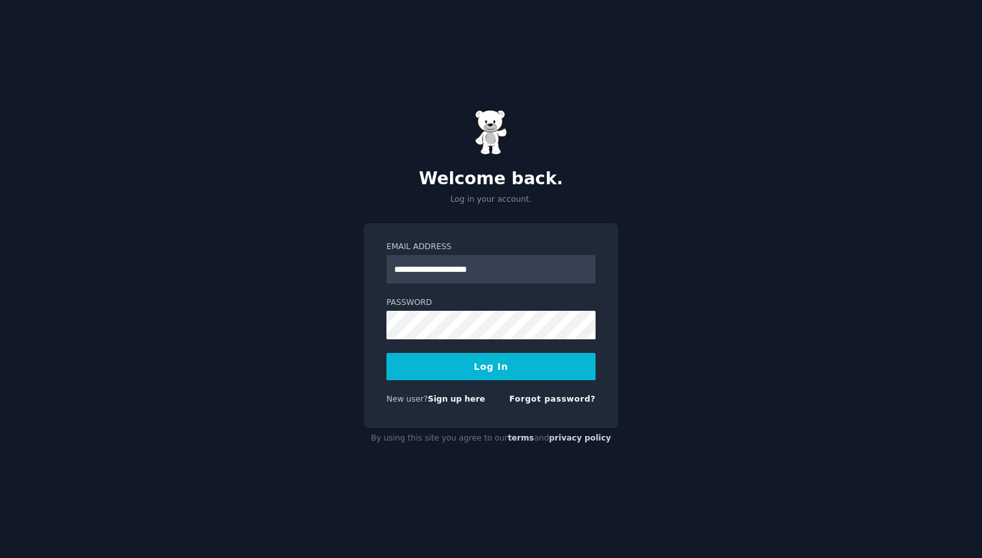
type input "**********"
click at [450, 353] on div "Password" at bounding box center [490, 366] width 209 height 27
click at [386, 353] on button "Log In" at bounding box center [490, 366] width 209 height 27
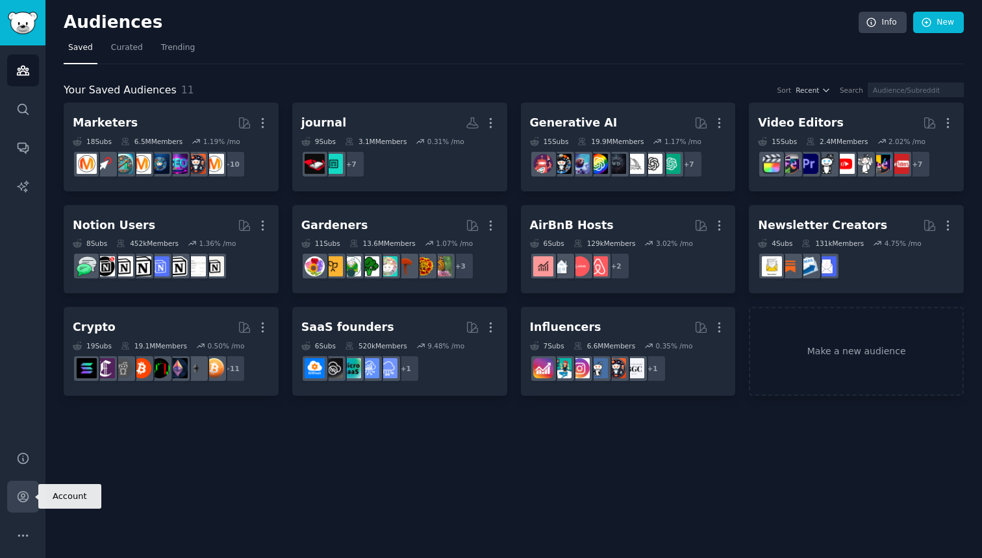
click at [26, 493] on icon "Sidebar" at bounding box center [23, 497] width 10 height 10
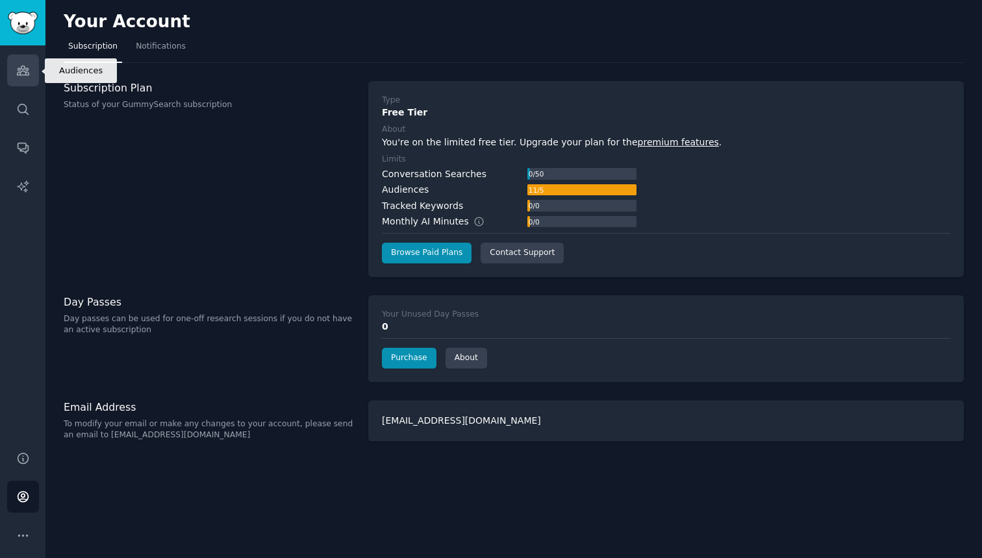
click at [27, 69] on icon "Sidebar" at bounding box center [23, 71] width 14 height 14
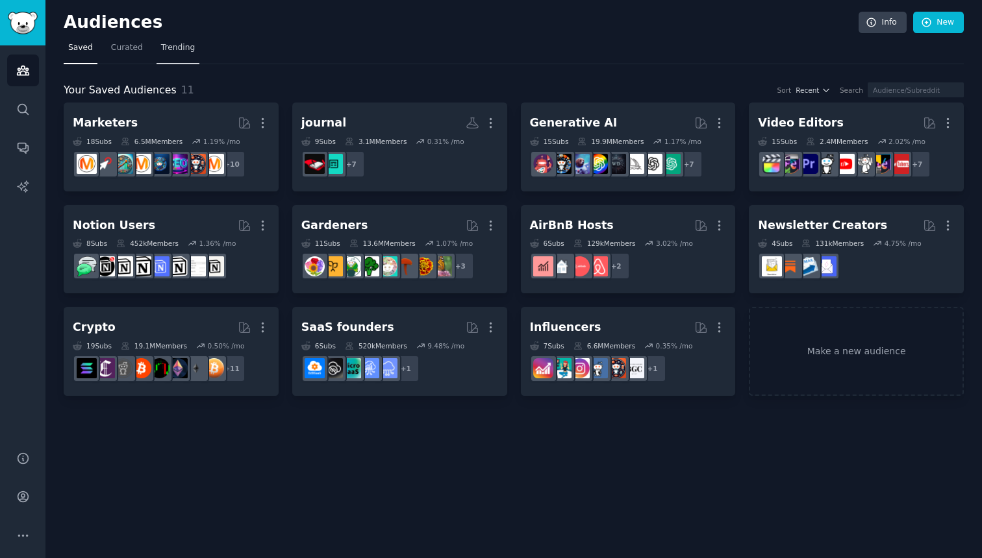
click at [160, 57] on link "Trending" at bounding box center [177, 51] width 43 height 27
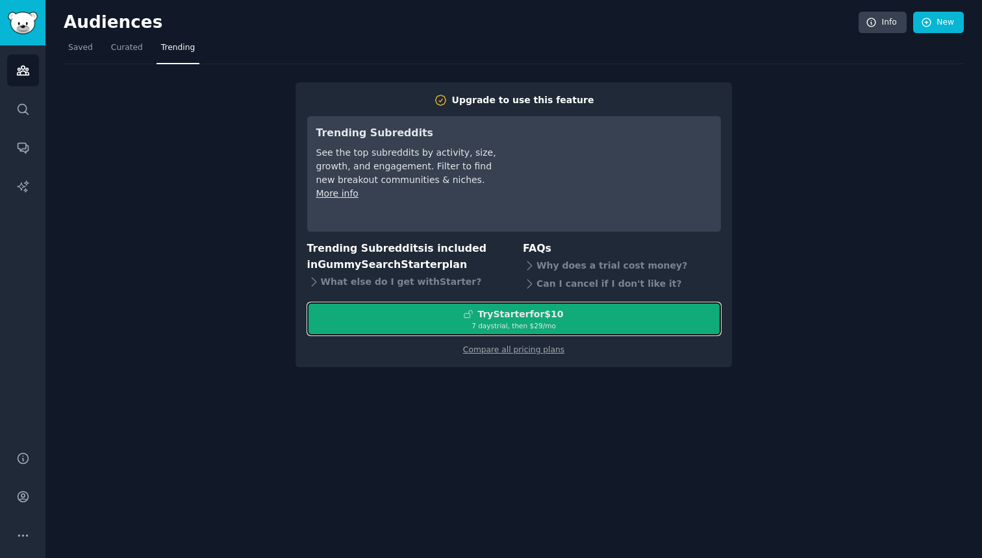
click at [367, 308] on div "Try Starter for $10" at bounding box center [514, 315] width 412 height 14
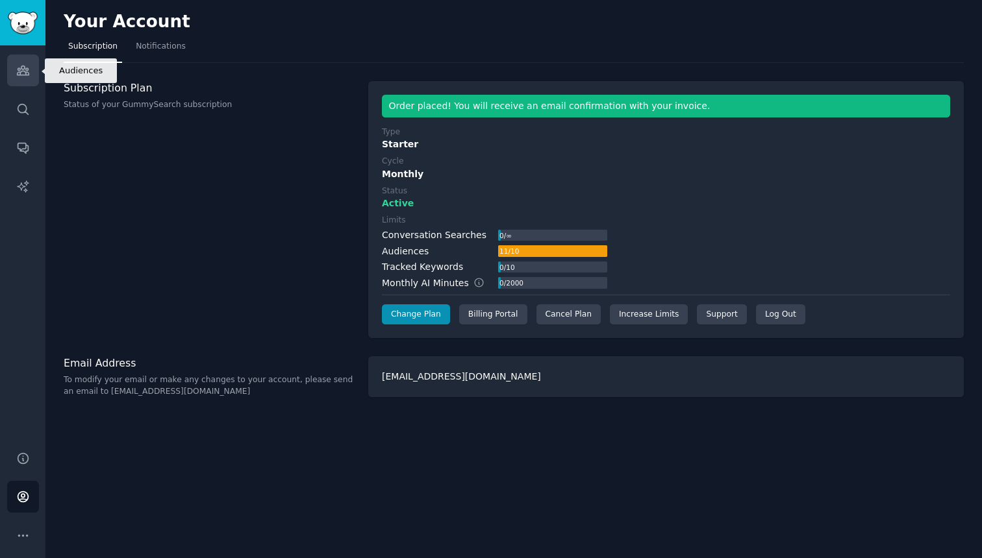
click at [23, 77] on icon "Sidebar" at bounding box center [23, 71] width 14 height 14
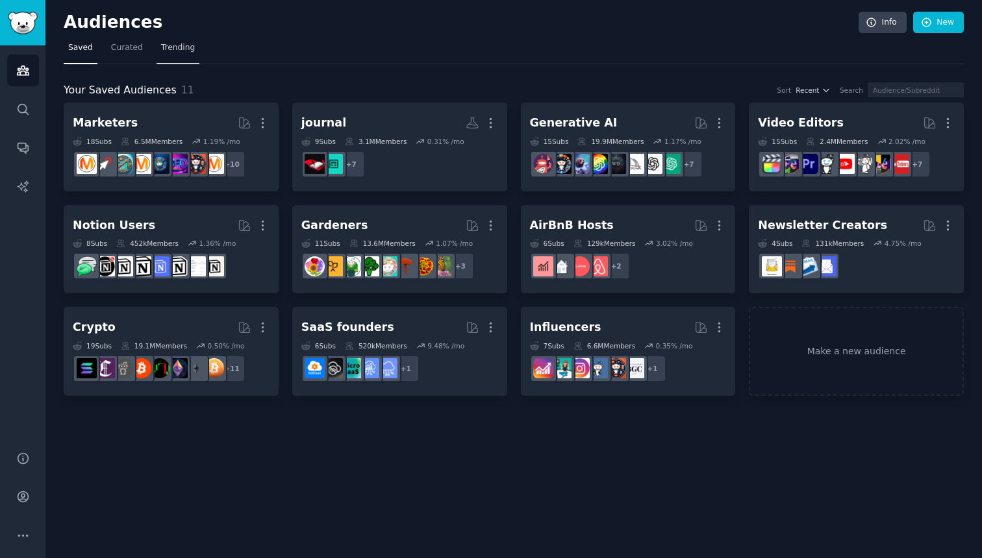
click at [181, 46] on span "Trending" at bounding box center [178, 48] width 34 height 12
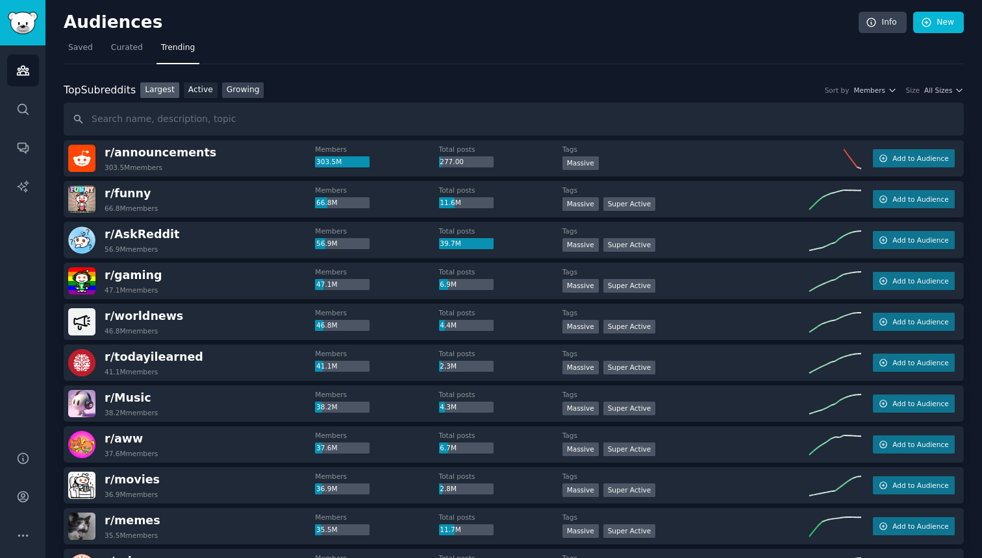
click at [224, 90] on link "Growing" at bounding box center [243, 90] width 42 height 16
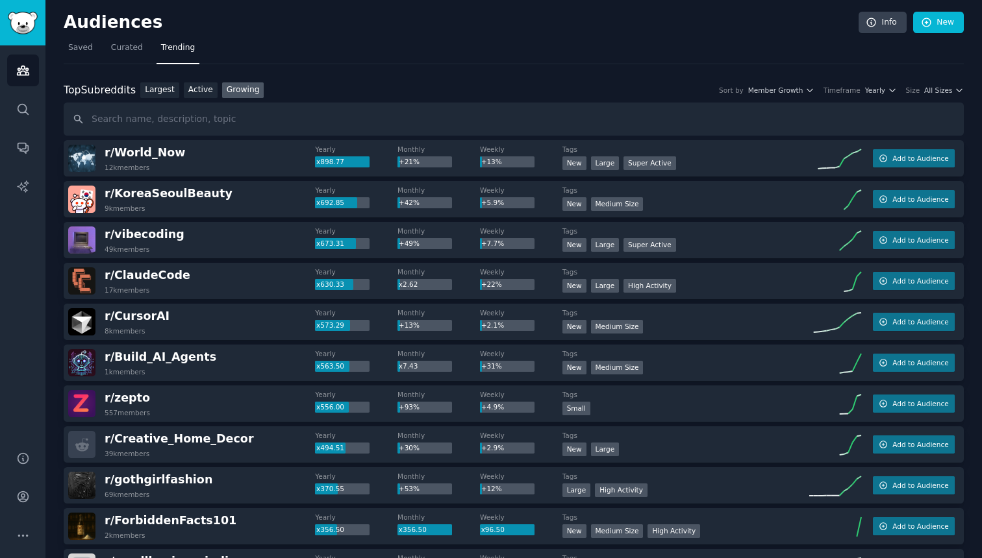
click at [890, 95] on div "Top Subreddits Top Subreddits Largest Active Growing Sort by Member Growth Time…" at bounding box center [514, 90] width 900 height 16
click at [884, 89] on span "Yearly" at bounding box center [875, 90] width 20 height 9
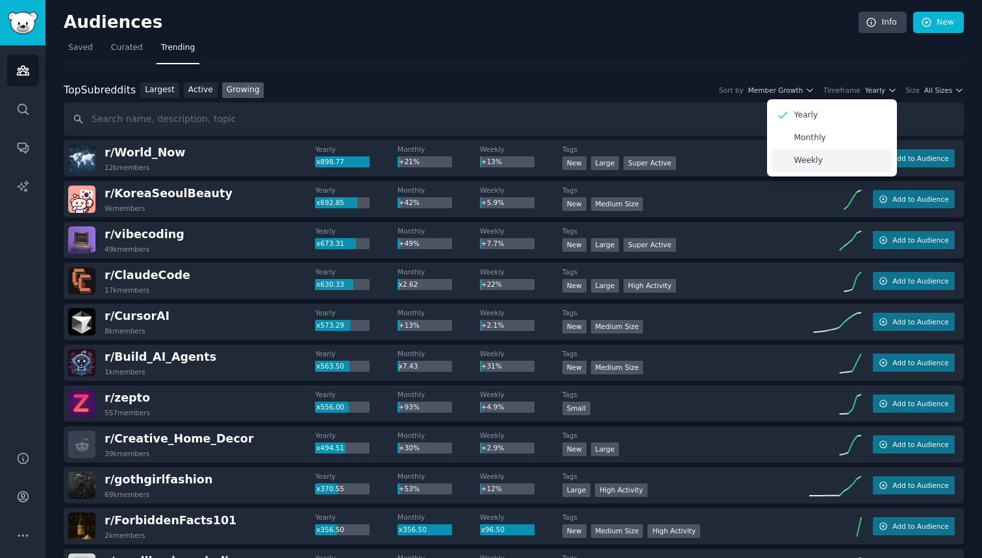
click at [851, 172] on div "Weekly" at bounding box center [831, 160] width 121 height 23
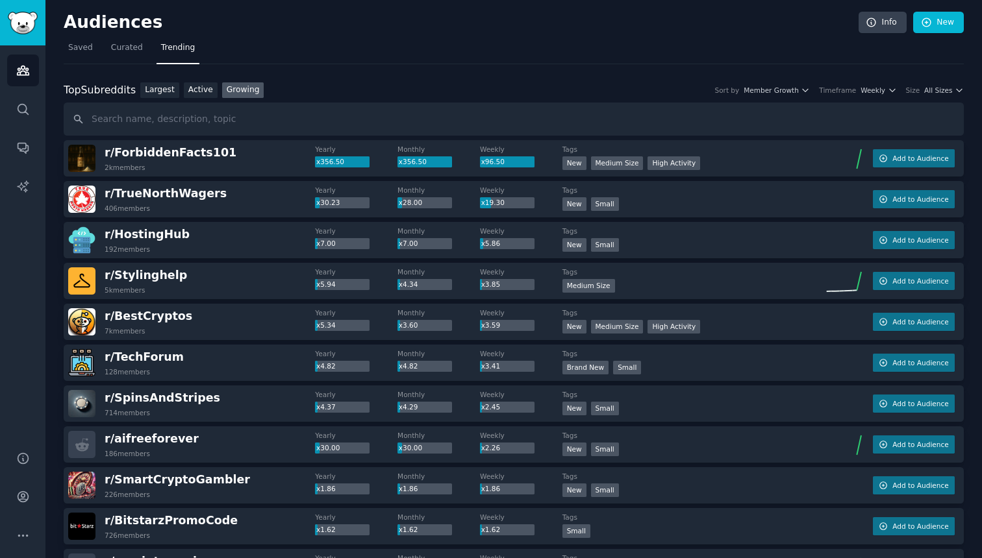
click at [423, 86] on div "Top Subreddits Top Subreddits Largest Active Growing Sort by Member Growth Time…" at bounding box center [514, 90] width 900 height 16
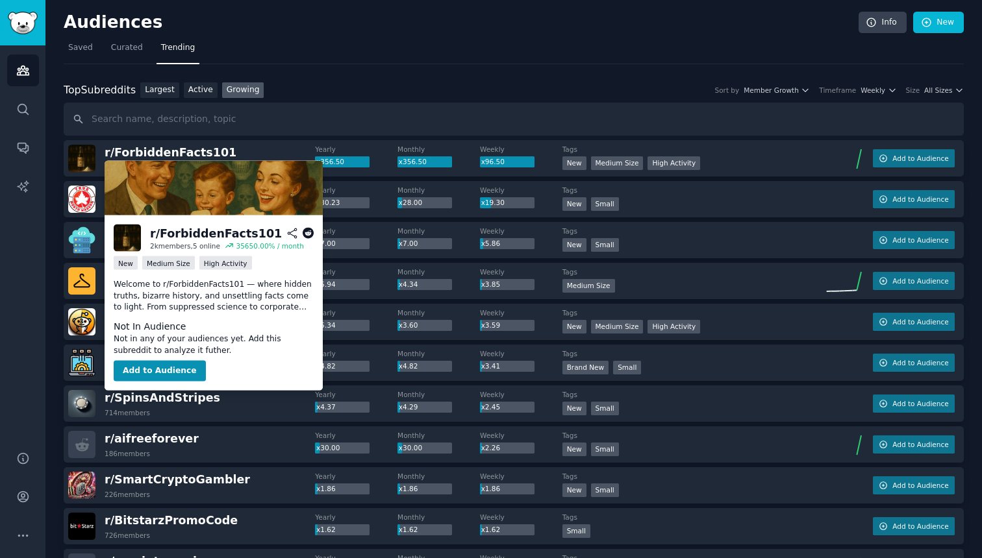
click at [138, 234] on img at bounding box center [127, 238] width 27 height 27
click at [125, 156] on span "r/ ForbiddenFacts101" at bounding box center [171, 152] width 132 height 13
click at [142, 151] on span "r/ ForbiddenFacts101" at bounding box center [171, 152] width 132 height 13
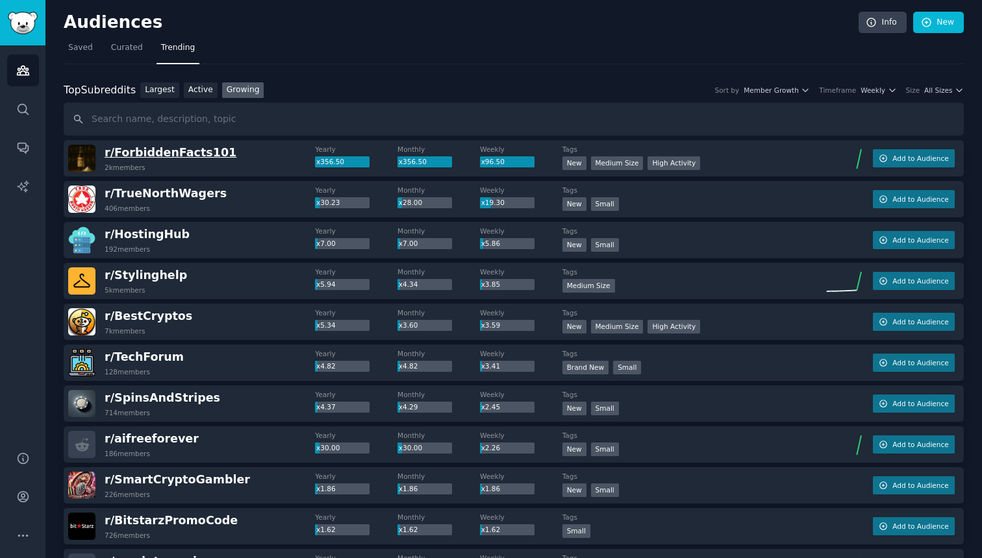
click at [200, 152] on span "r/ ForbiddenFacts101" at bounding box center [171, 152] width 132 height 13
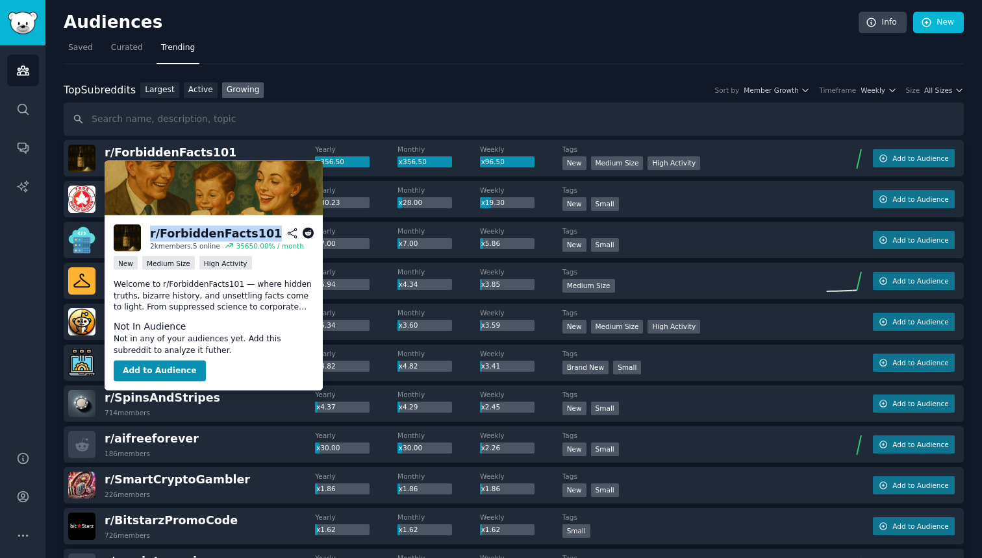
drag, startPoint x: 258, startPoint y: 232, endPoint x: 151, endPoint y: 230, distance: 106.5
click at [151, 230] on div "r/ ForbiddenFacts101" at bounding box center [216, 233] width 132 height 16
copy div "r/ ForbiddenFacts101"
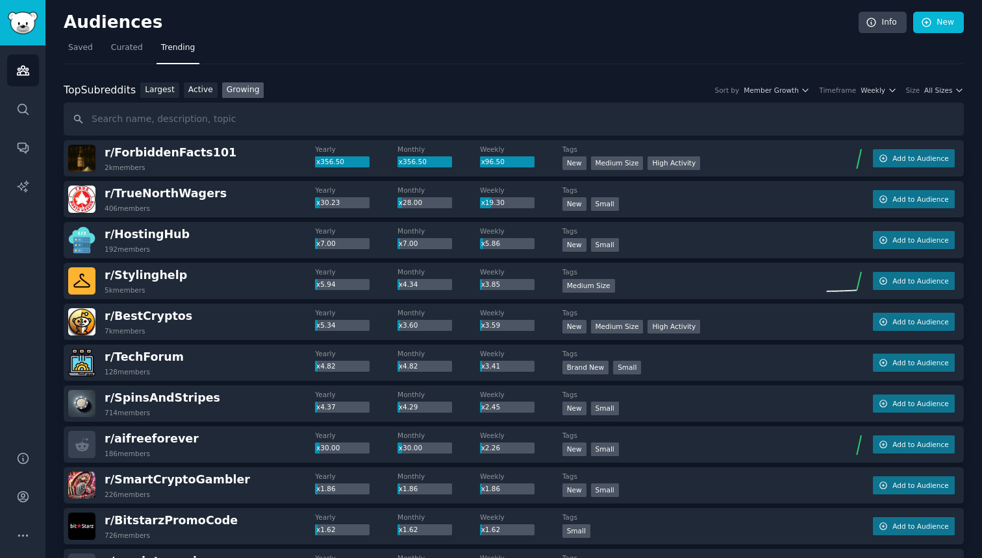
click at [846, 165] on icon at bounding box center [835, 158] width 52 height 19
click at [641, 167] on div ">= 80th percentile for submissions / day New Medium Size High Activity" at bounding box center [685, 164] width 247 height 16
click at [878, 92] on span "Weekly" at bounding box center [872, 90] width 25 height 9
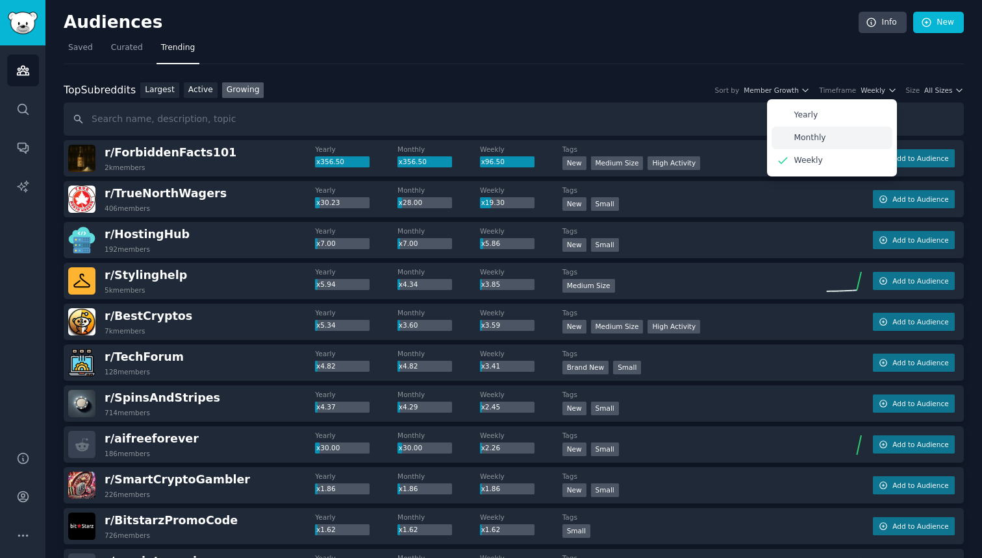
click at [851, 138] on div "Monthly" at bounding box center [831, 138] width 121 height 23
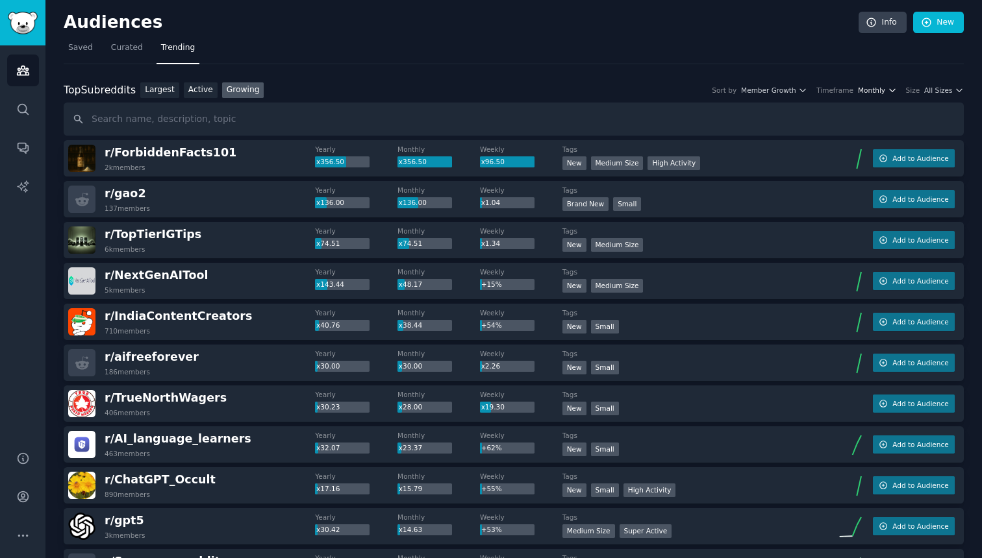
click at [877, 90] on span "Monthly" at bounding box center [871, 90] width 27 height 9
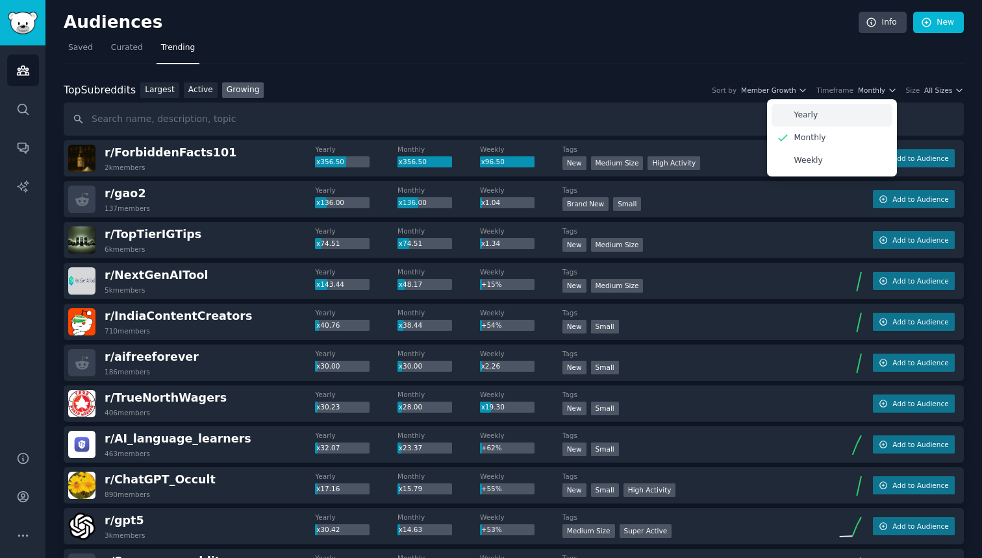
click at [858, 110] on div "Yearly" at bounding box center [831, 115] width 121 height 23
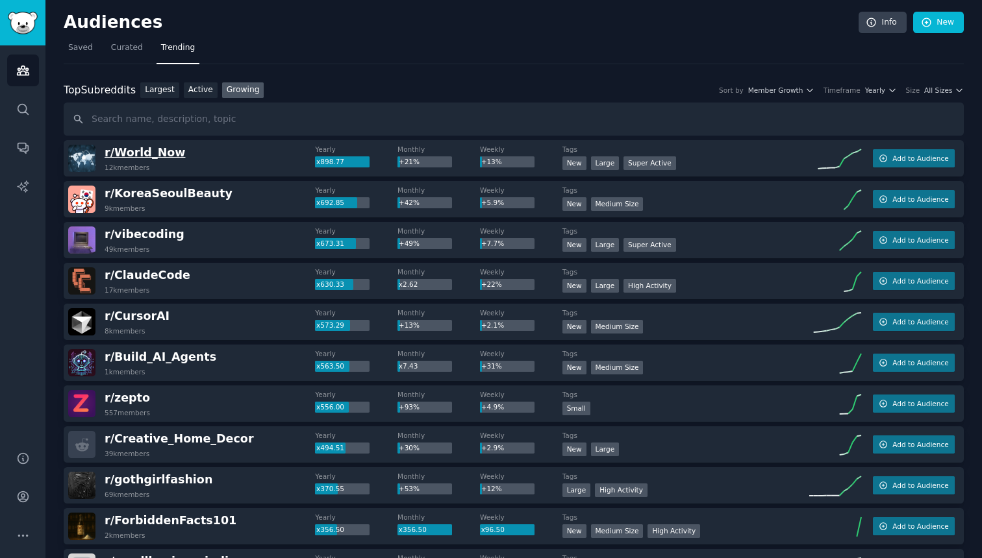
click at [152, 153] on span "r/ World_Now" at bounding box center [145, 152] width 80 height 13
click at [118, 234] on span "r/ vibecoding" at bounding box center [145, 234] width 80 height 13
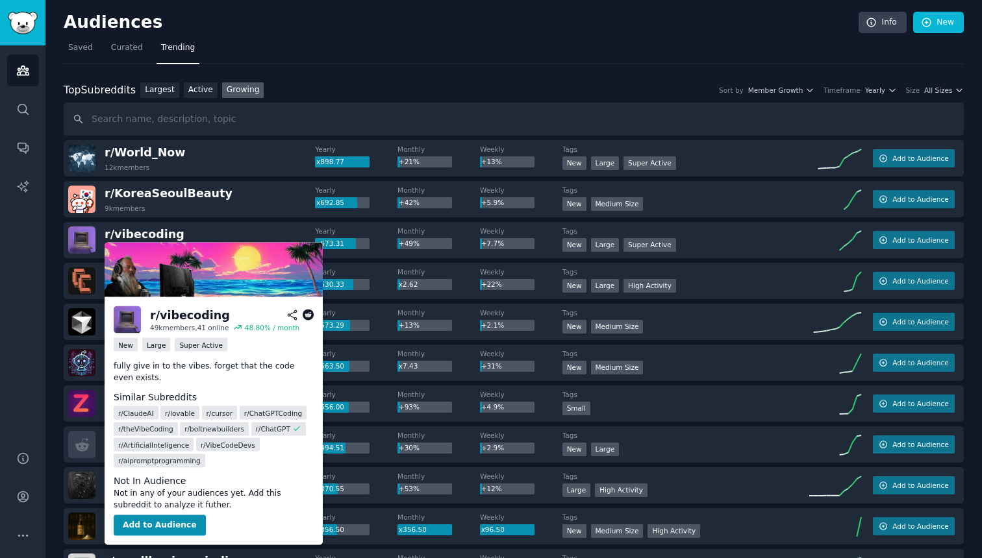
click at [210, 311] on div "r/ vibecoding" at bounding box center [190, 315] width 80 height 16
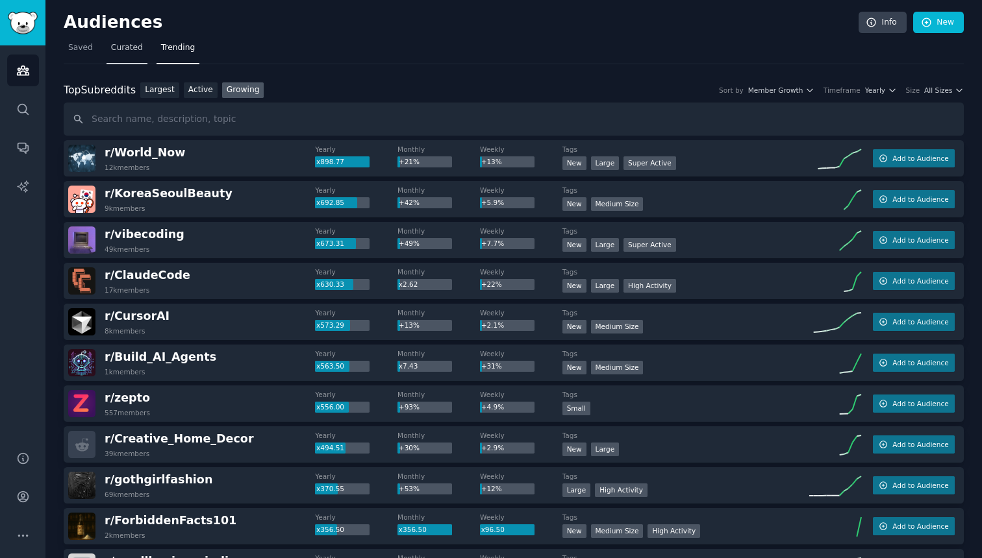
click at [121, 45] on span "Curated" at bounding box center [127, 48] width 32 height 12
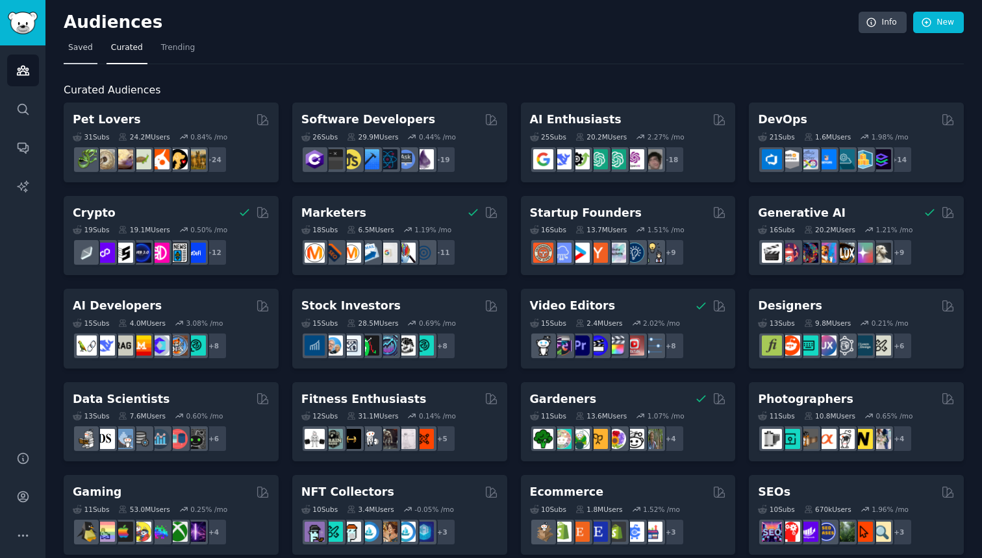
click at [82, 45] on span "Saved" at bounding box center [80, 48] width 25 height 12
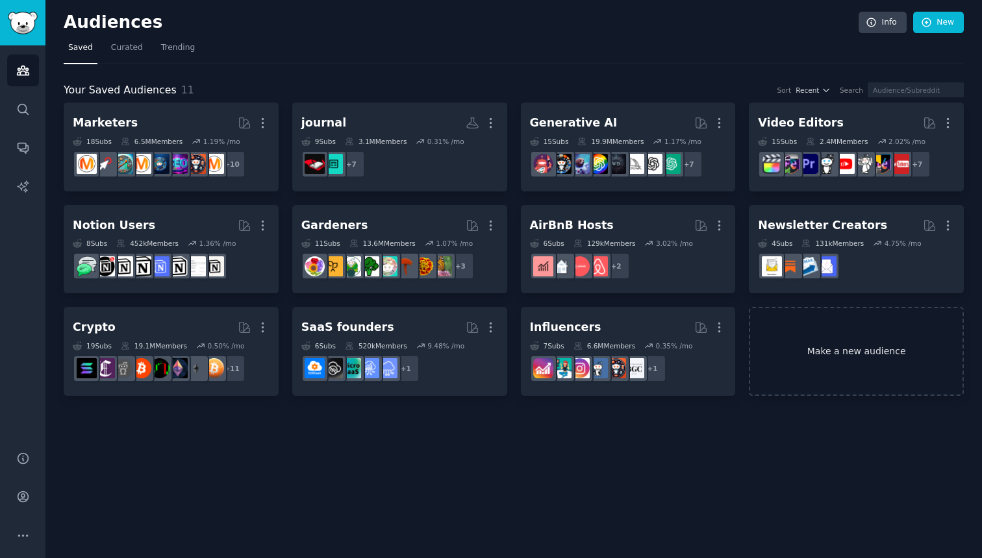
click at [767, 359] on link "Make a new audience" at bounding box center [856, 351] width 215 height 89
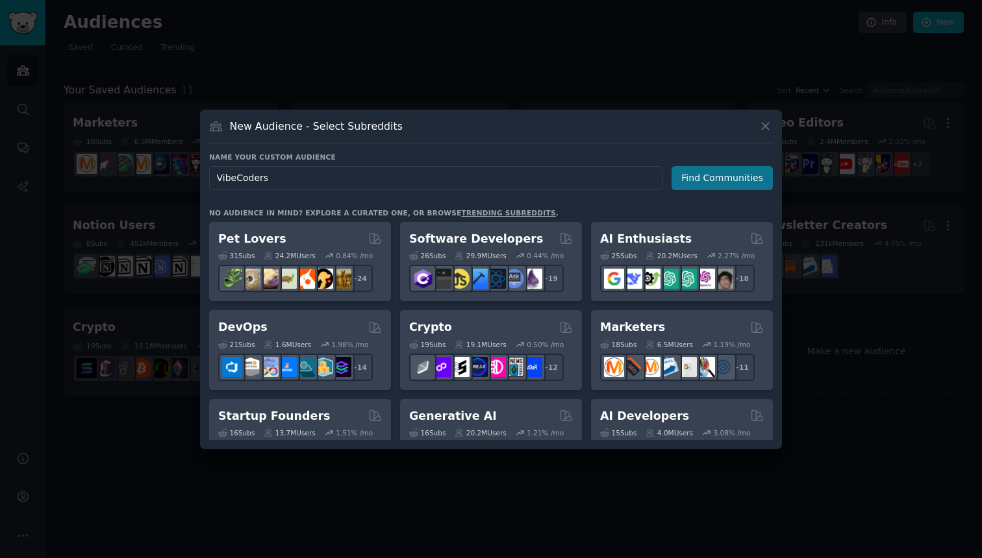
type input "VibeCoders"
click at [730, 182] on button "Find Communities" at bounding box center [721, 178] width 101 height 24
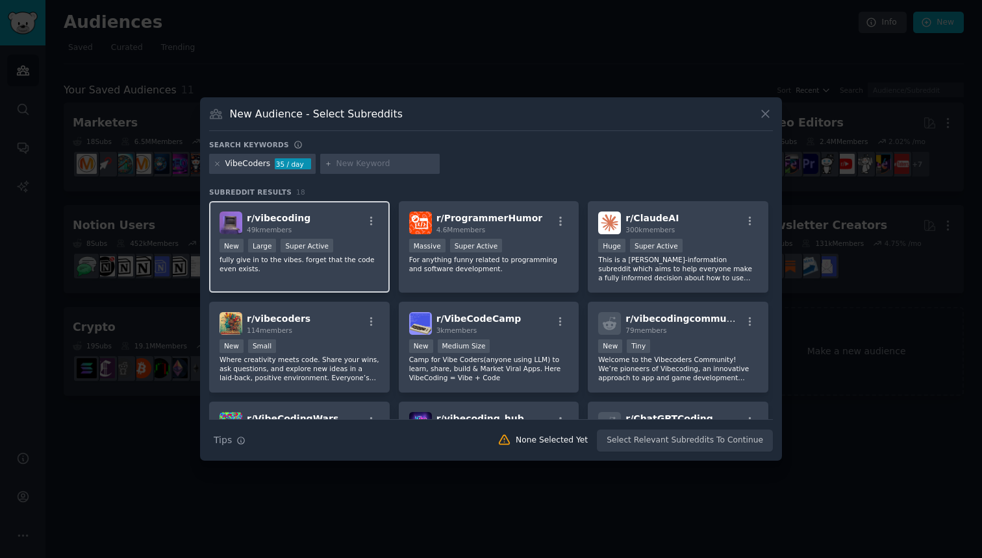
click at [351, 244] on div "New Large Super Active" at bounding box center [299, 247] width 160 height 16
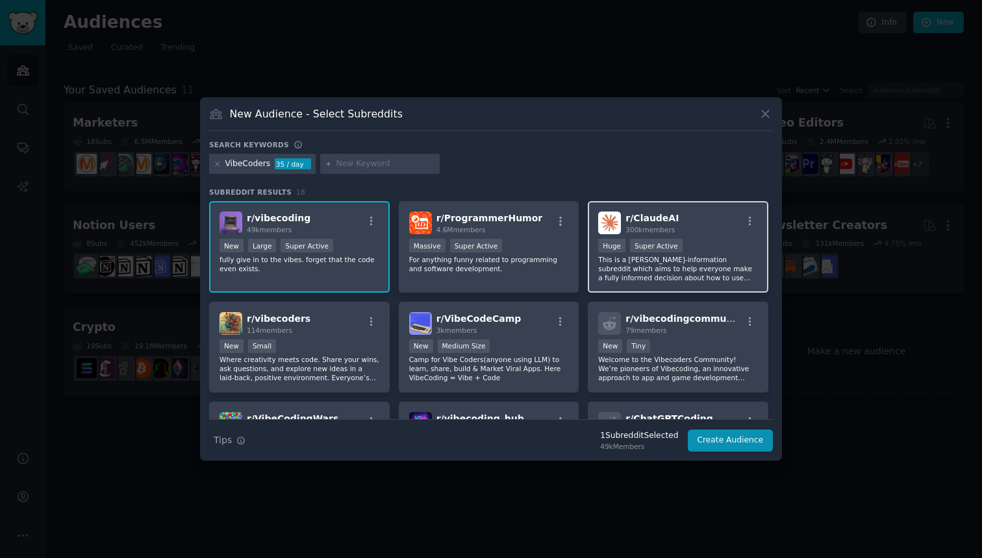
click at [621, 288] on div "r/ ClaudeAI 300k members Huge Super Active This is a Claude-information subredd…" at bounding box center [678, 247] width 180 height 92
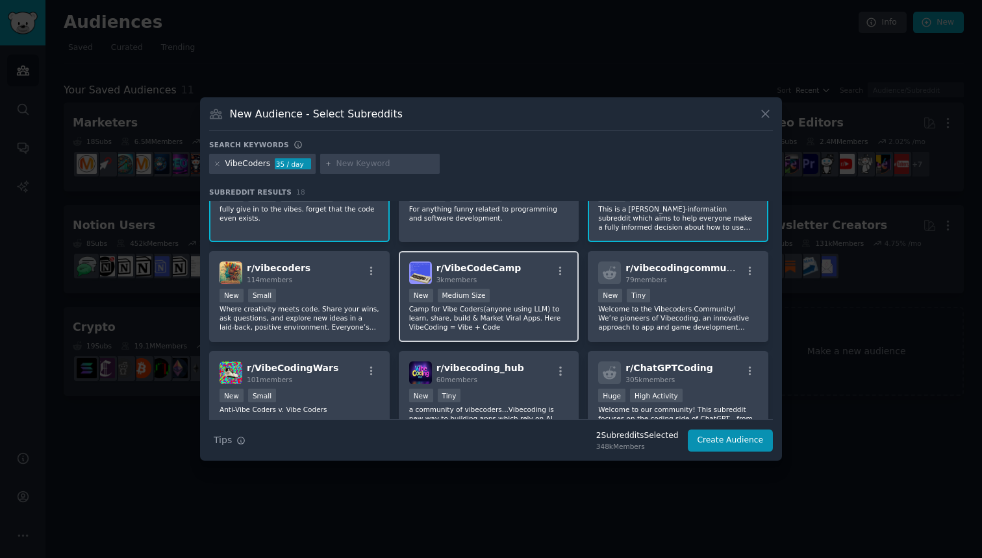
scroll to position [82, 0]
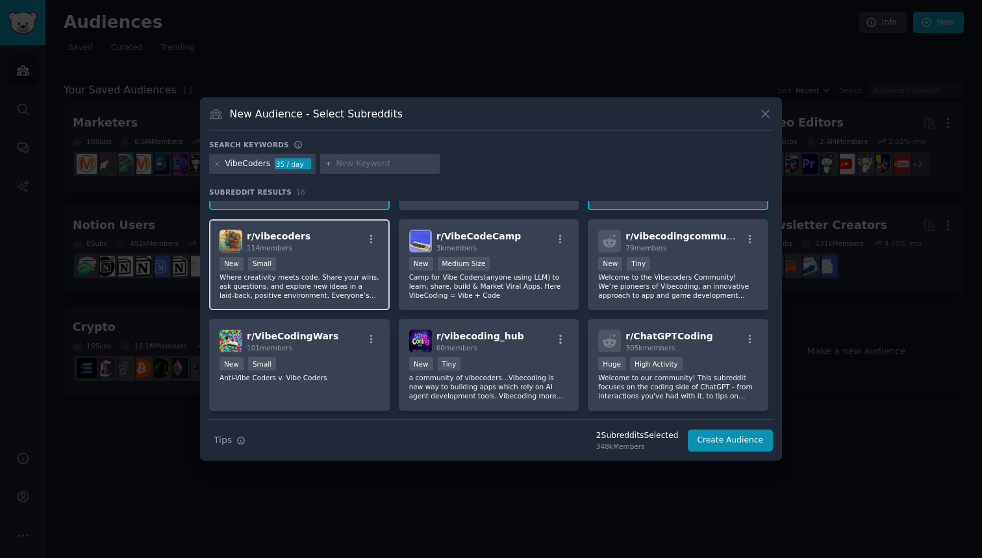
click at [336, 297] on p "Where creativity meets code. Share your wins, ask questions, and explore new id…" at bounding box center [299, 286] width 160 height 27
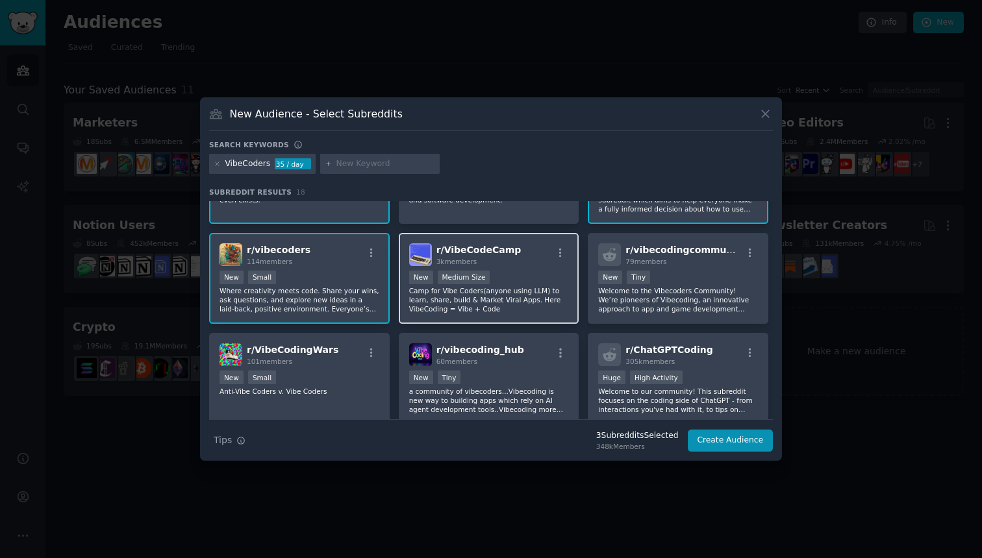
click at [478, 312] on p "Camp for Vibe Coders(anyone using LLM) to learn, share, build & Market Viral Ap…" at bounding box center [489, 299] width 160 height 27
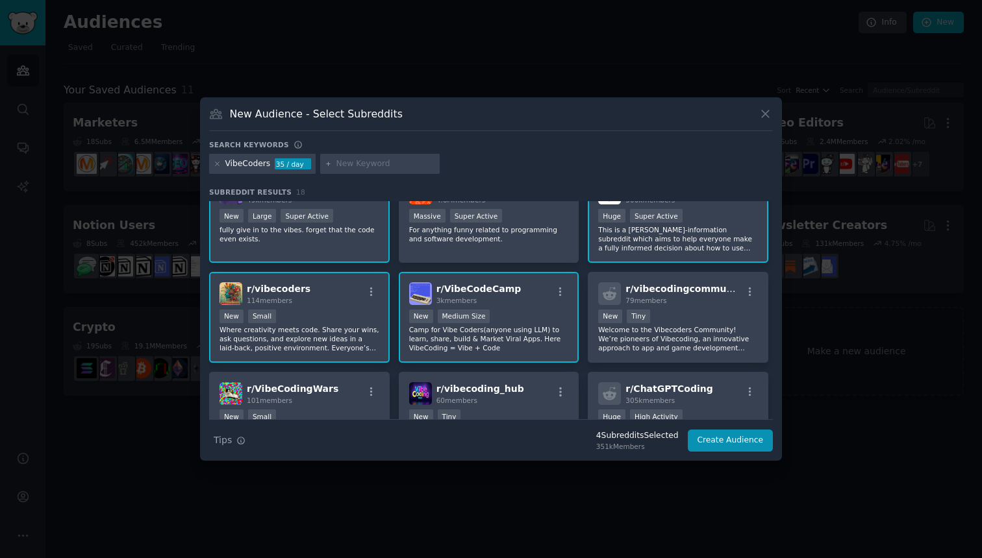
scroll to position [5, 0]
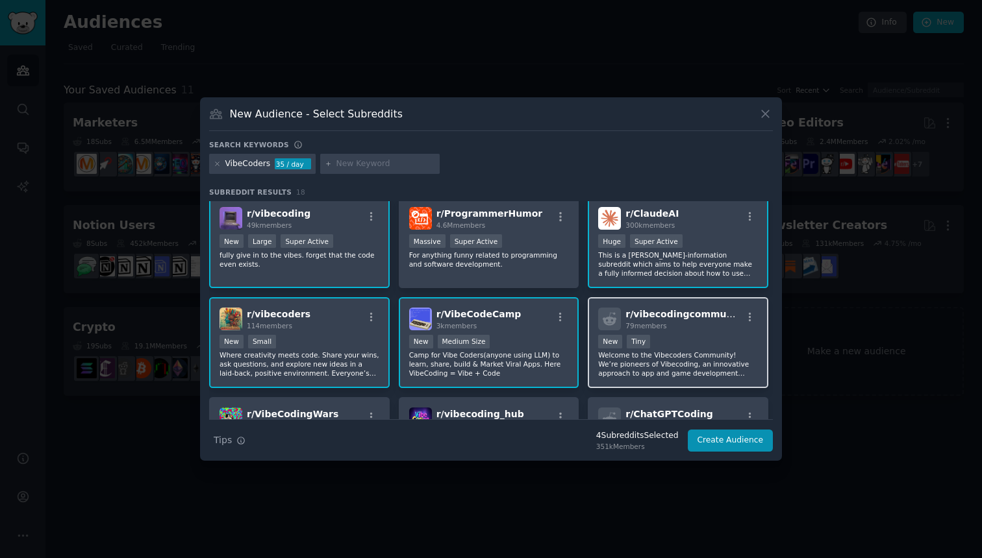
click at [607, 375] on p "Welcome to the Vibecoders Community! We’re pioneers of Vibecoding, an innovativ…" at bounding box center [678, 364] width 160 height 27
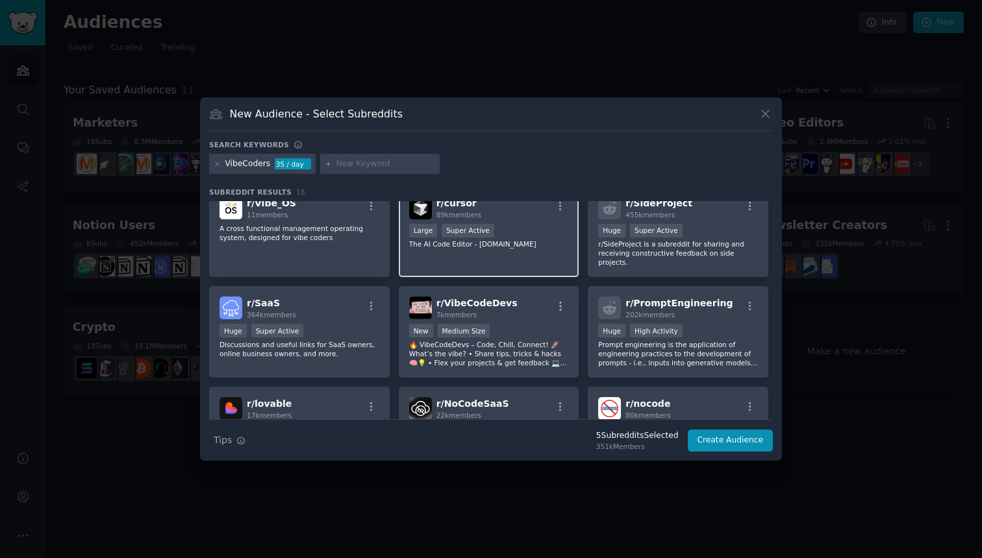
scroll to position [317, 0]
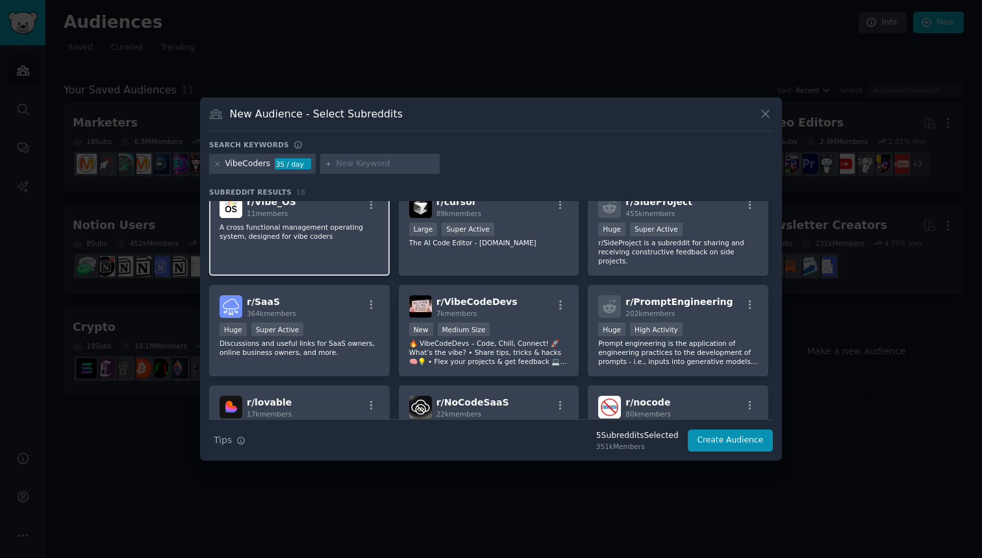
click at [379, 220] on div "r/ Vibe_OS 11 members A cross functional management operating system, designed …" at bounding box center [299, 231] width 180 height 92
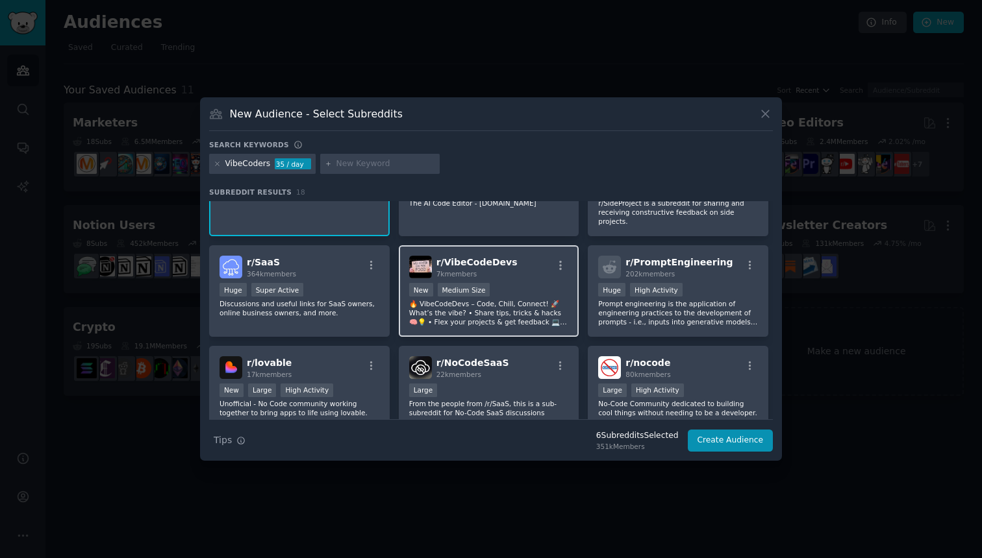
scroll to position [361, 0]
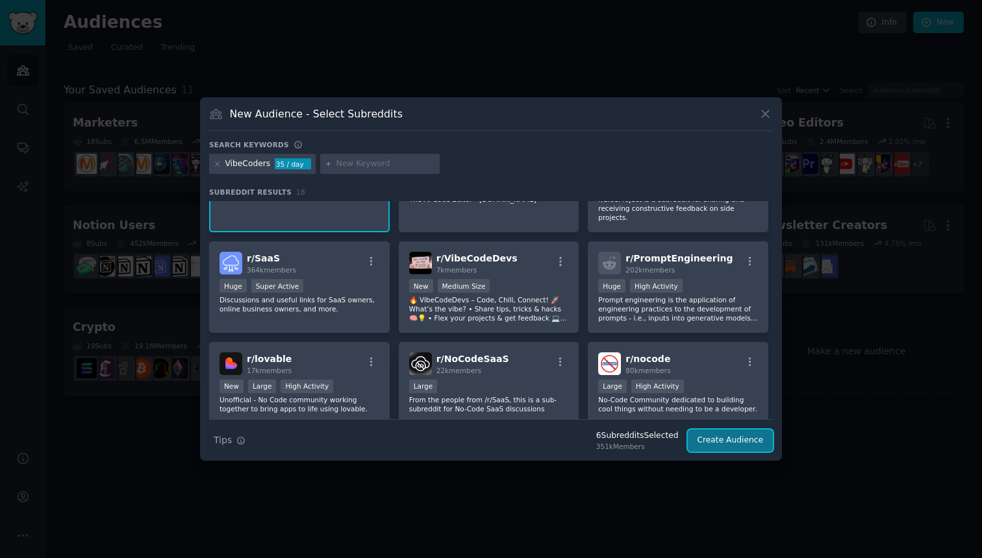
click at [725, 445] on button "Create Audience" at bounding box center [730, 441] width 86 height 22
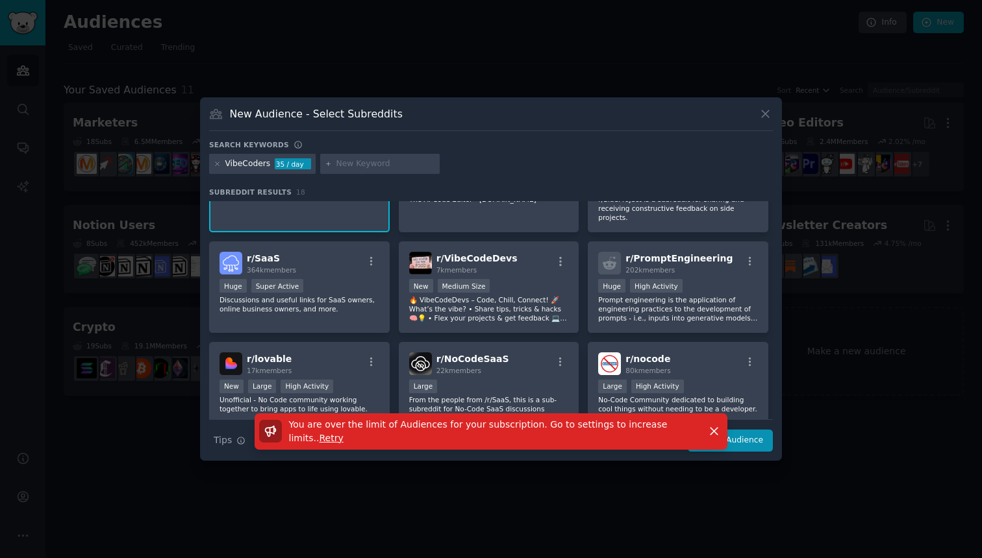
click at [762, 102] on div "New Audience - Select Subreddits Search keywords VibeCoders 35 / day Subreddit …" at bounding box center [491, 279] width 582 height 364
click at [765, 103] on div "New Audience - Select Subreddits Search keywords VibeCoders 35 / day Subreddit …" at bounding box center [491, 279] width 582 height 364
click at [765, 107] on icon at bounding box center [765, 114] width 14 height 14
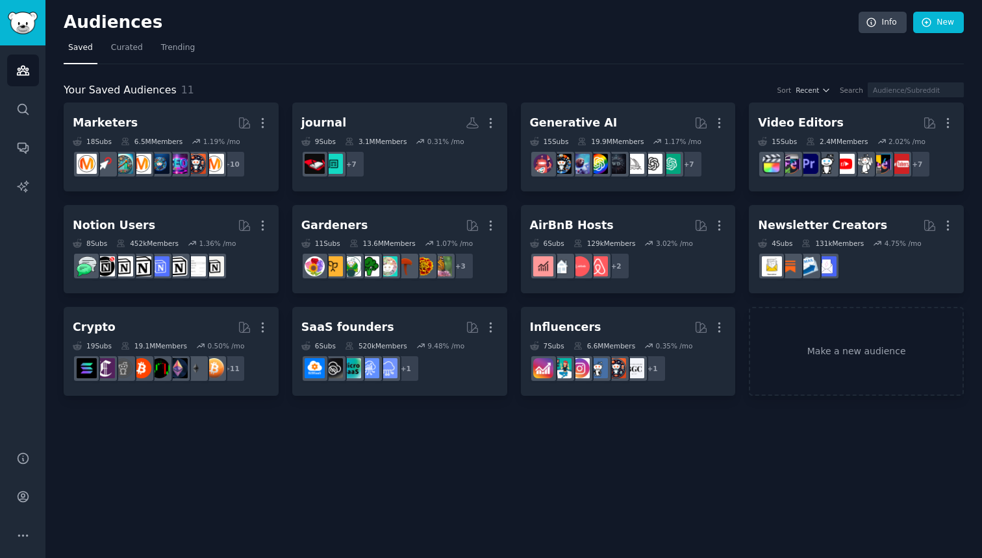
click at [166, 19] on h2 "Audiences" at bounding box center [461, 22] width 795 height 21
click at [167, 43] on span "Trending" at bounding box center [178, 48] width 34 height 12
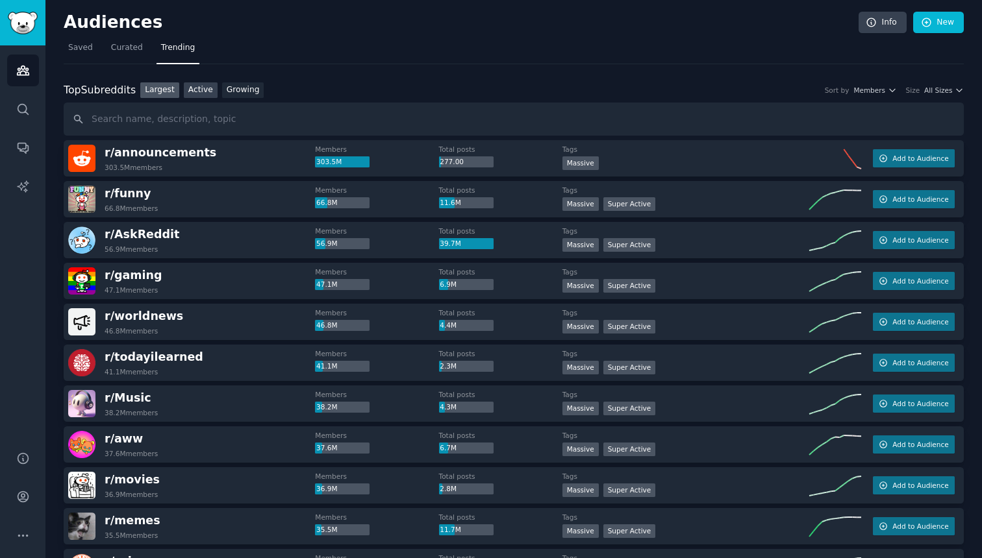
click at [194, 94] on link "Active" at bounding box center [201, 90] width 34 height 16
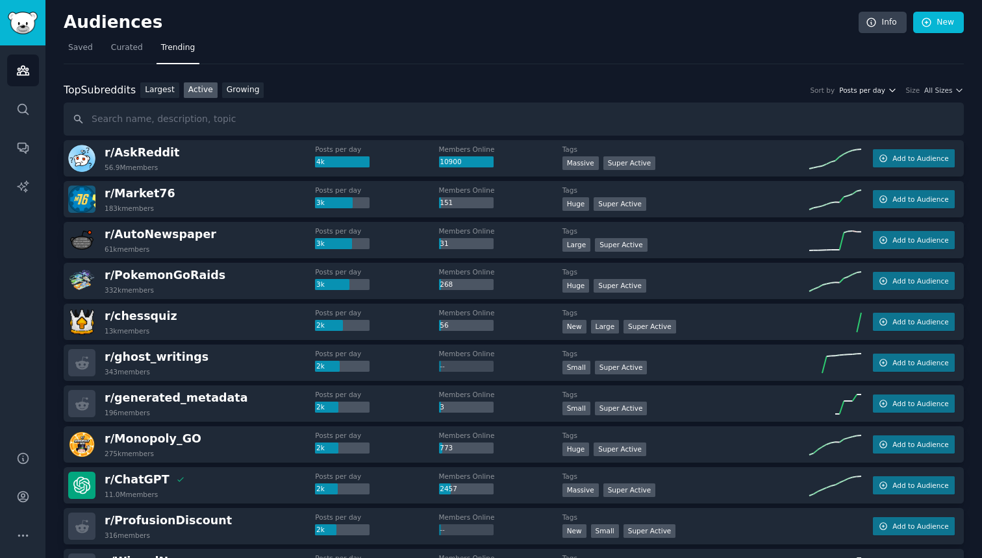
click at [891, 91] on icon "button" at bounding box center [891, 90] width 9 height 9
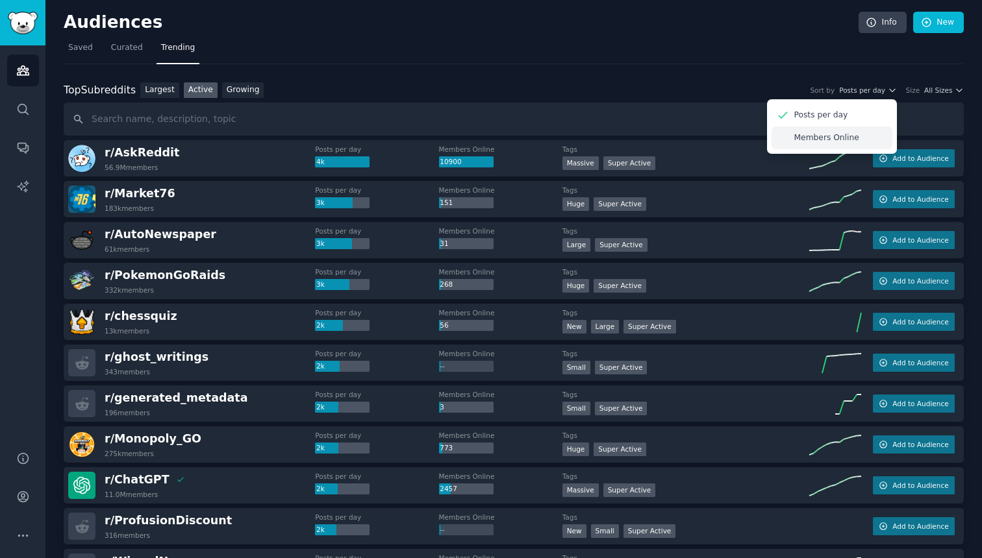
click at [876, 131] on div "Members Online" at bounding box center [831, 138] width 121 height 23
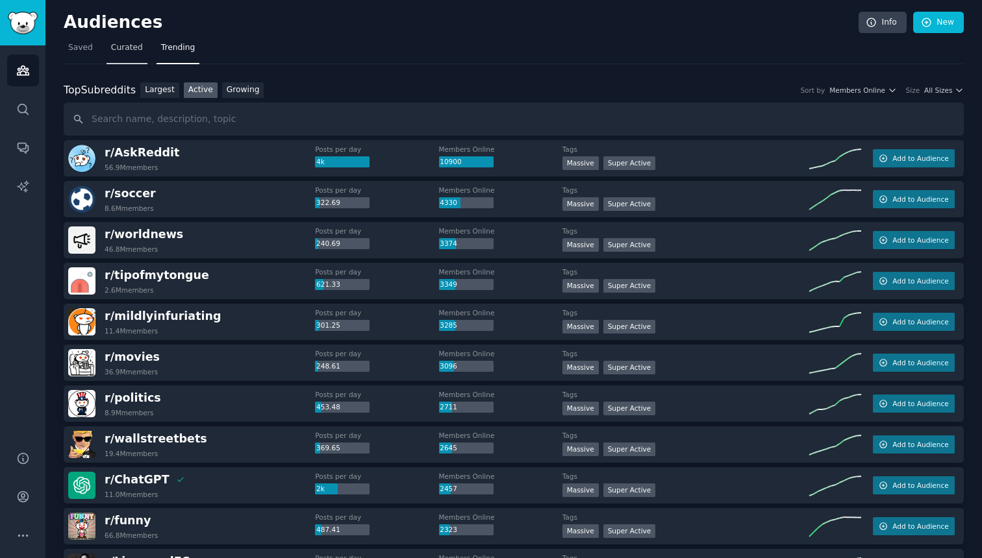
click at [111, 52] on span "Curated" at bounding box center [127, 48] width 32 height 12
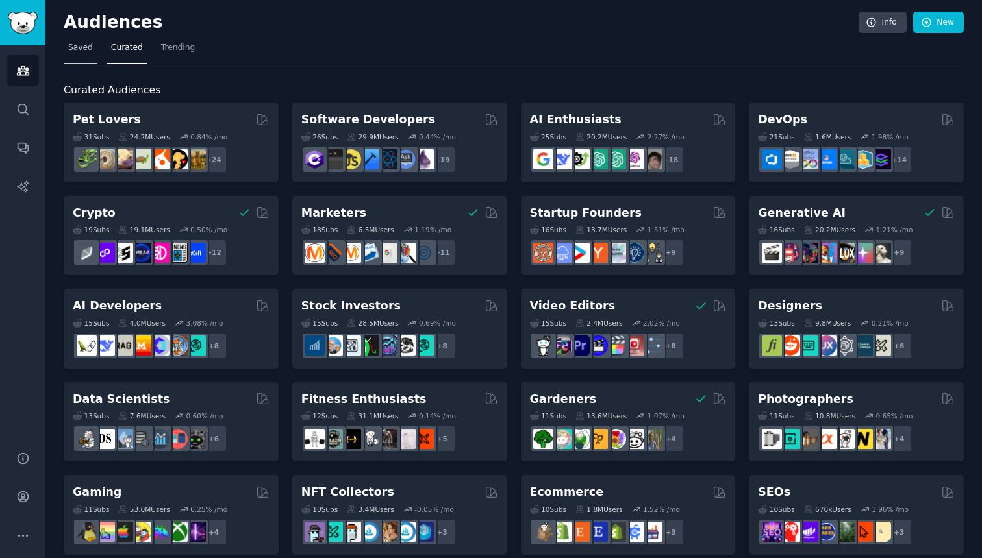
click at [84, 56] on link "Saved" at bounding box center [81, 51] width 34 height 27
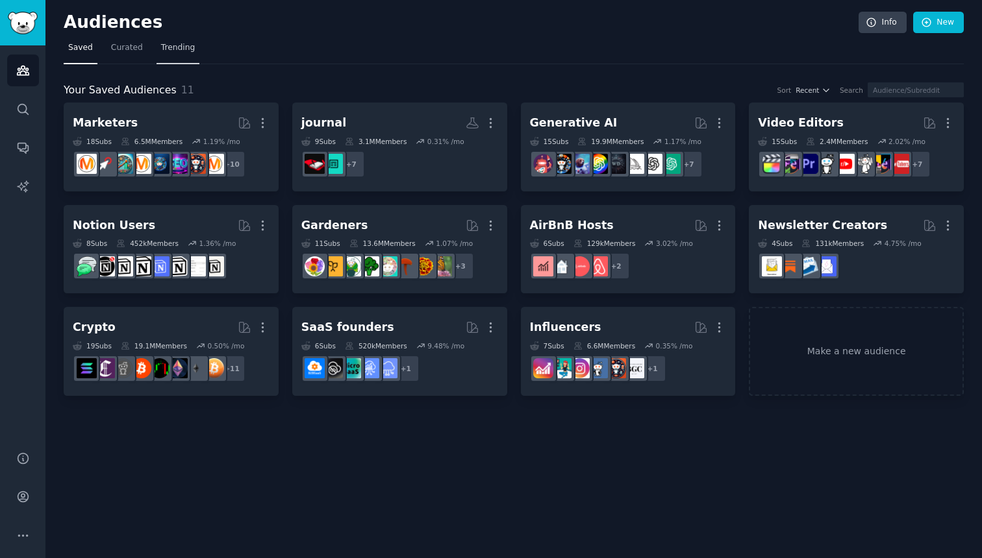
click at [171, 55] on link "Trending" at bounding box center [177, 51] width 43 height 27
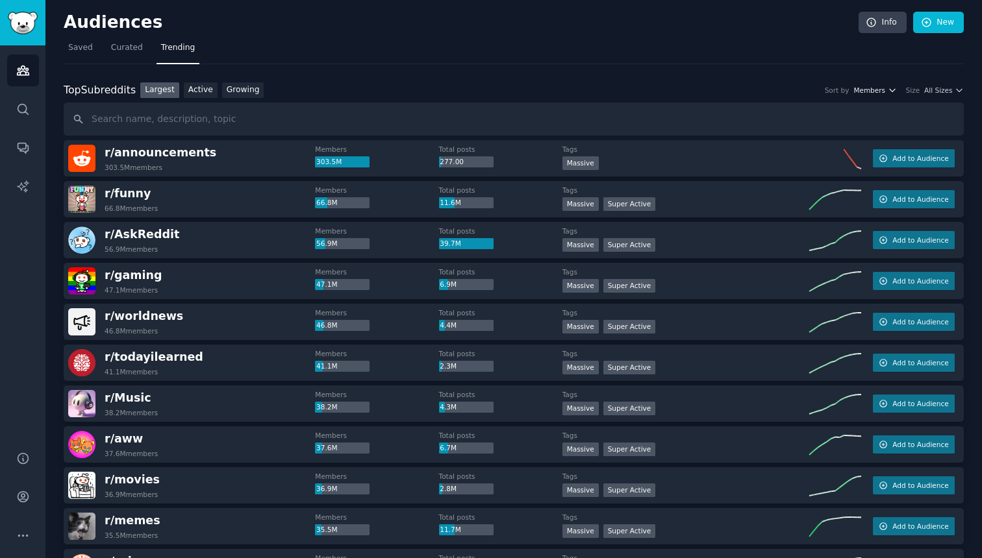
click at [879, 92] on span "Members" at bounding box center [869, 90] width 32 height 9
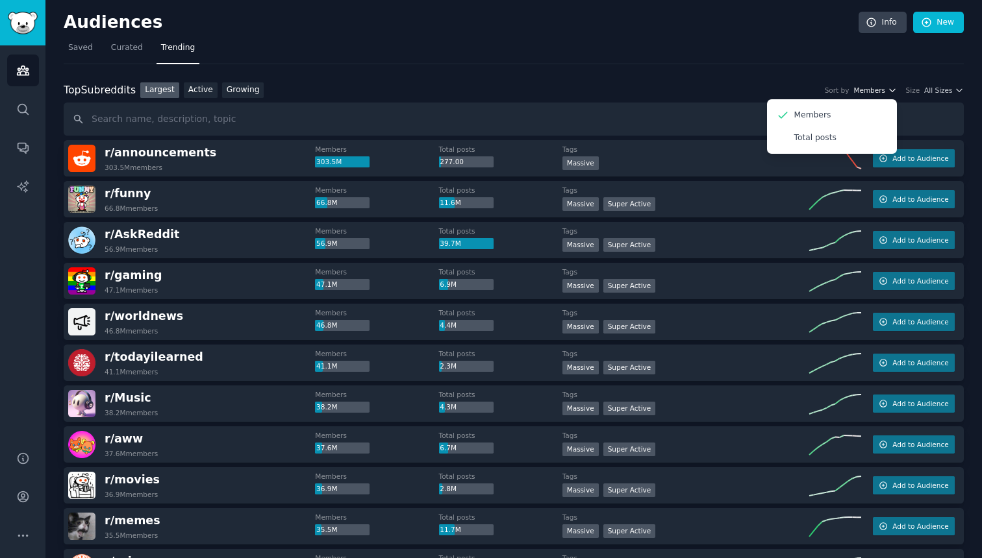
click at [879, 92] on span "Members" at bounding box center [869, 90] width 32 height 9
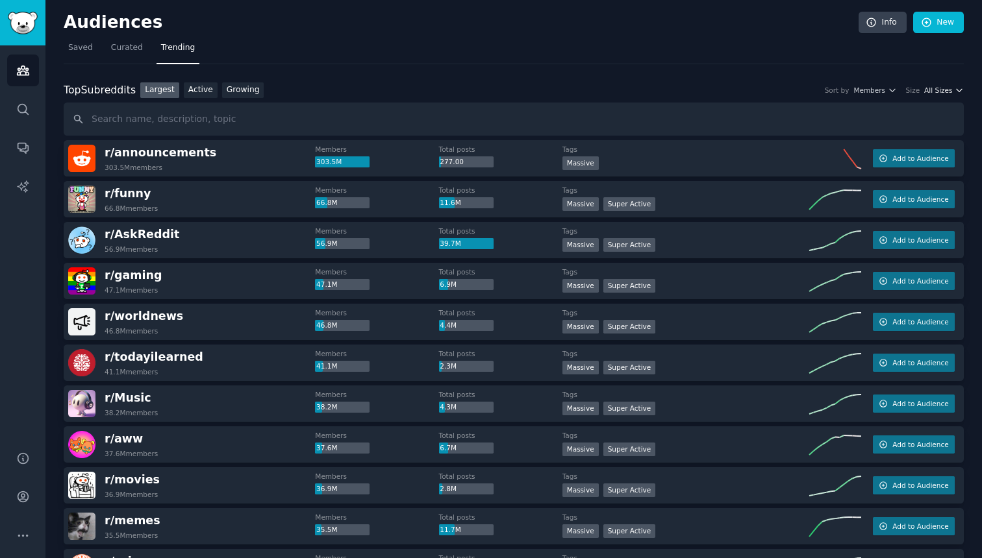
click at [935, 90] on span "All Sizes" at bounding box center [938, 90] width 28 height 9
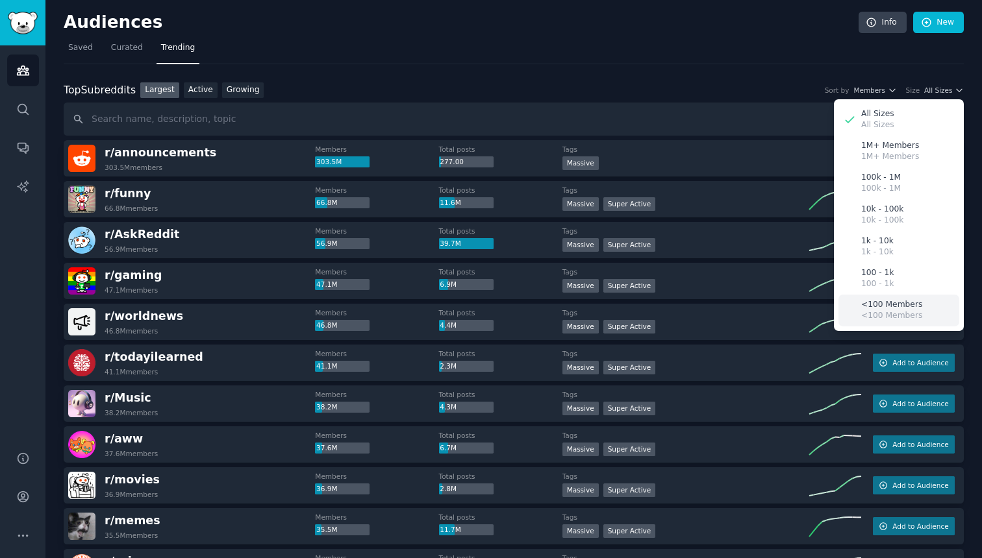
click at [883, 316] on p "<100 Members" at bounding box center [891, 316] width 61 height 12
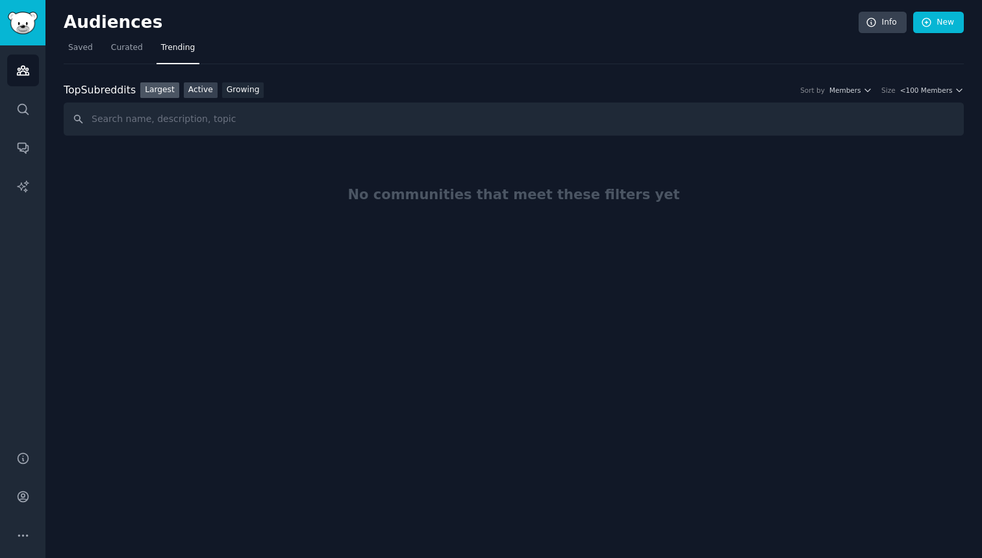
click at [206, 87] on link "Active" at bounding box center [201, 90] width 34 height 16
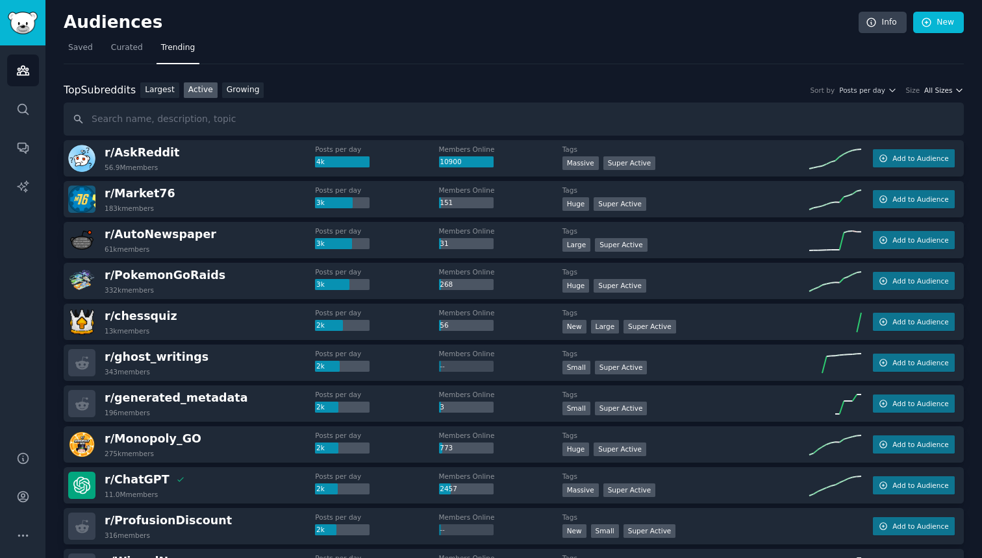
click at [938, 90] on span "All Sizes" at bounding box center [938, 90] width 28 height 9
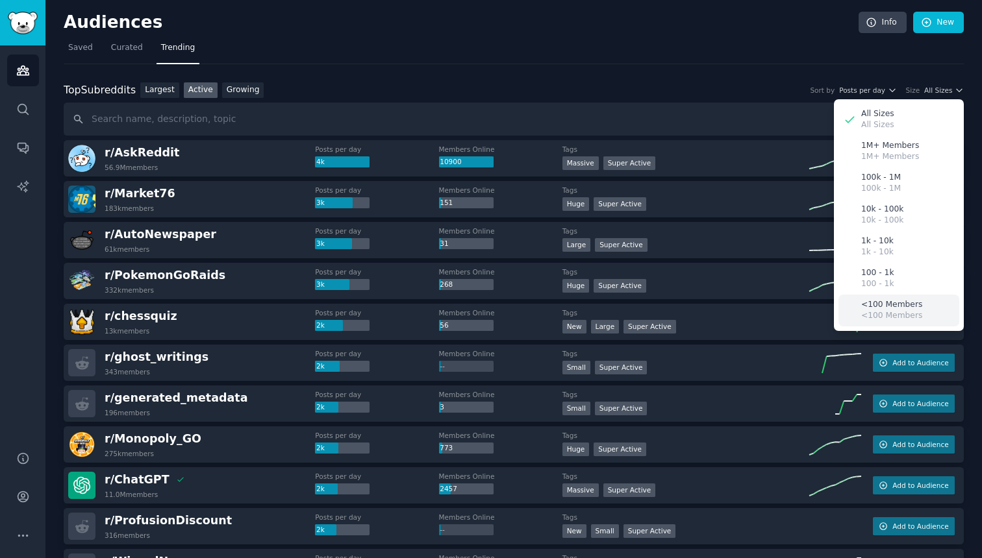
click at [883, 307] on p "<100 Members" at bounding box center [891, 305] width 61 height 12
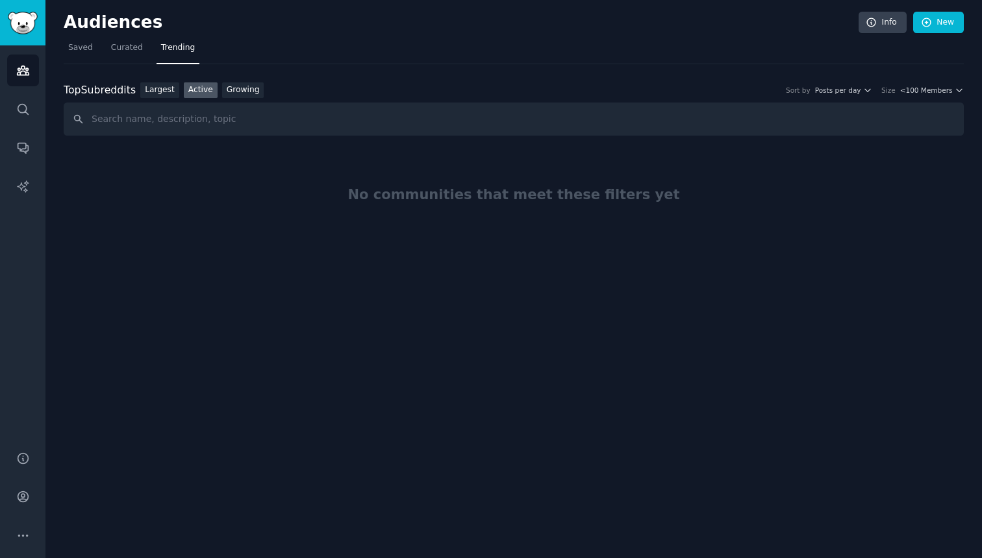
click at [925, 97] on div "Top Subreddits Top Subreddits Largest Active Growing Sort by Posts per day Size…" at bounding box center [514, 90] width 900 height 16
click at [923, 94] on span "<100 Members" at bounding box center [926, 90] width 53 height 9
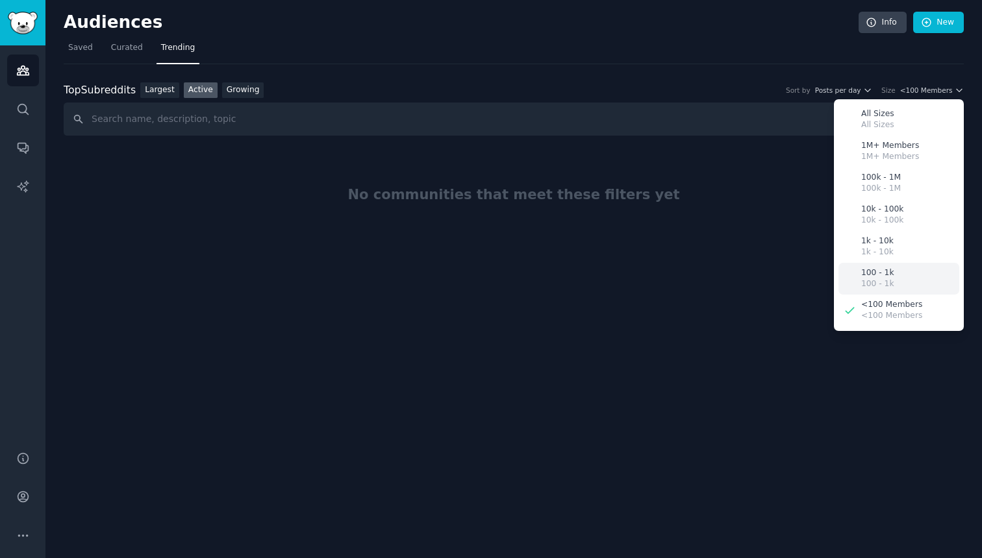
click at [892, 277] on div "100 - 1k 100 - 1k" at bounding box center [898, 279] width 121 height 32
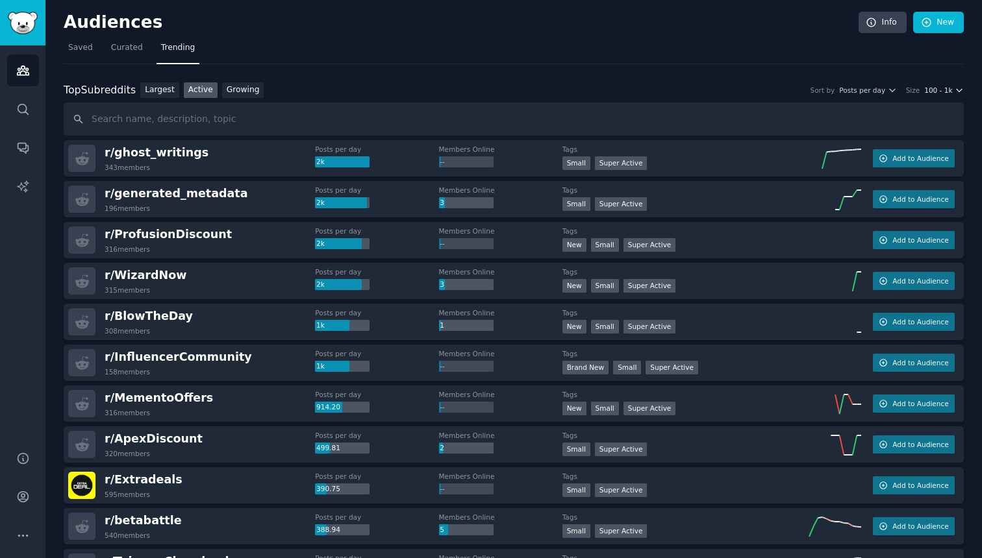
click at [937, 90] on span "100 - 1k" at bounding box center [938, 90] width 28 height 9
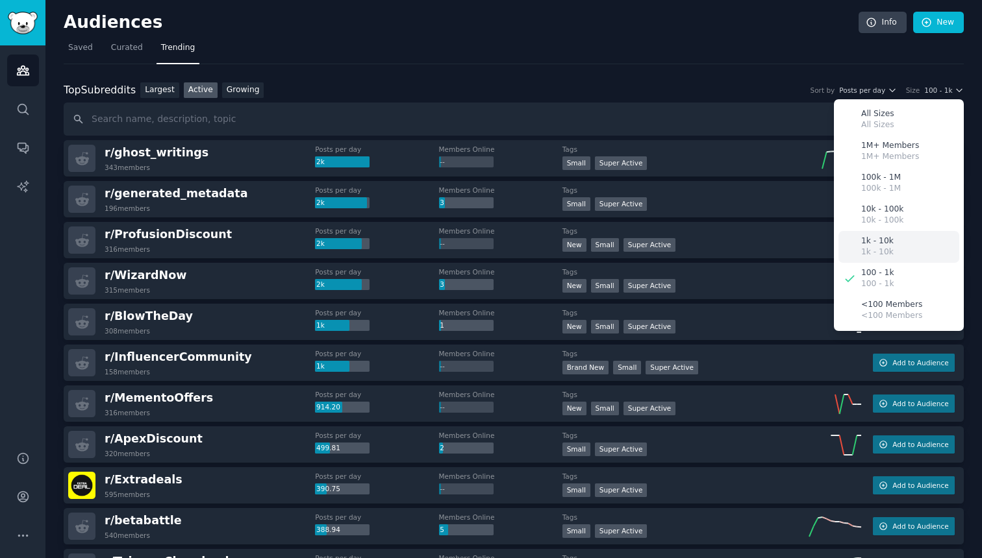
click at [895, 245] on div "1k - 10k 1k - 10k" at bounding box center [898, 247] width 121 height 32
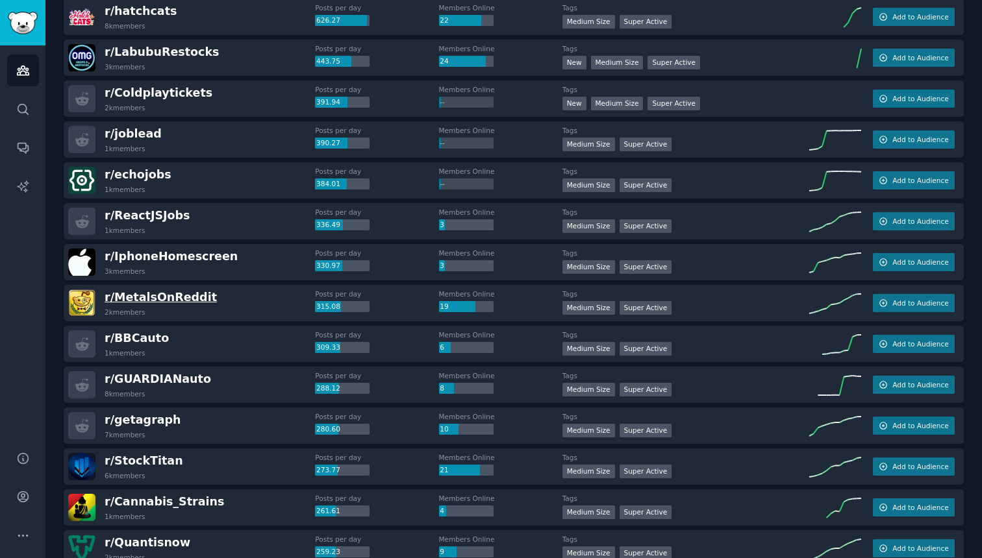
scroll to position [184, 0]
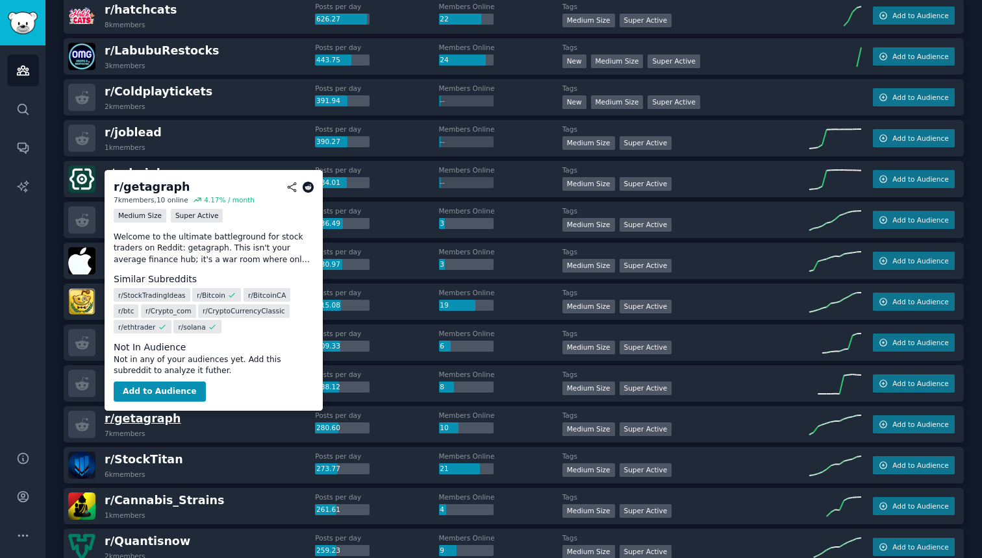
click at [147, 419] on span "r/ getagraph" at bounding box center [143, 418] width 77 height 13
click at [143, 188] on div "r/ getagraph" at bounding box center [152, 187] width 77 height 16
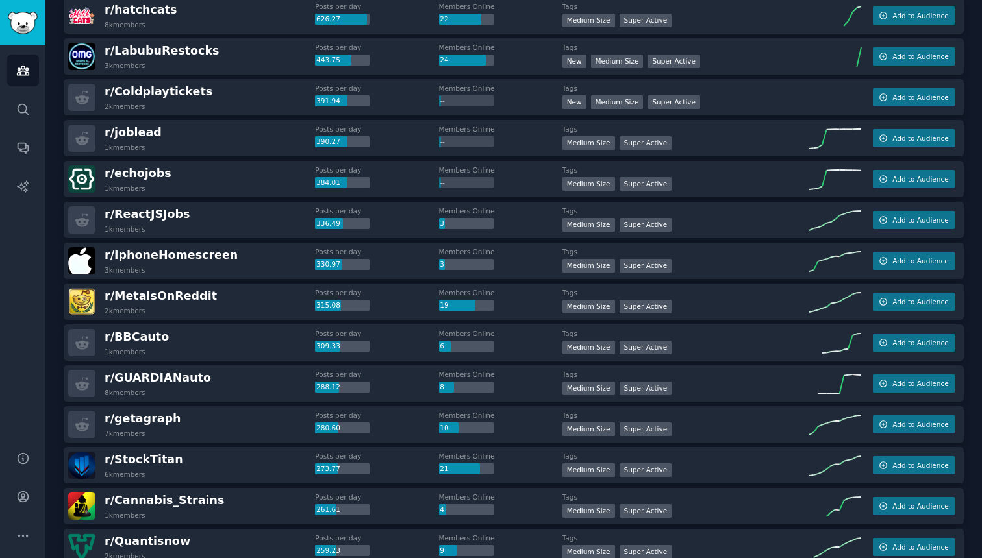
click at [145, 149] on div "1k members" at bounding box center [133, 147] width 57 height 9
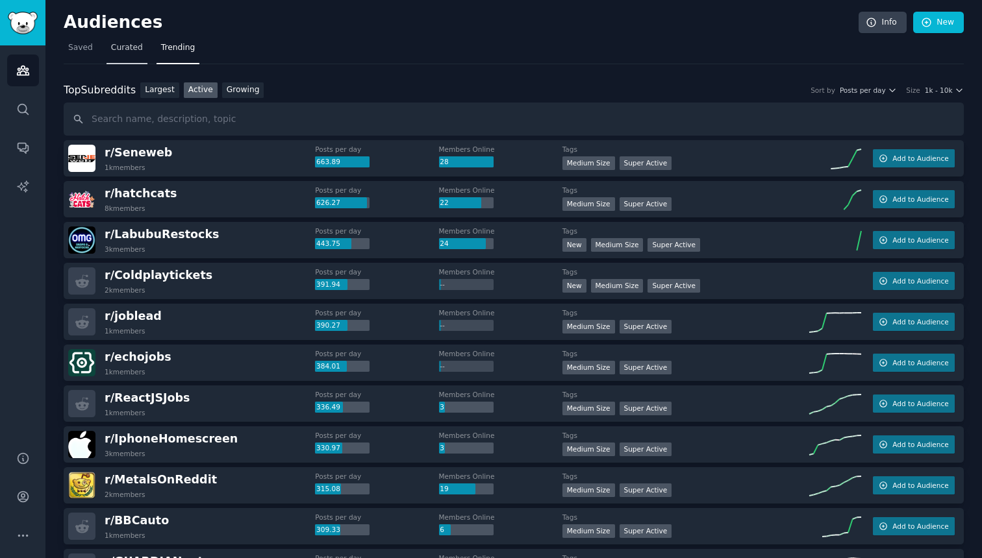
click at [119, 47] on span "Curated" at bounding box center [127, 48] width 32 height 12
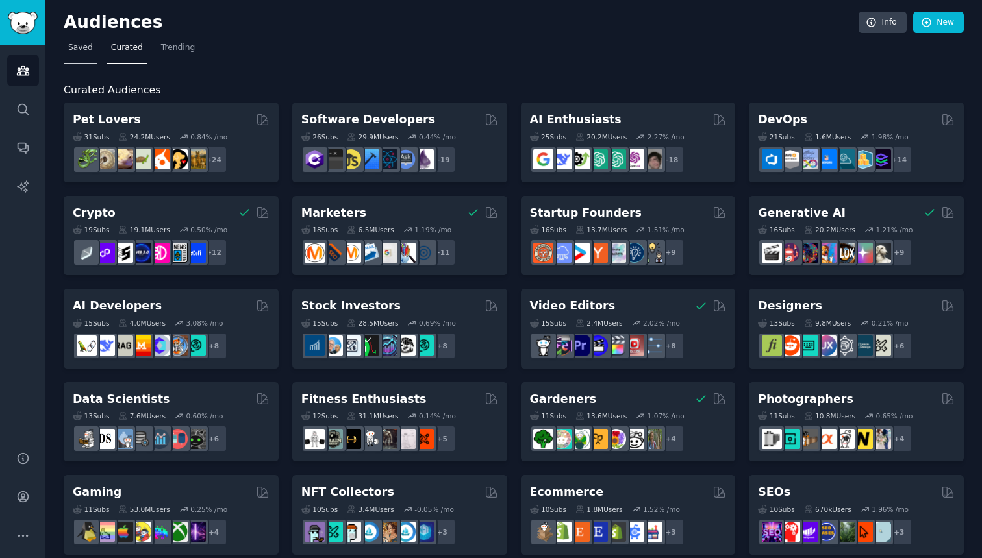
click at [93, 55] on link "Saved" at bounding box center [81, 51] width 34 height 27
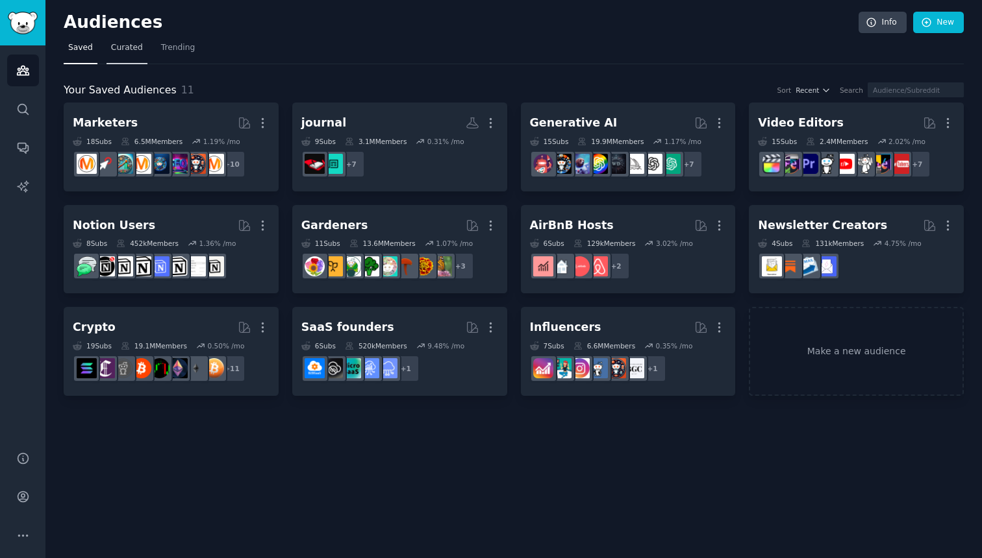
click at [138, 47] on span "Curated" at bounding box center [127, 48] width 32 height 12
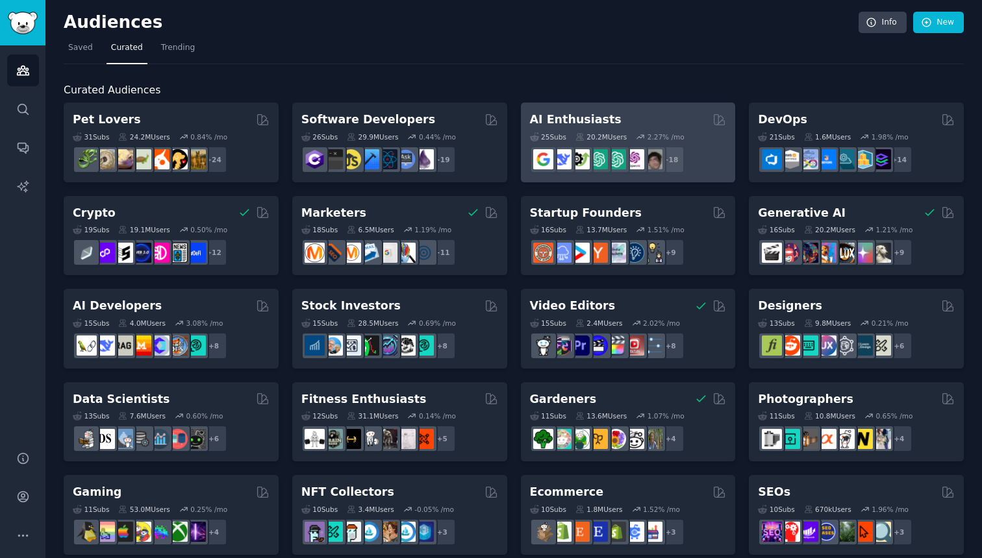
click at [634, 120] on div "AI Enthusiasts" at bounding box center [628, 120] width 197 height 16
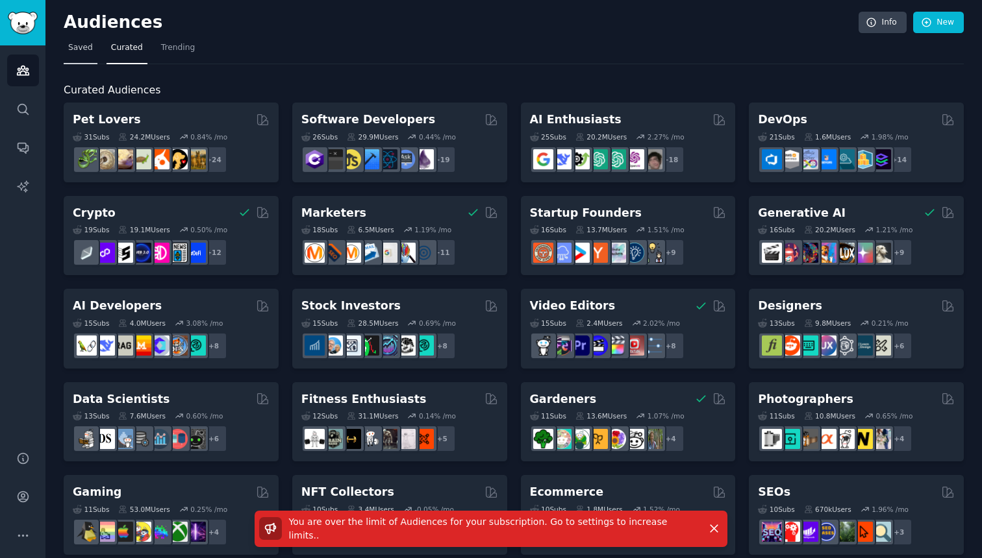
click at [91, 59] on link "Saved" at bounding box center [81, 51] width 34 height 27
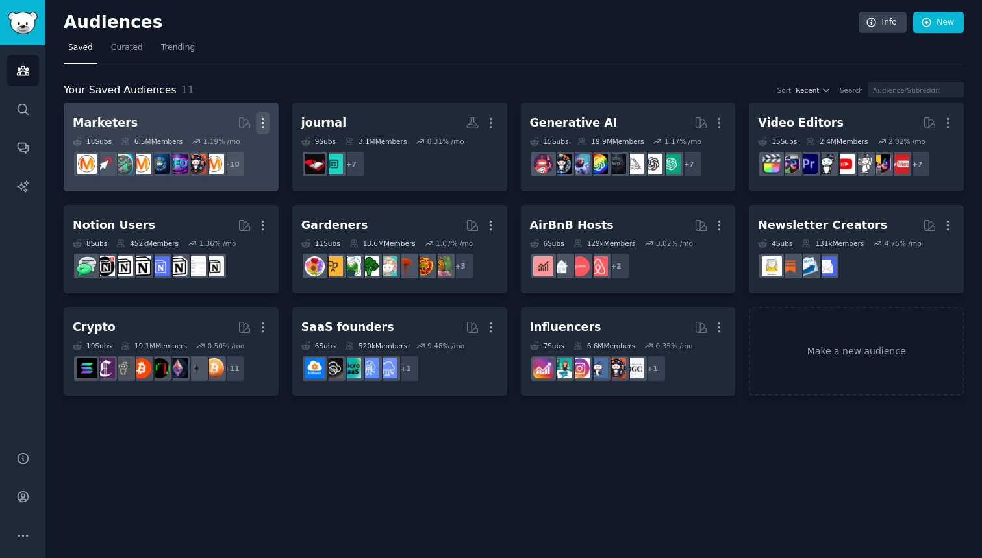
click at [263, 120] on icon "button" at bounding box center [263, 123] width 14 height 14
click at [133, 114] on h2 "Marketers More View Delete" at bounding box center [171, 123] width 197 height 23
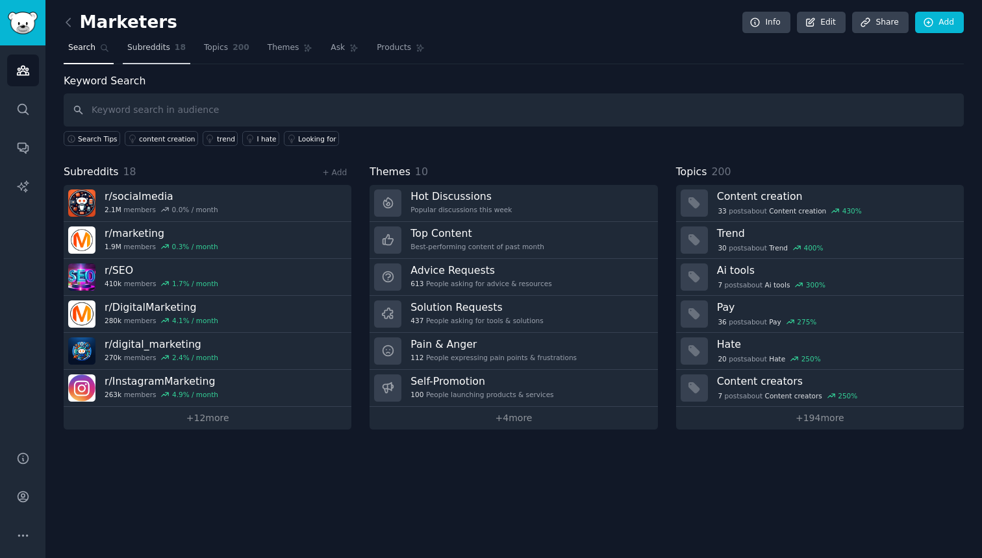
click at [175, 45] on span "18" at bounding box center [180, 48] width 11 height 12
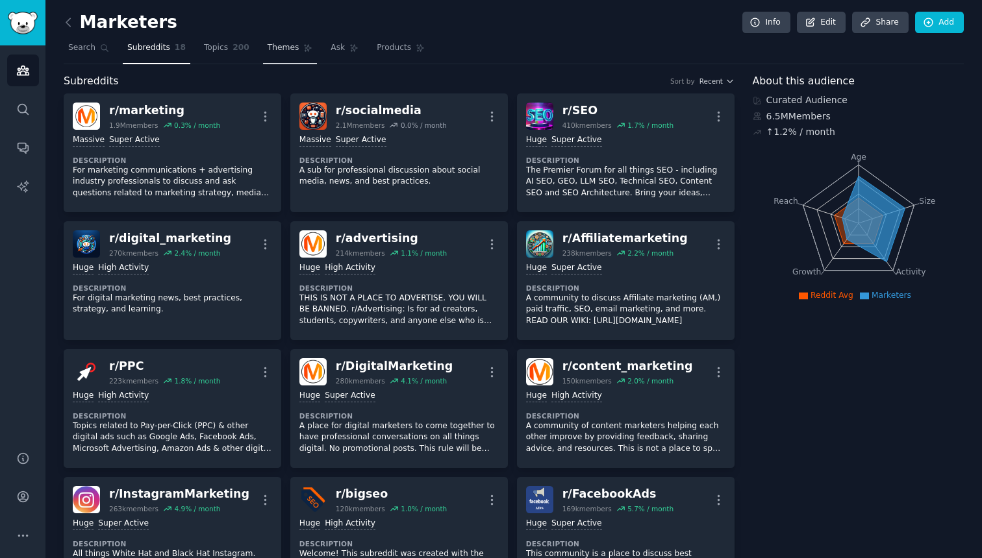
click at [276, 55] on link "Themes" at bounding box center [290, 51] width 55 height 27
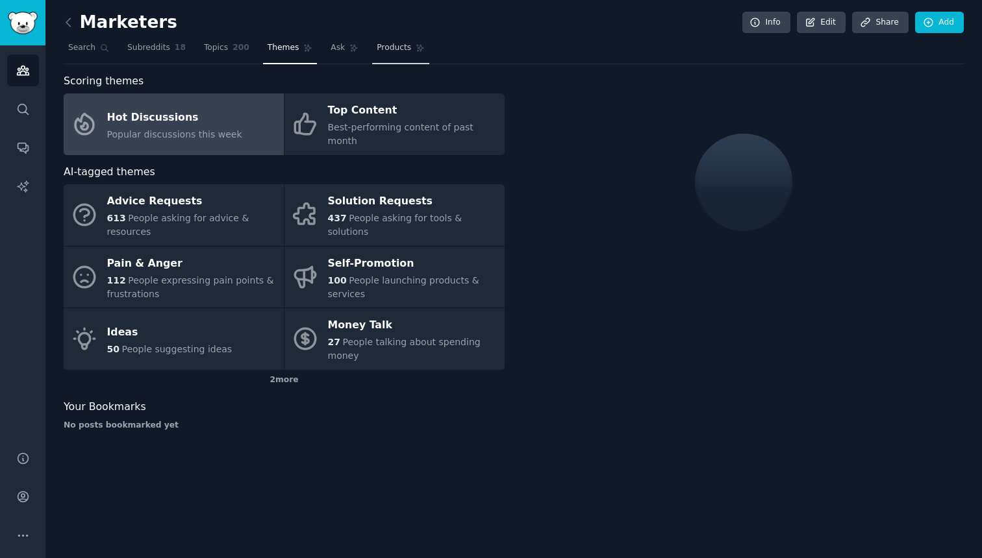
click at [395, 52] on span "Products" at bounding box center [394, 48] width 34 height 12
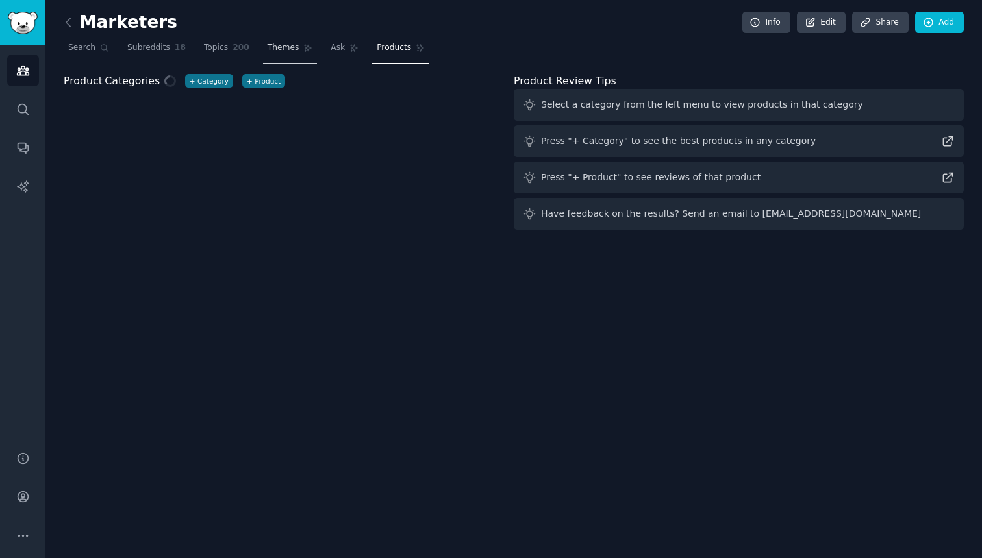
click at [280, 53] on span "Themes" at bounding box center [283, 48] width 32 height 12
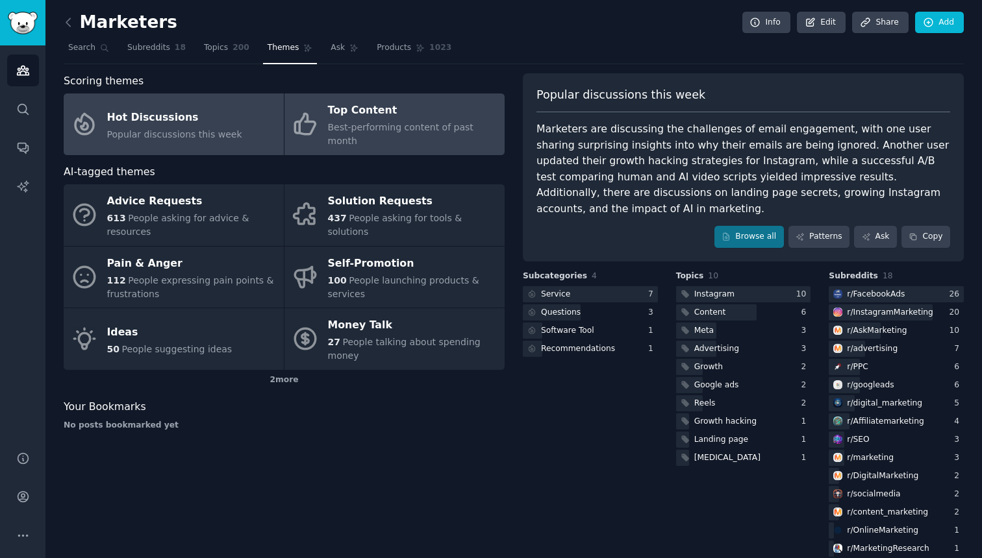
click at [314, 124] on icon at bounding box center [304, 123] width 27 height 27
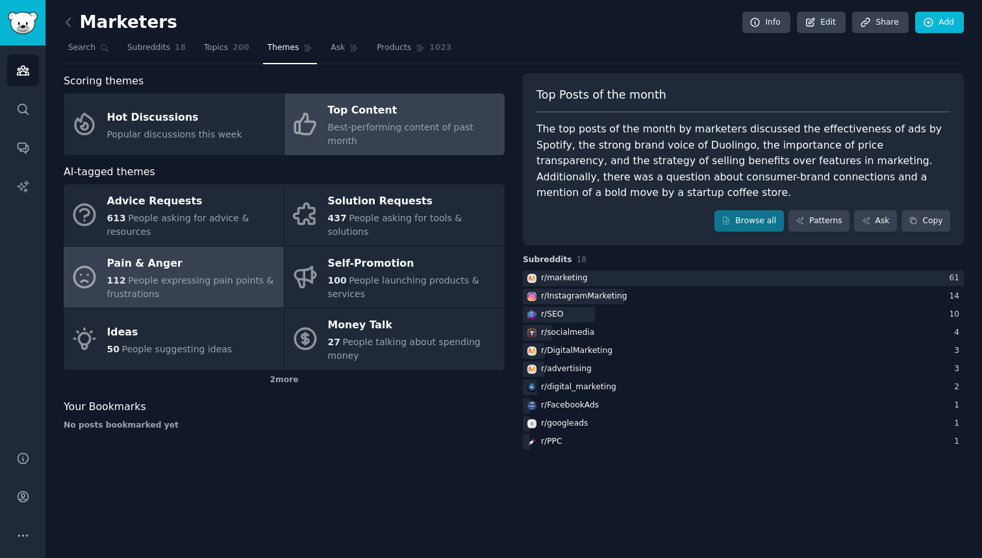
click at [257, 247] on link "Pain & Anger 112 People expressing pain points & frustrations" at bounding box center [174, 278] width 220 height 62
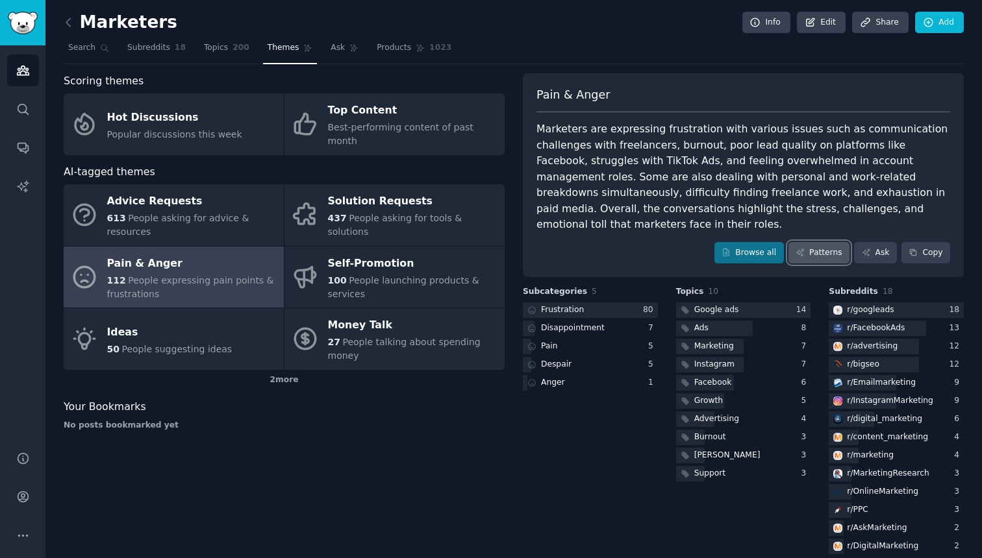
click at [797, 242] on link "Patterns" at bounding box center [818, 253] width 61 height 22
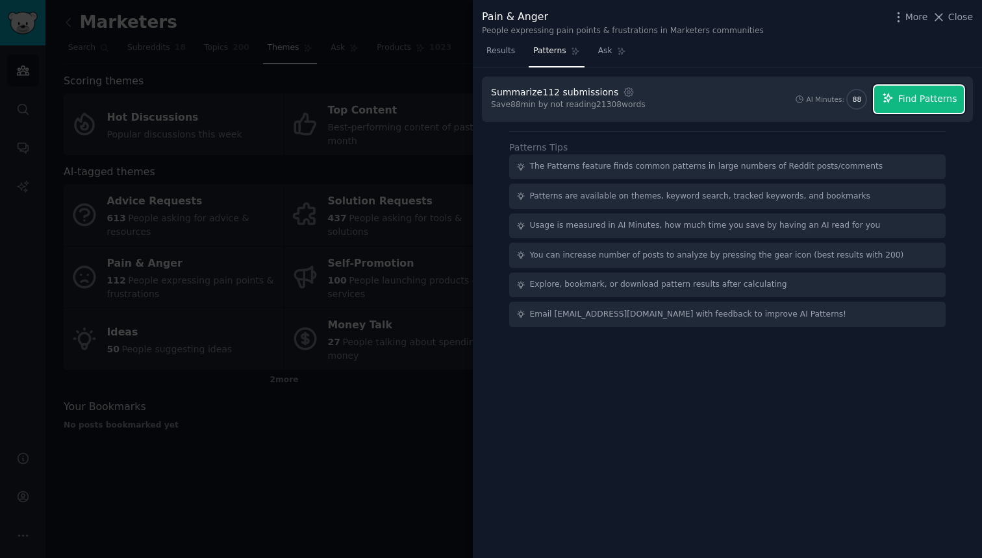
click at [910, 98] on span "Find Patterns" at bounding box center [927, 99] width 59 height 14
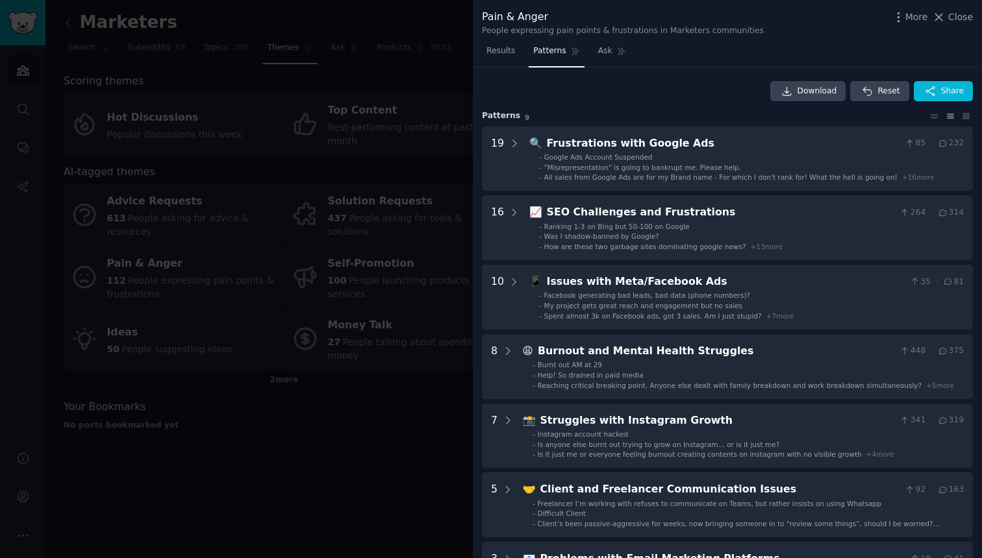
click at [434, 79] on div at bounding box center [491, 279] width 982 height 558
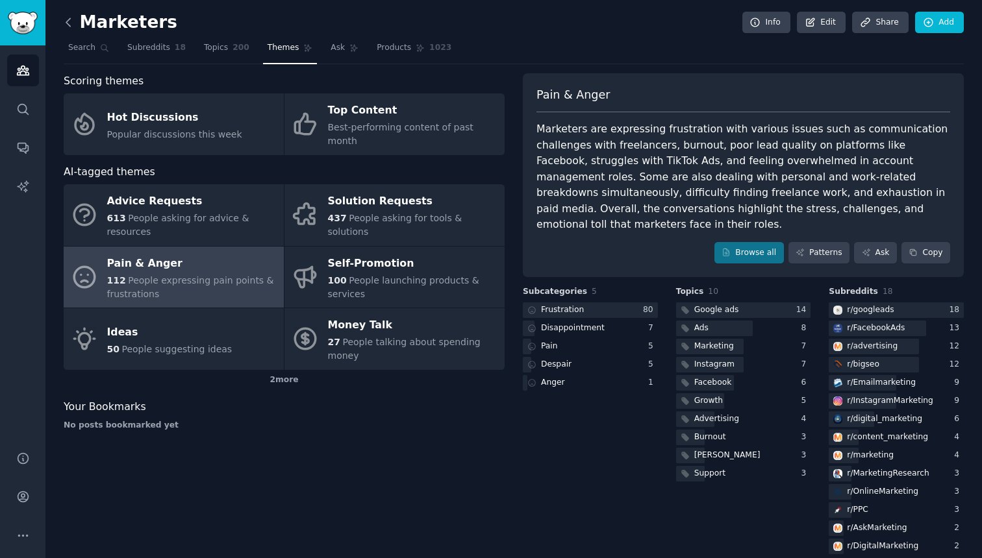
click at [73, 25] on icon at bounding box center [69, 23] width 14 height 14
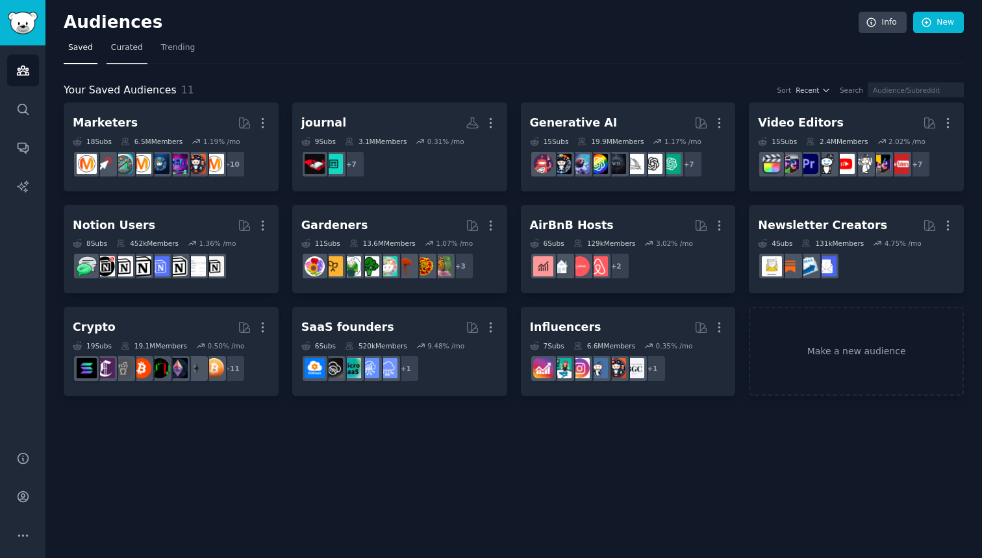
click at [141, 53] on link "Curated" at bounding box center [126, 51] width 41 height 27
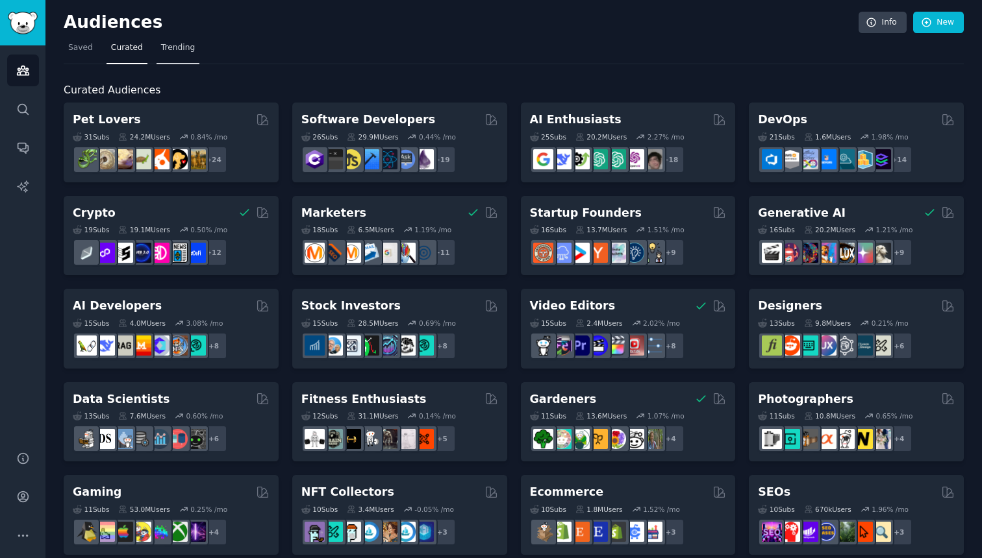
click at [182, 53] on span "Trending" at bounding box center [178, 48] width 34 height 12
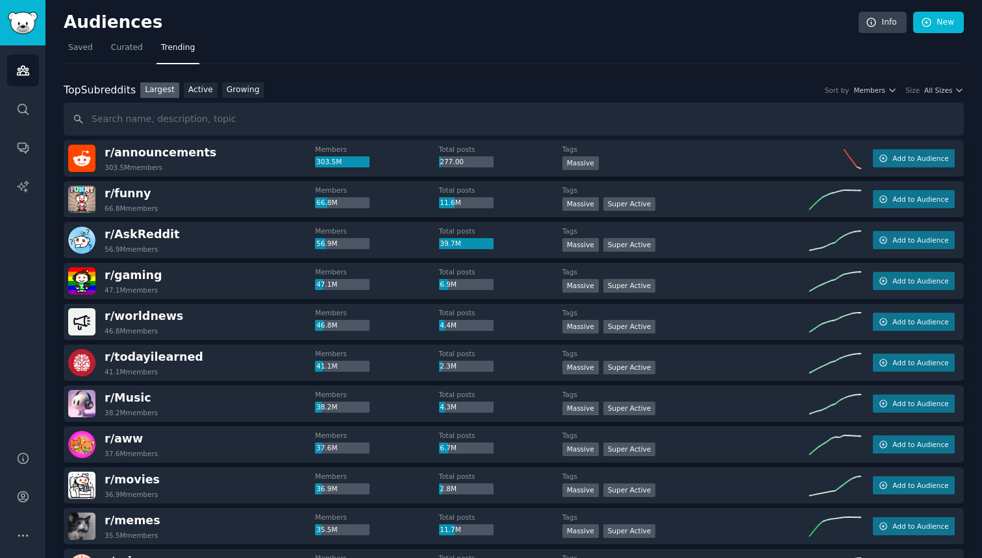
click at [220, 93] on div "Largest Active Growing" at bounding box center [202, 90] width 132 height 16
click at [950, 93] on span "All Sizes" at bounding box center [938, 90] width 28 height 9
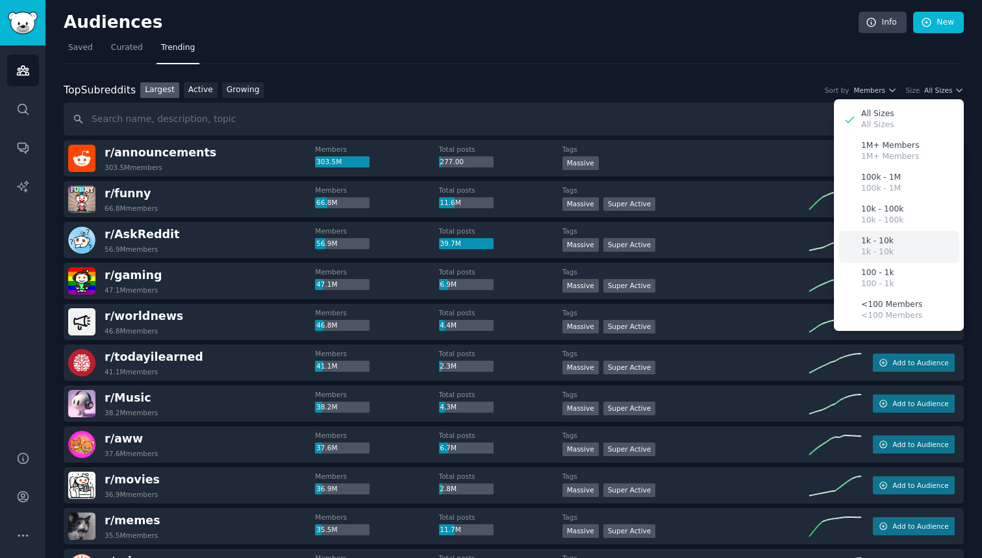
click at [941, 240] on div "1k - 10k 1k - 10k" at bounding box center [898, 247] width 121 height 32
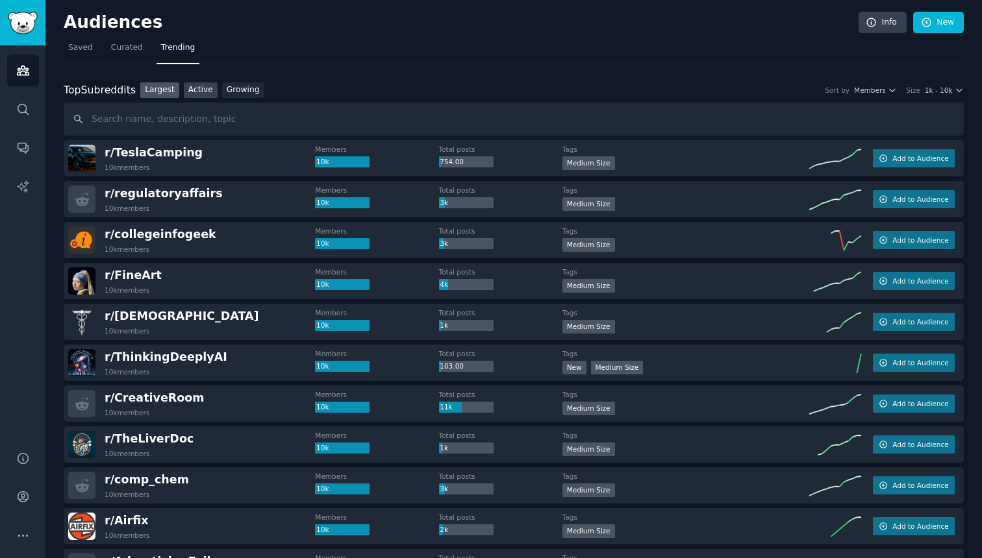
click at [212, 93] on link "Active" at bounding box center [201, 90] width 34 height 16
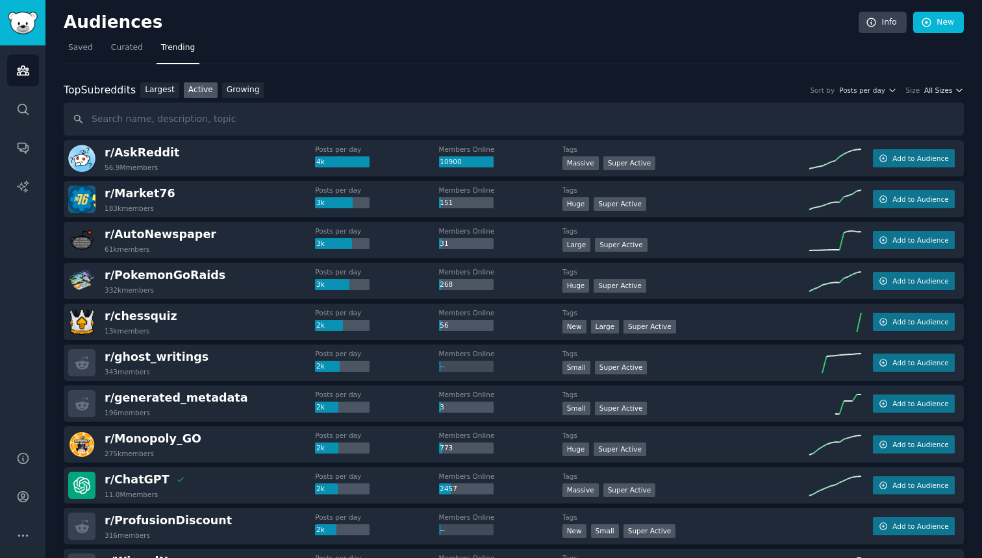
click at [947, 93] on span "All Sizes" at bounding box center [938, 90] width 28 height 9
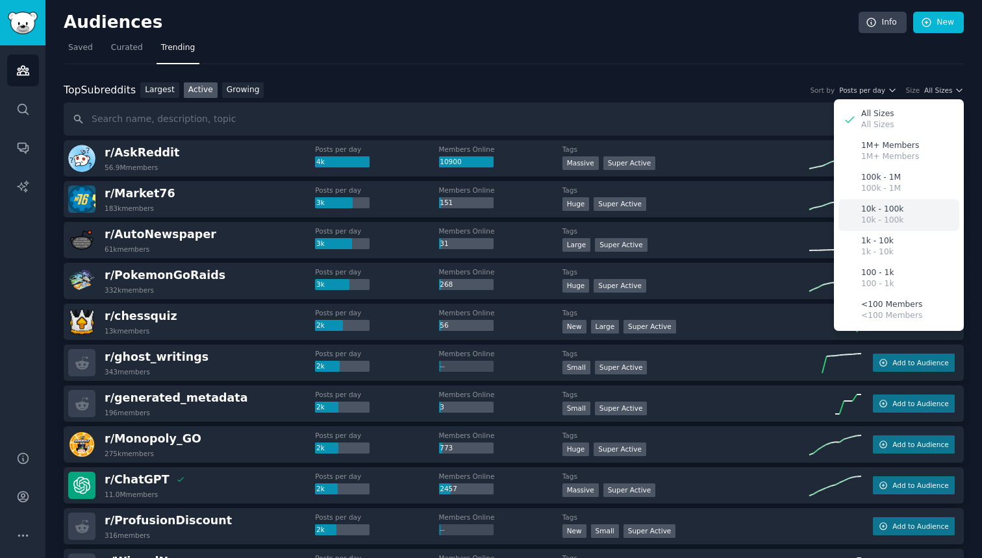
click at [906, 214] on div "10k - 100k 10k - 100k" at bounding box center [898, 215] width 121 height 32
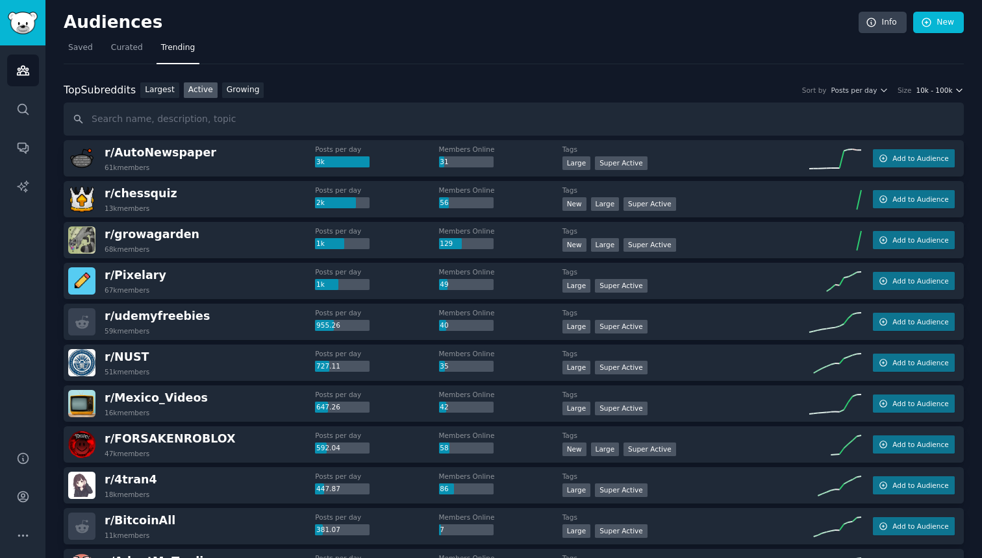
click at [932, 93] on span "10k - 100k" at bounding box center [933, 90] width 36 height 9
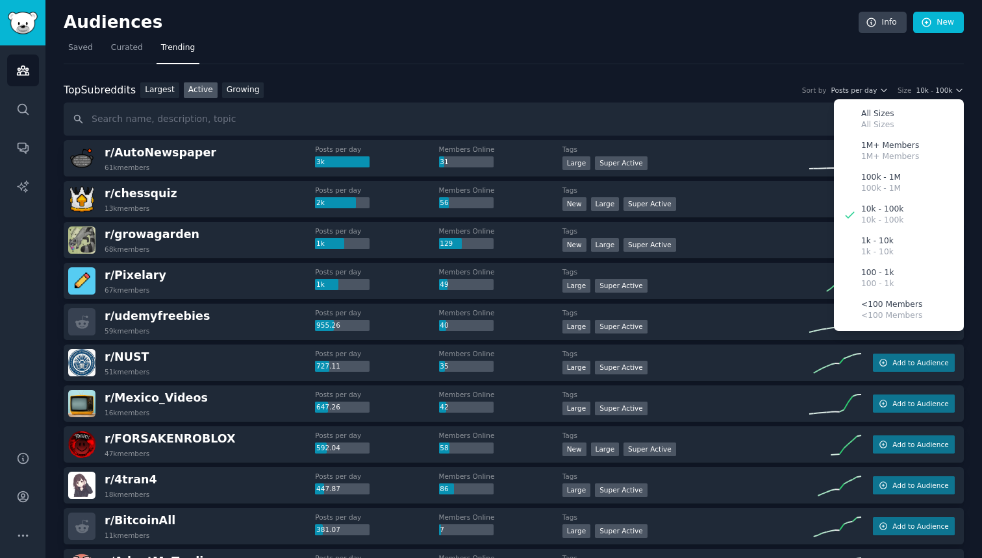
click at [726, 86] on div "Top Subreddits Top Subreddits Largest Active Growing Sort by Posts per day Size…" at bounding box center [514, 90] width 900 height 16
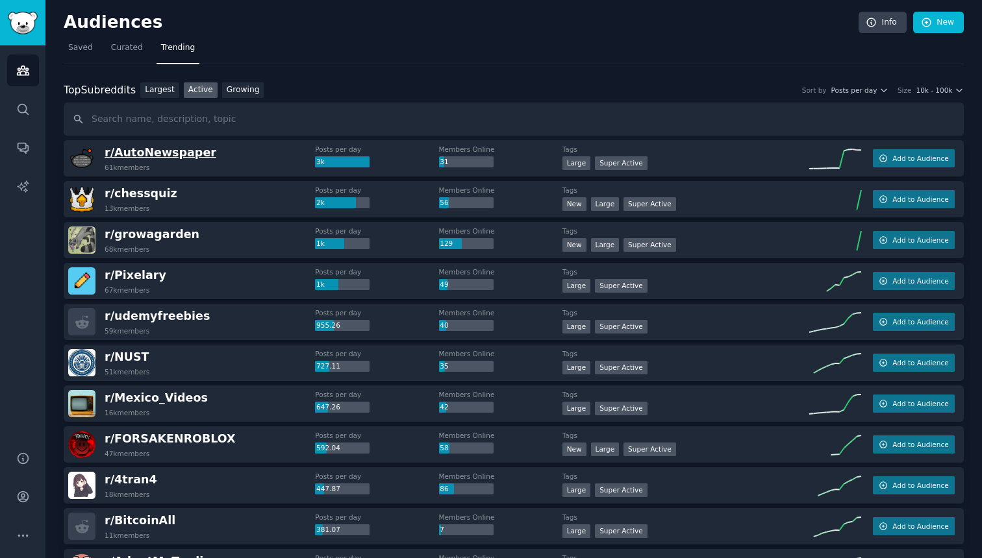
click at [166, 156] on span "r/ AutoNewspaper" at bounding box center [161, 152] width 112 height 13
click at [153, 195] on span "r/ chessquiz" at bounding box center [141, 193] width 73 height 13
click at [954, 95] on div "Top Subreddits Top Subreddits Largest Active Growing Sort by Posts per day Size…" at bounding box center [514, 90] width 900 height 16
click at [954, 92] on button "10k - 100k" at bounding box center [939, 90] width 48 height 9
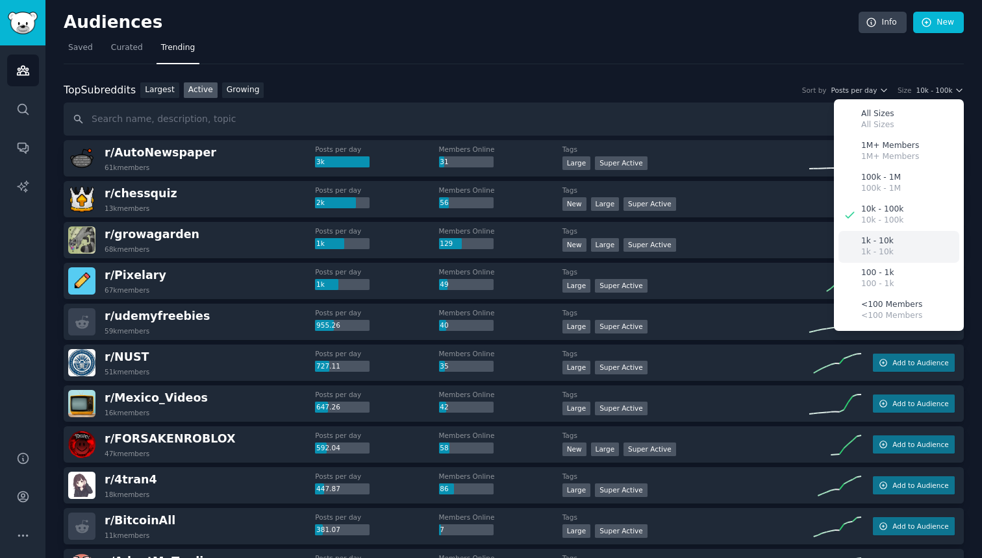
click at [885, 249] on p "1k - 10k" at bounding box center [877, 253] width 32 height 12
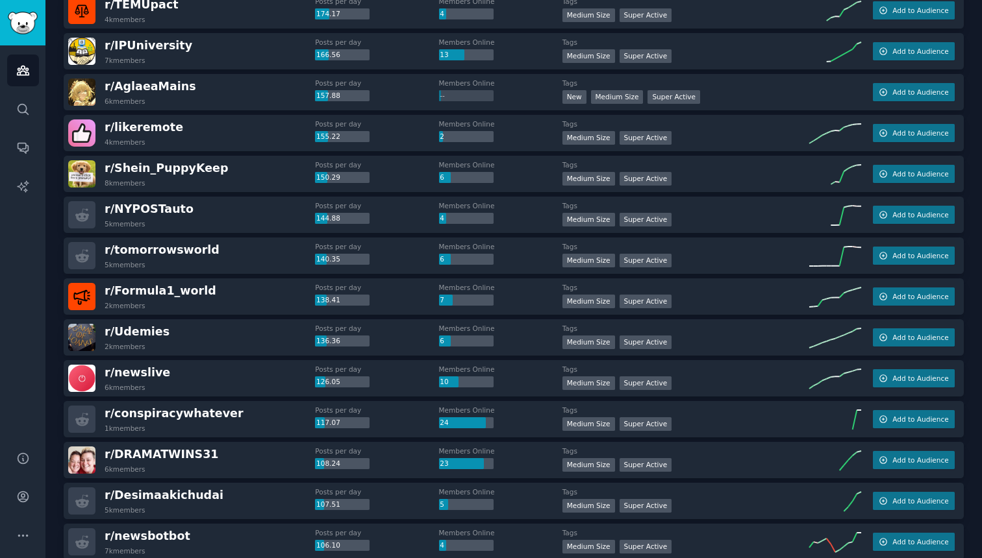
scroll to position [1711, 0]
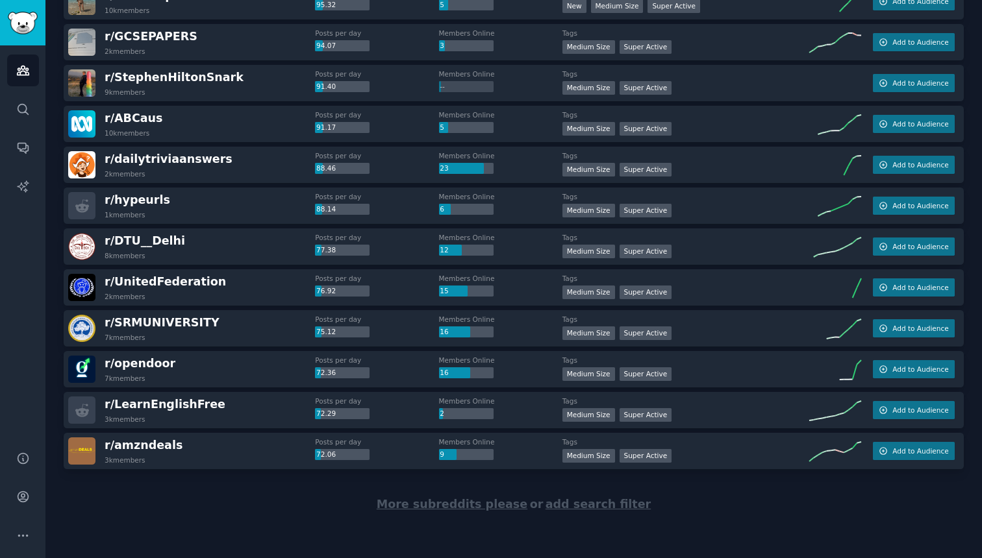
click at [480, 506] on span "More subreddits please" at bounding box center [452, 504] width 151 height 13
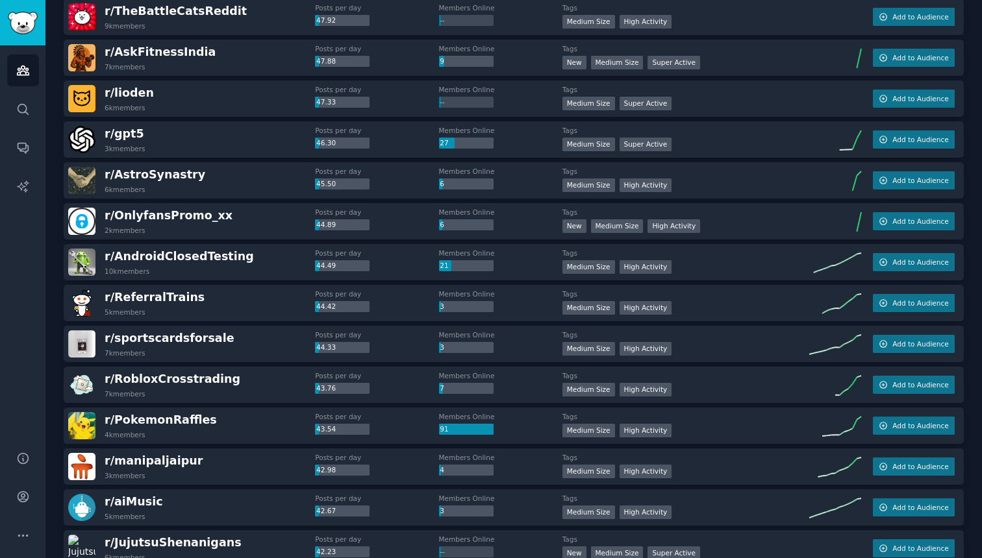
scroll to position [3756, 0]
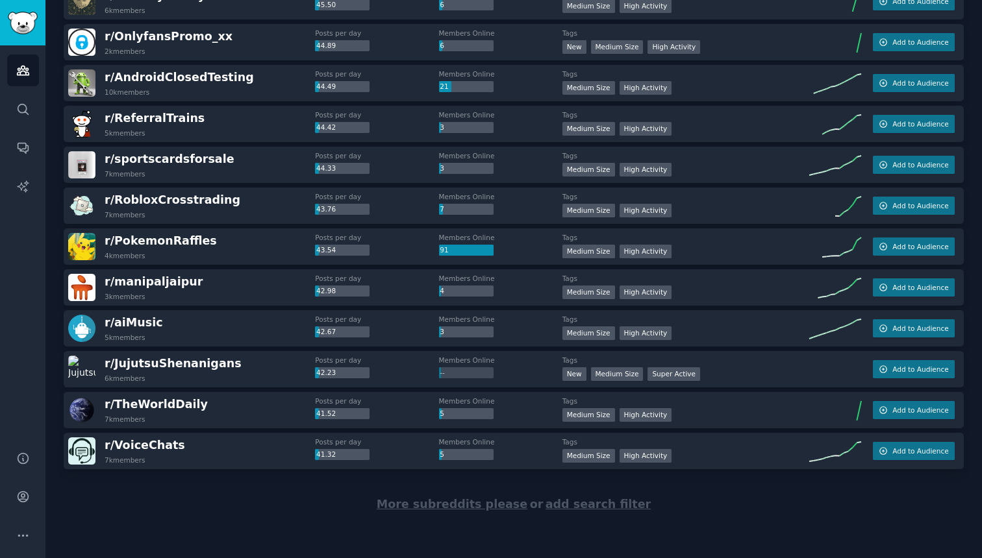
click at [460, 502] on span "More subreddits please" at bounding box center [452, 504] width 151 height 13
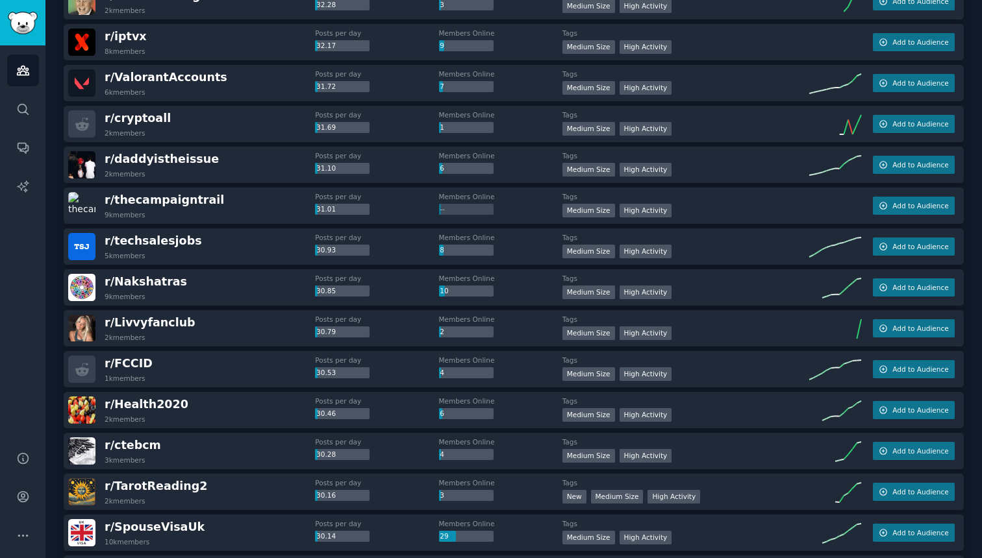
scroll to position [5801, 0]
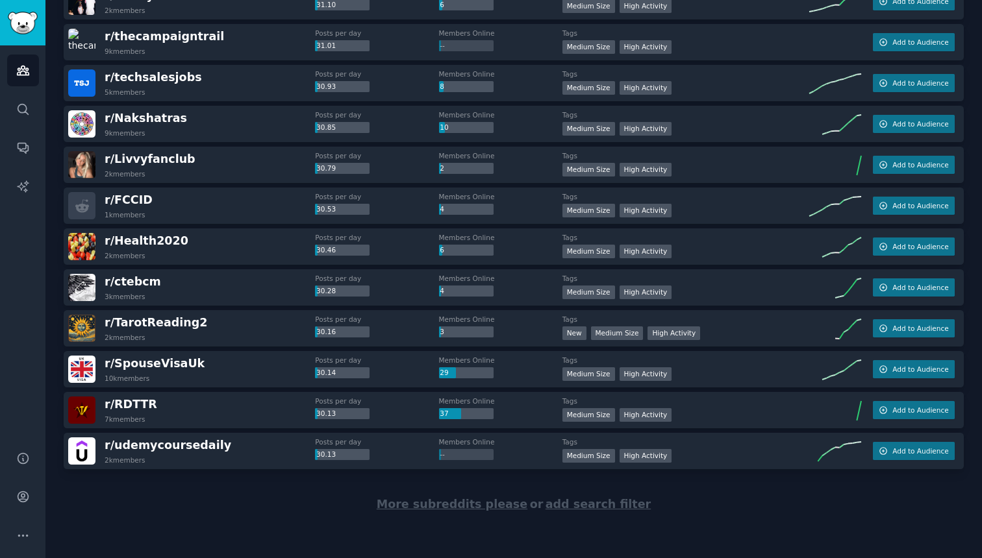
click at [569, 510] on span "add search filter" at bounding box center [597, 504] width 105 height 13
click at [428, 508] on span "More subreddits please" at bounding box center [452, 504] width 151 height 13
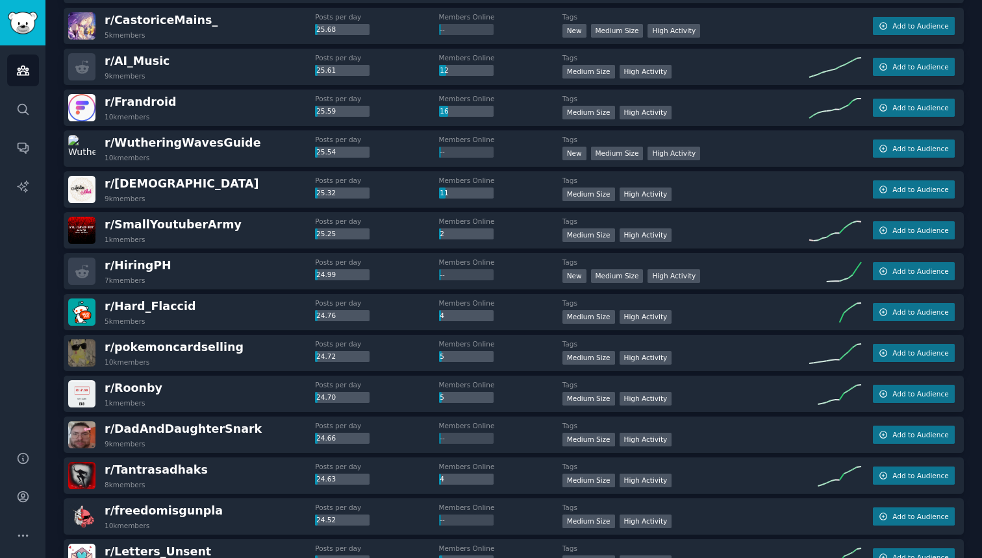
scroll to position [7846, 0]
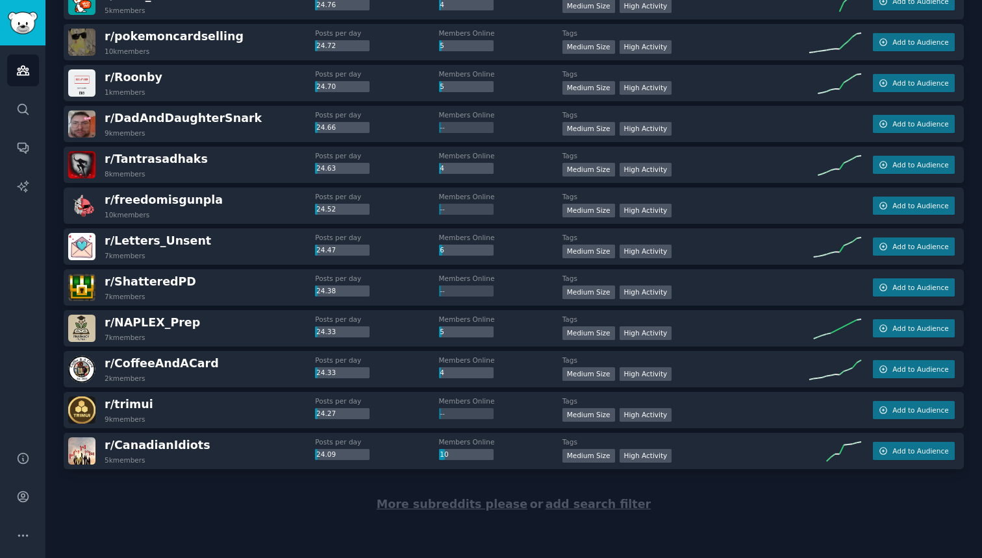
click at [436, 503] on span "More subreddits please" at bounding box center [452, 504] width 151 height 13
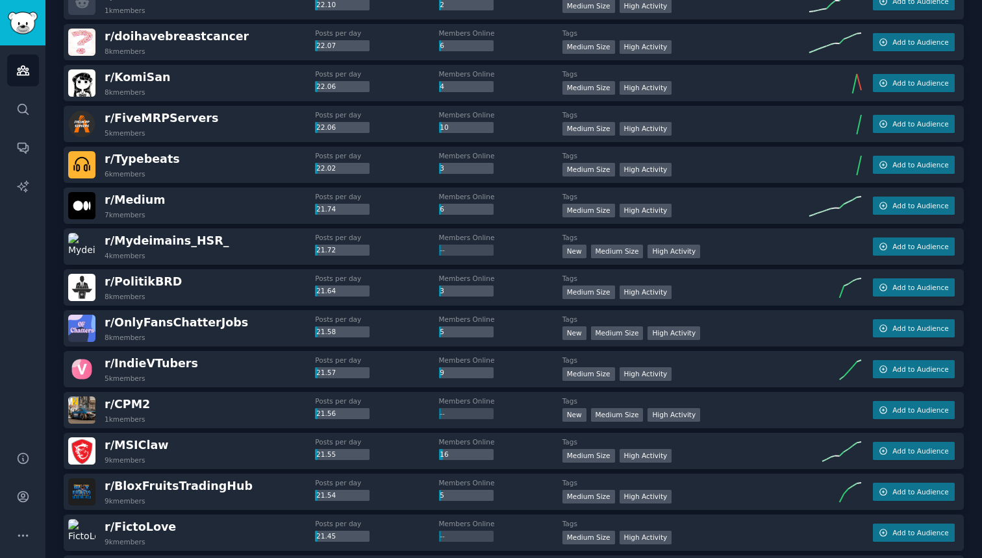
scroll to position [9891, 0]
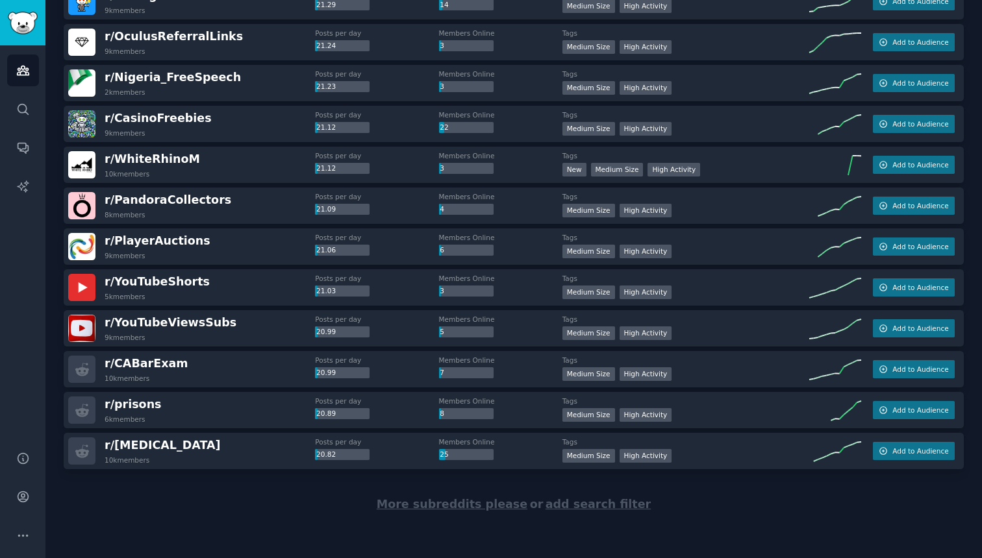
click at [436, 504] on span "More subreddits please" at bounding box center [452, 504] width 151 height 13
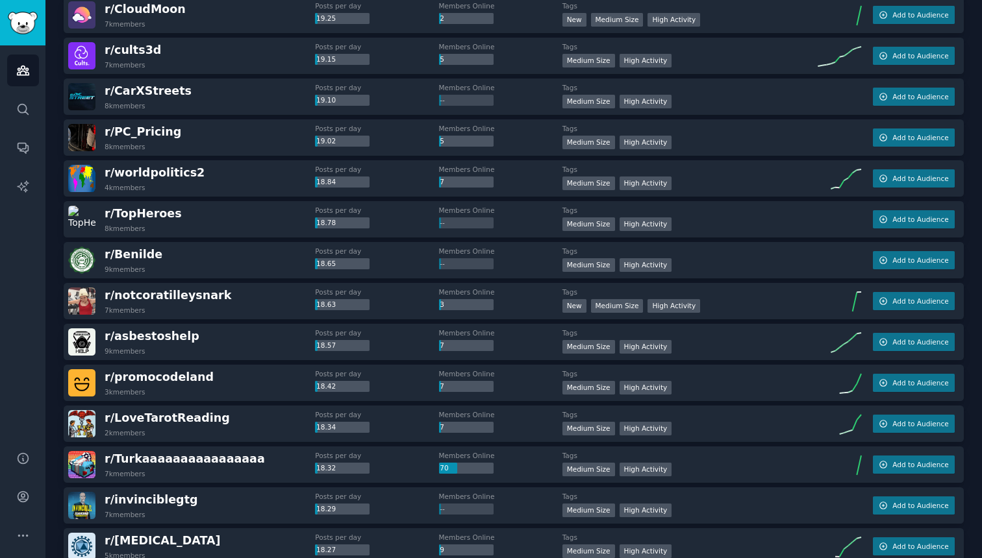
scroll to position [11936, 0]
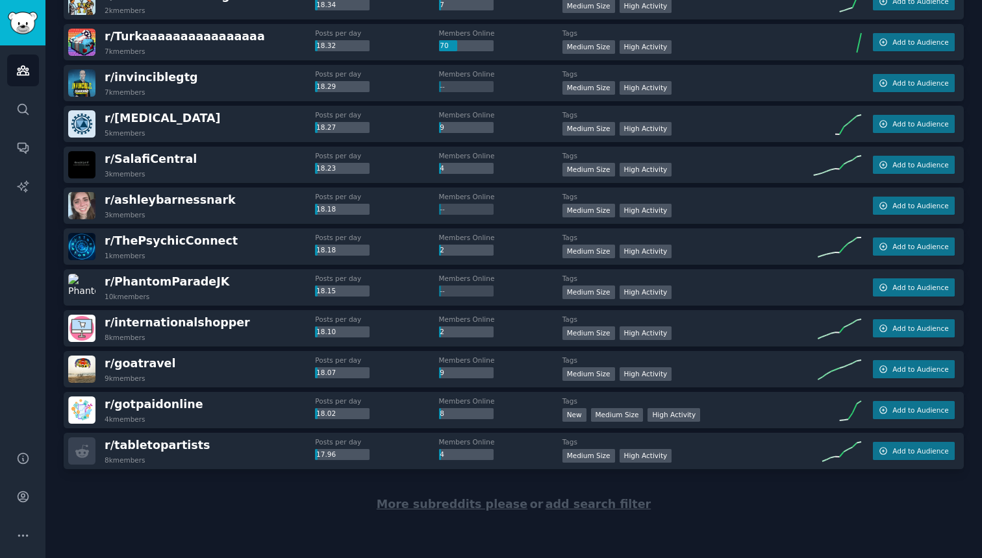
click at [436, 505] on span "More subreddits please" at bounding box center [452, 504] width 151 height 13
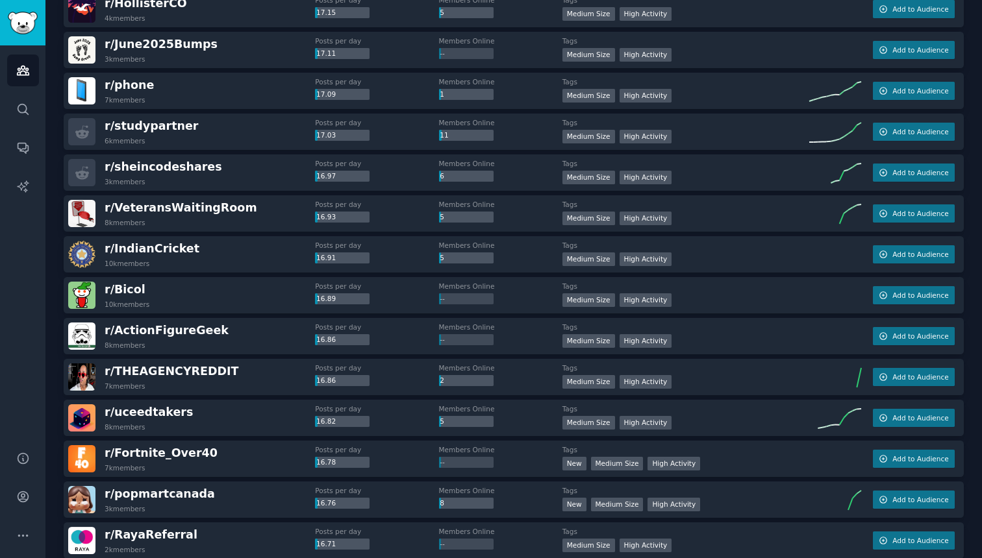
scroll to position [13981, 0]
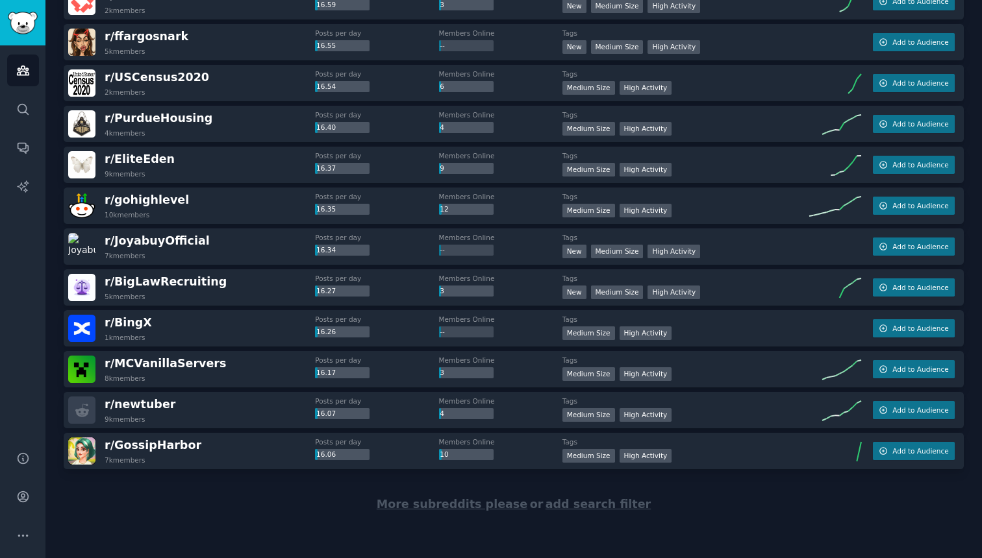
click at [436, 507] on span "More subreddits please" at bounding box center [452, 504] width 151 height 13
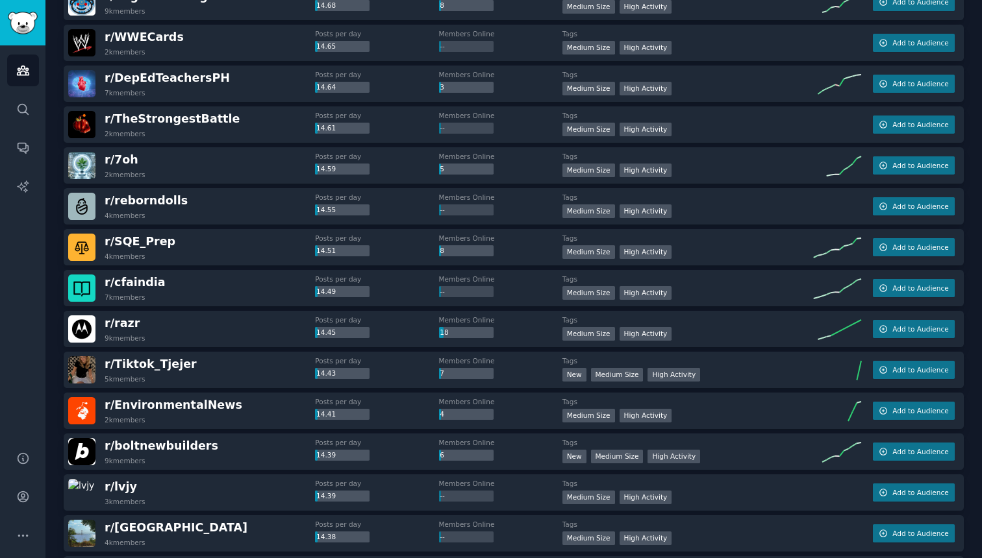
scroll to position [16026, 0]
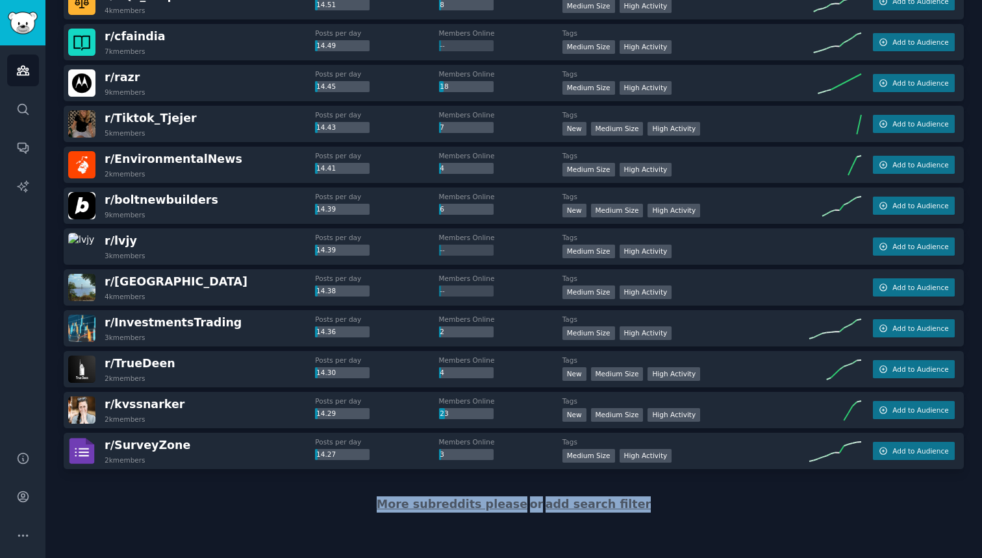
click at [457, 502] on span "More subreddits please" at bounding box center [452, 504] width 151 height 13
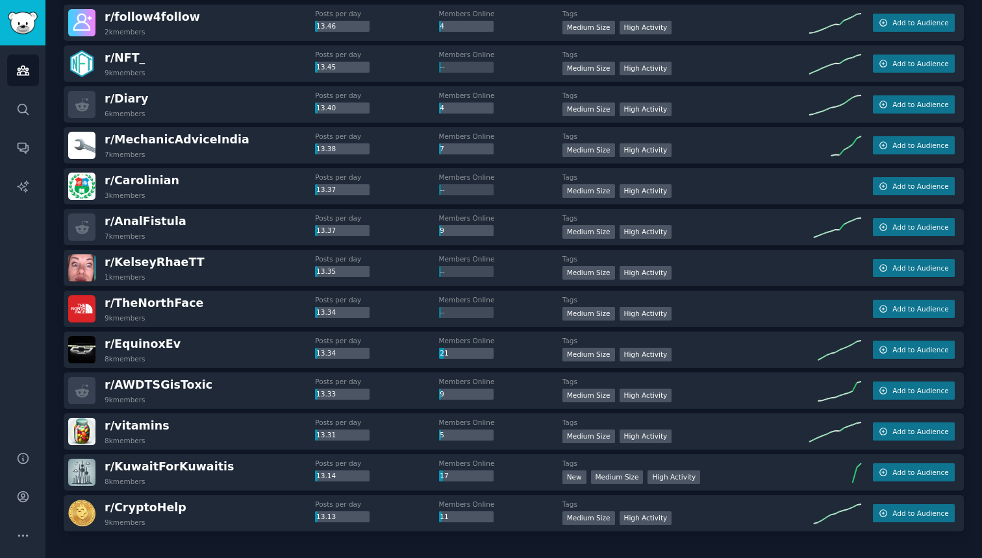
scroll to position [18071, 0]
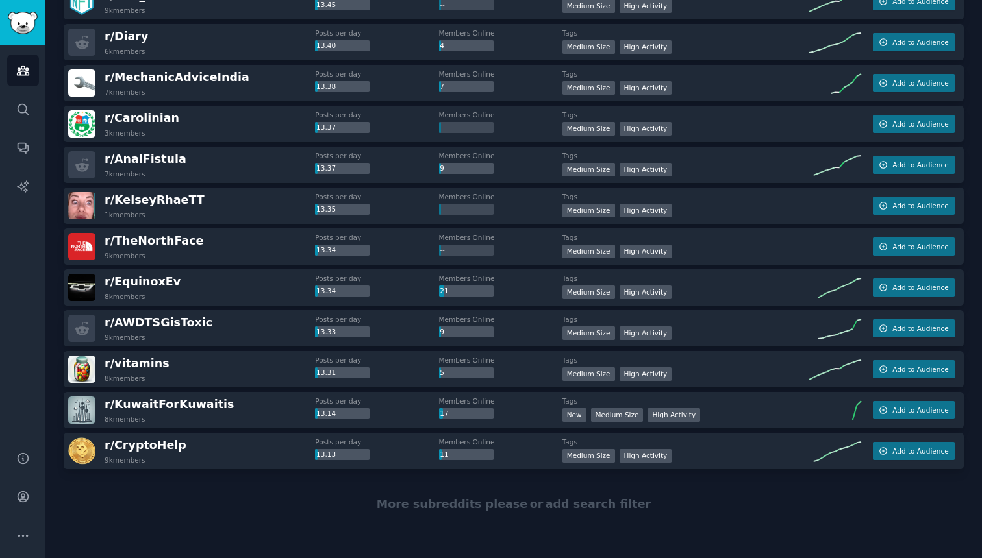
click at [454, 508] on span "More subreddits please" at bounding box center [452, 504] width 151 height 13
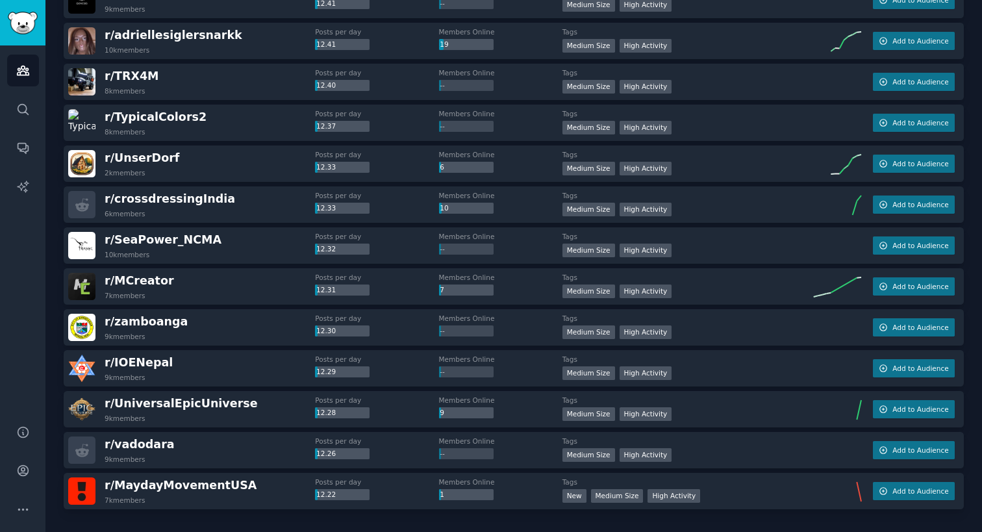
scroll to position [92, 0]
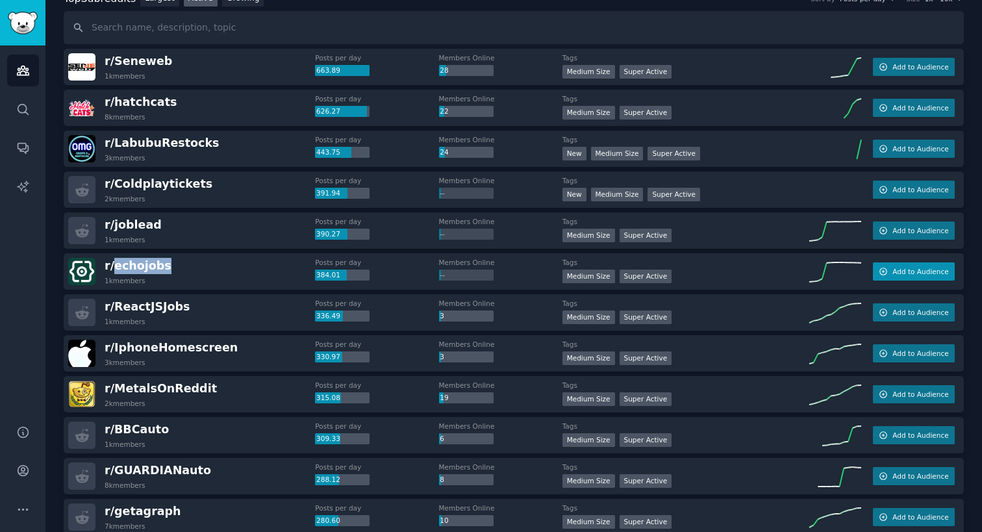
click at [902, 269] on span "Add to Audience" at bounding box center [920, 271] width 56 height 9
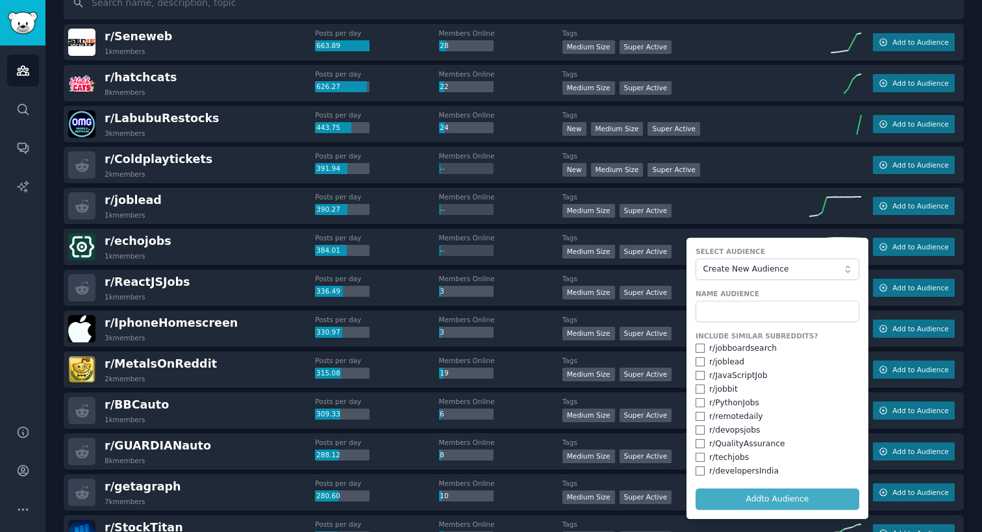
scroll to position [119, 0]
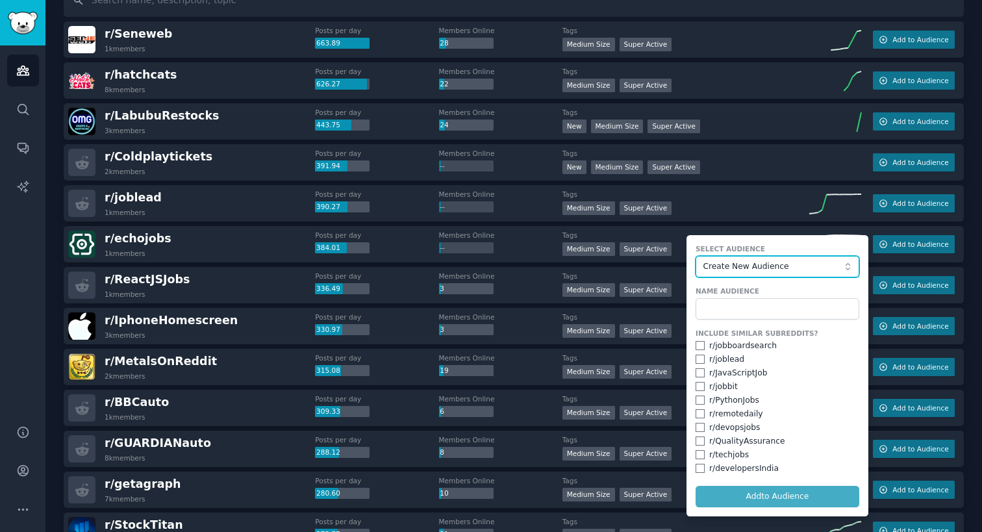
click at [752, 264] on span "Create New Audience" at bounding box center [773, 267] width 142 height 12
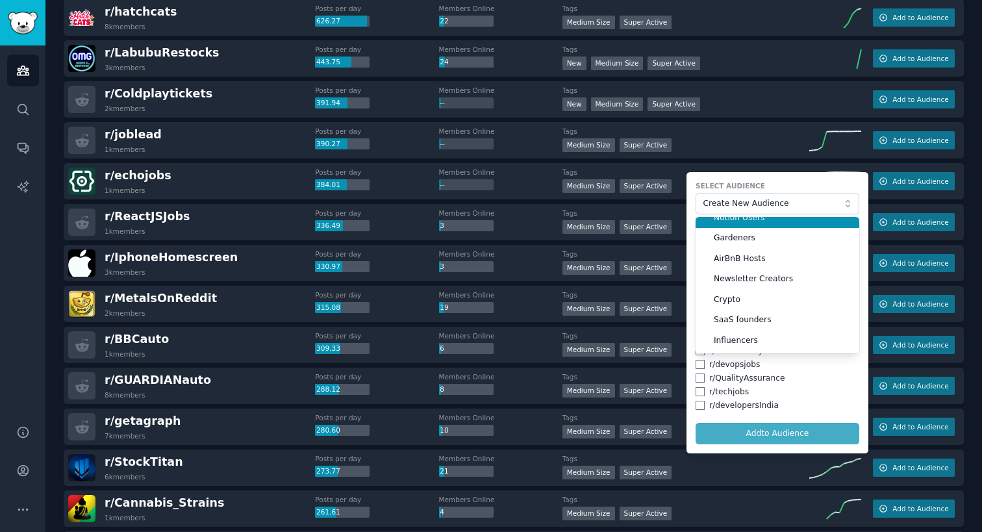
scroll to position [0, 0]
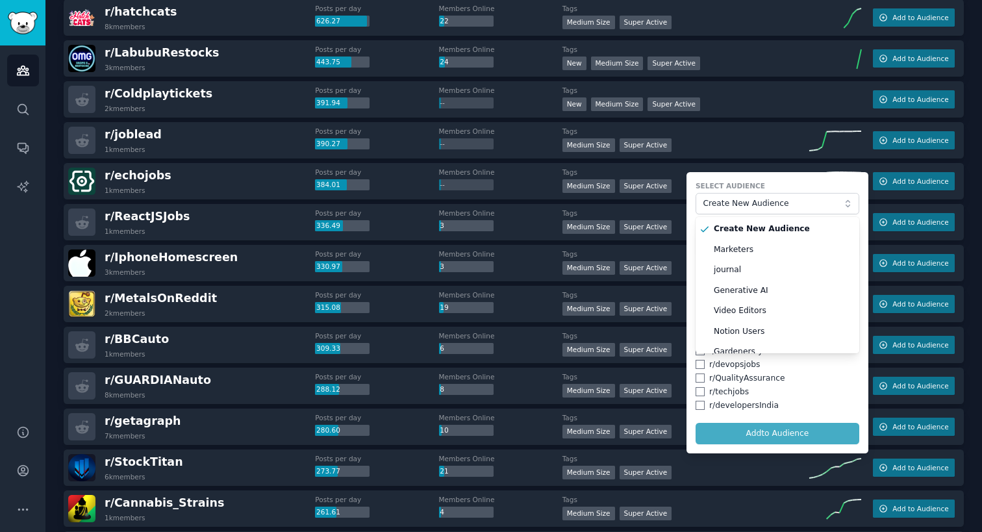
click at [781, 181] on form "Select Audience Create New Audience Create New Audience Marketers journal Gener…" at bounding box center [777, 312] width 182 height 281
click at [734, 129] on dt "Tags" at bounding box center [685, 131] width 247 height 9
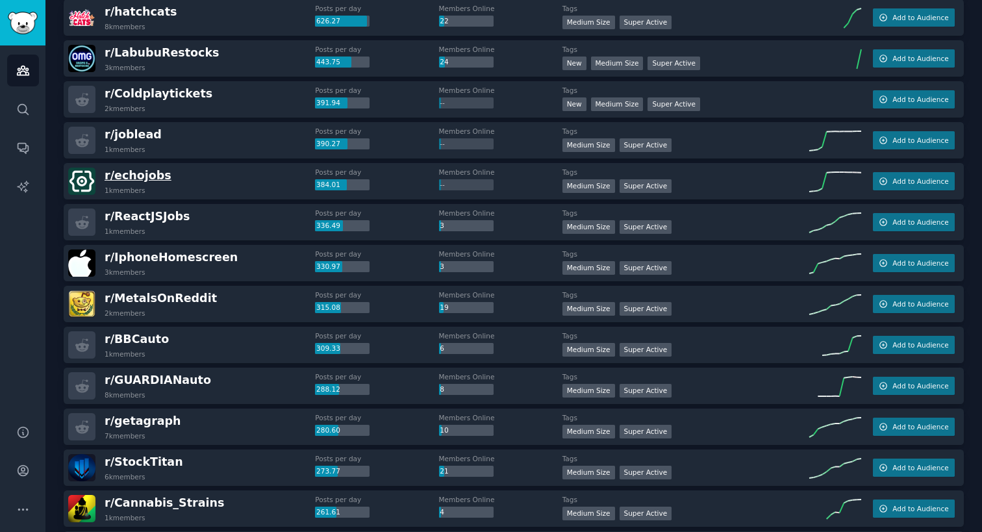
click at [142, 171] on span "r/ echojobs" at bounding box center [138, 175] width 67 height 13
click at [143, 179] on span "r/ echojobs" at bounding box center [138, 175] width 67 height 13
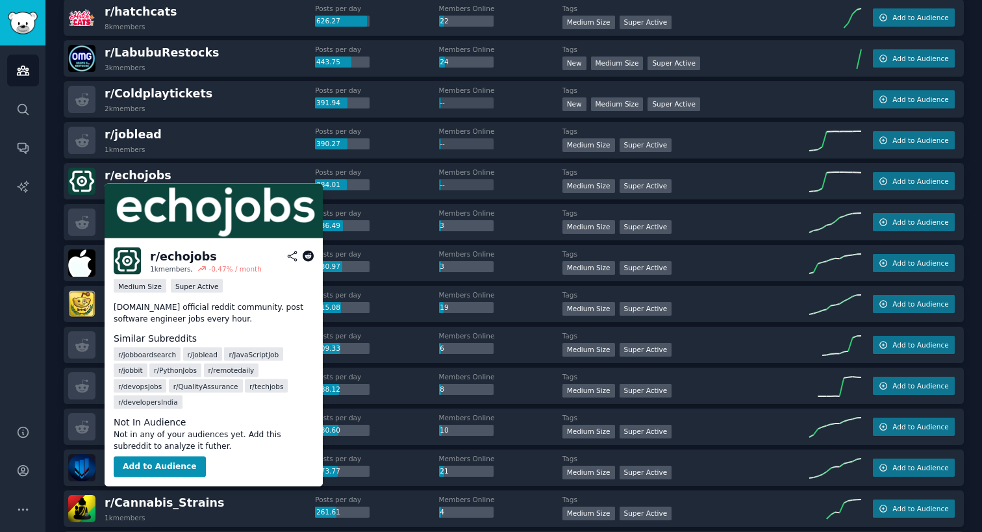
click at [171, 255] on div "r/ echojobs" at bounding box center [183, 256] width 67 height 16
click at [316, 259] on div "r/ echojobs 1k members, -0.47 % / month Medium Size Super Active echojobs.io of…" at bounding box center [214, 362] width 218 height 248
click at [314, 259] on icon at bounding box center [309, 257] width 12 height 12
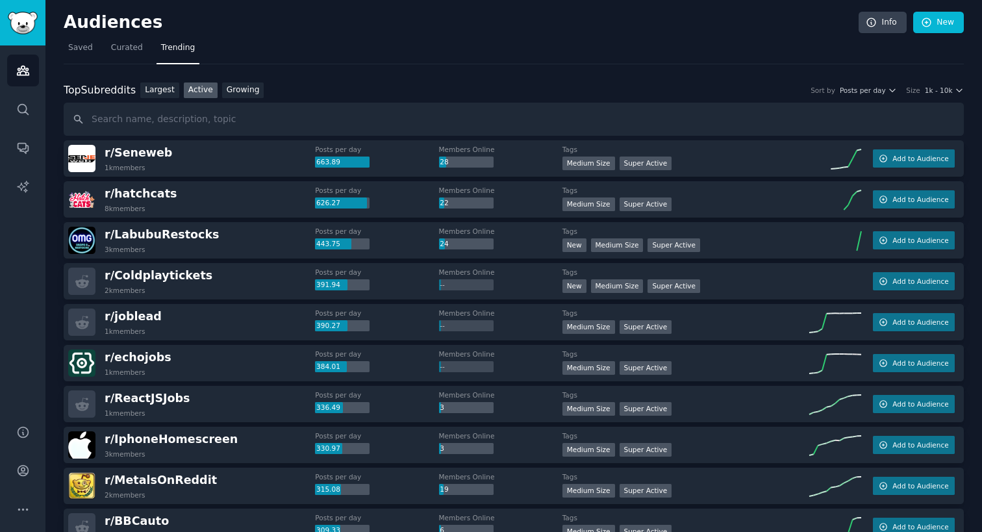
click at [210, 86] on link "Active" at bounding box center [201, 90] width 34 height 16
click at [232, 90] on link "Growing" at bounding box center [243, 90] width 42 height 16
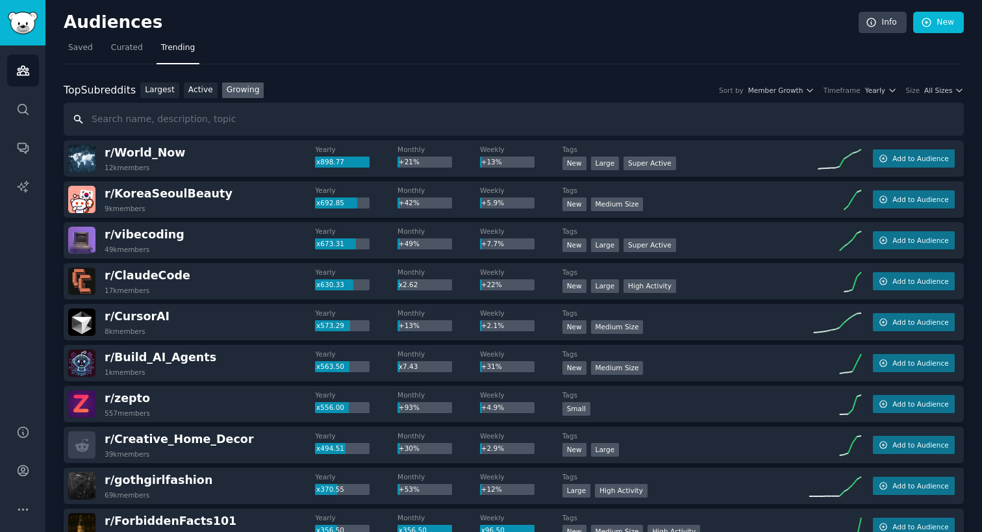
click at [234, 114] on input "text" at bounding box center [514, 119] width 900 height 33
type input "new"
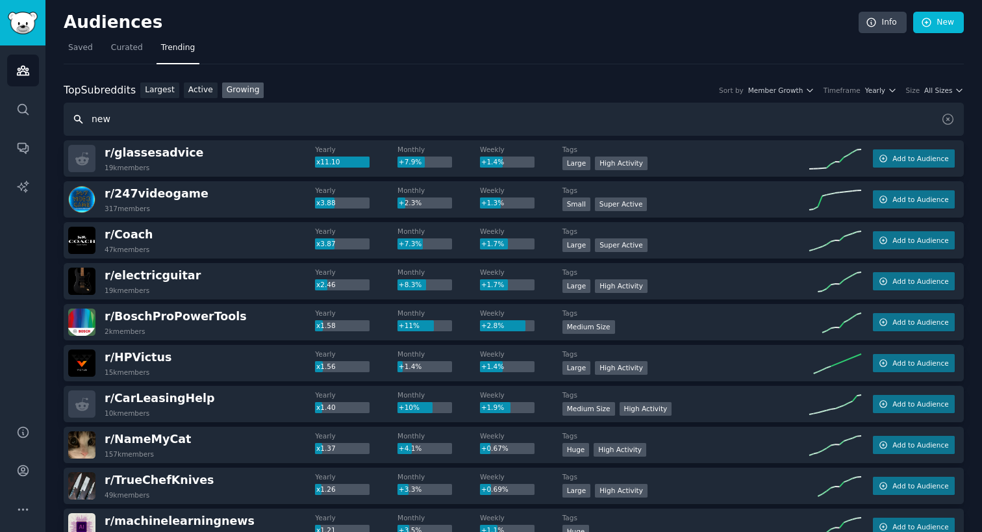
click at [332, 117] on input "new" at bounding box center [514, 119] width 900 height 33
click at [173, 90] on link "Largest" at bounding box center [159, 90] width 39 height 16
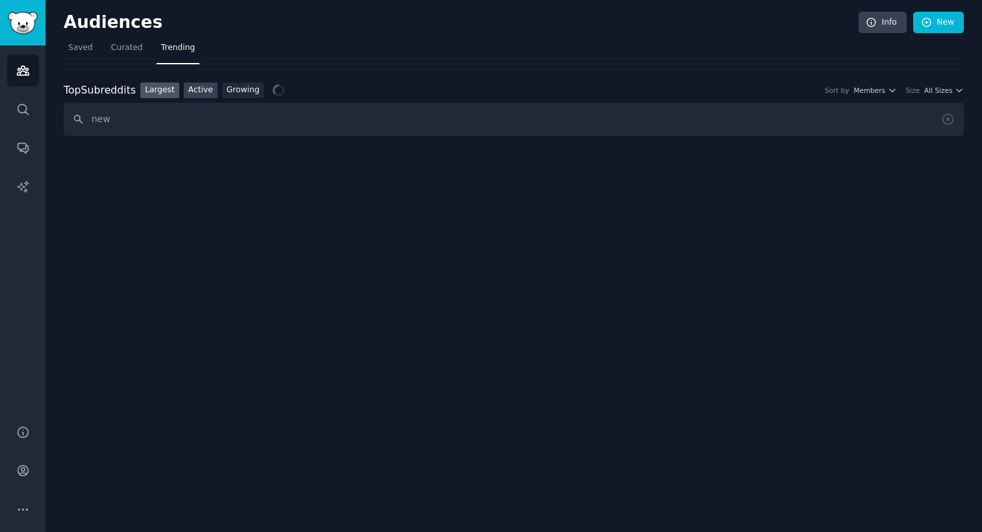
click at [193, 90] on link "Active" at bounding box center [201, 90] width 34 height 16
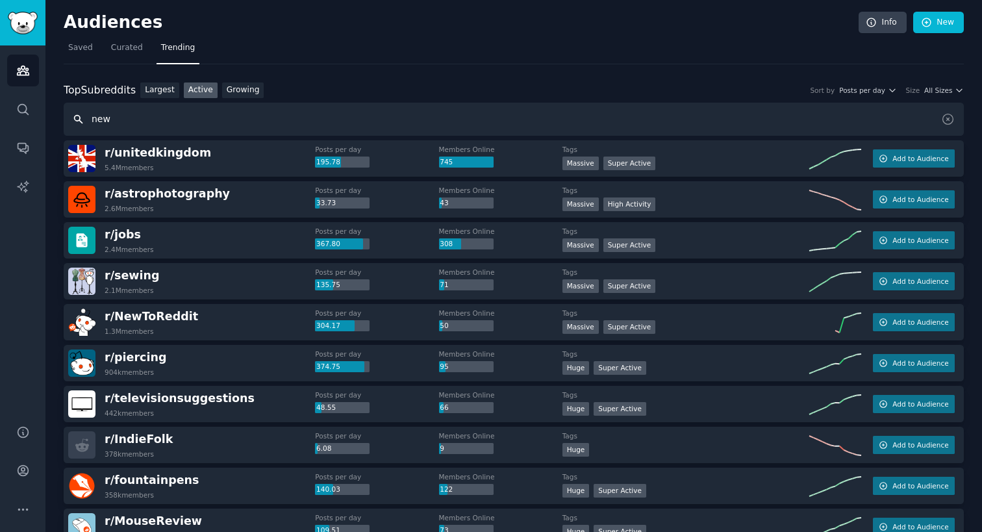
click at [497, 121] on input "new" at bounding box center [514, 119] width 900 height 33
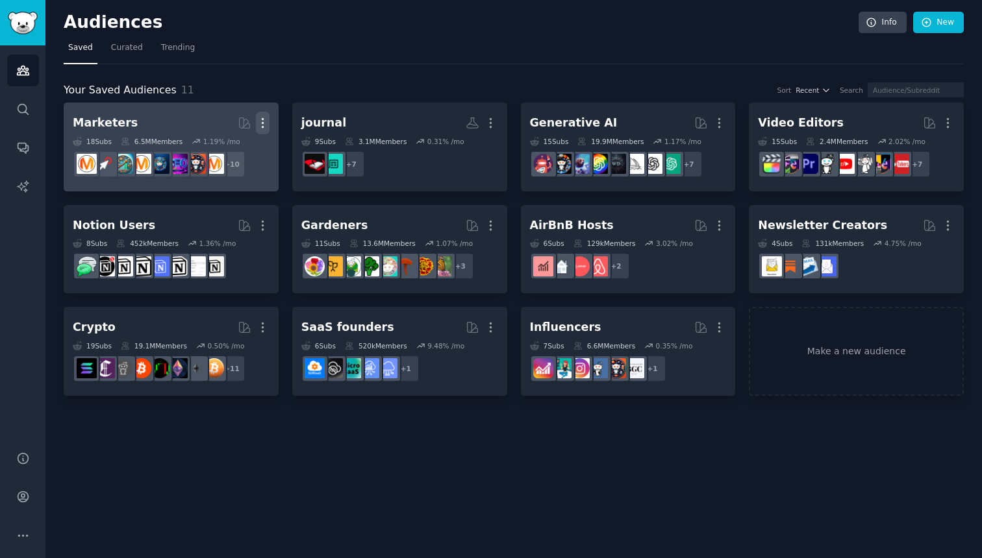
click at [265, 121] on icon "button" at bounding box center [263, 123] width 14 height 14
click at [232, 154] on p "Delete" at bounding box center [227, 150] width 30 height 14
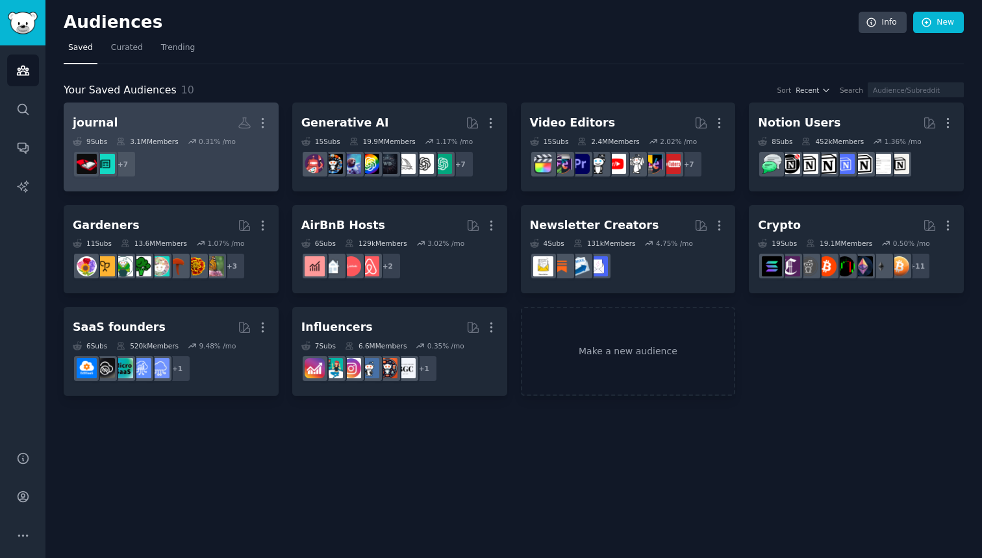
click at [225, 179] on dd "+ 7" at bounding box center [171, 164] width 197 height 36
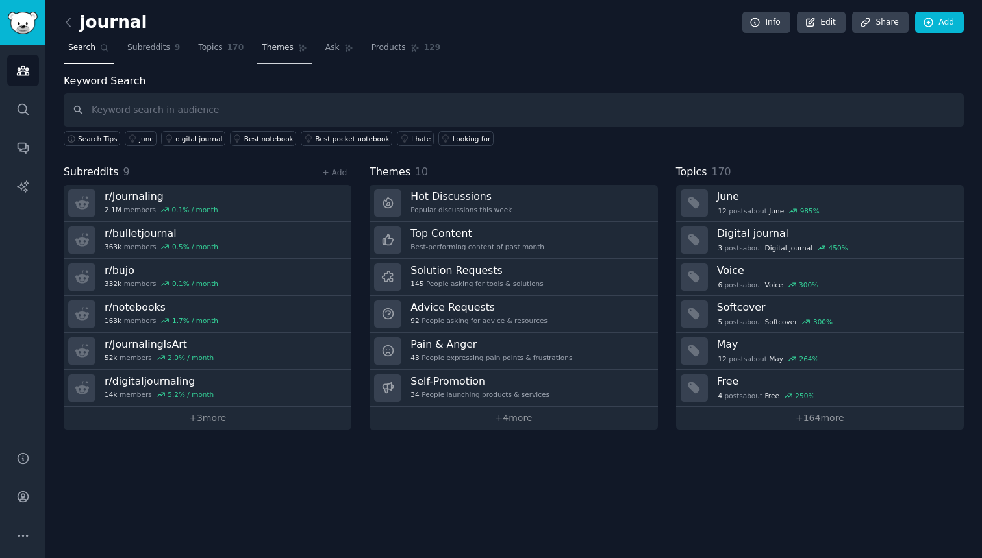
click at [267, 48] on span "Themes" at bounding box center [278, 48] width 32 height 12
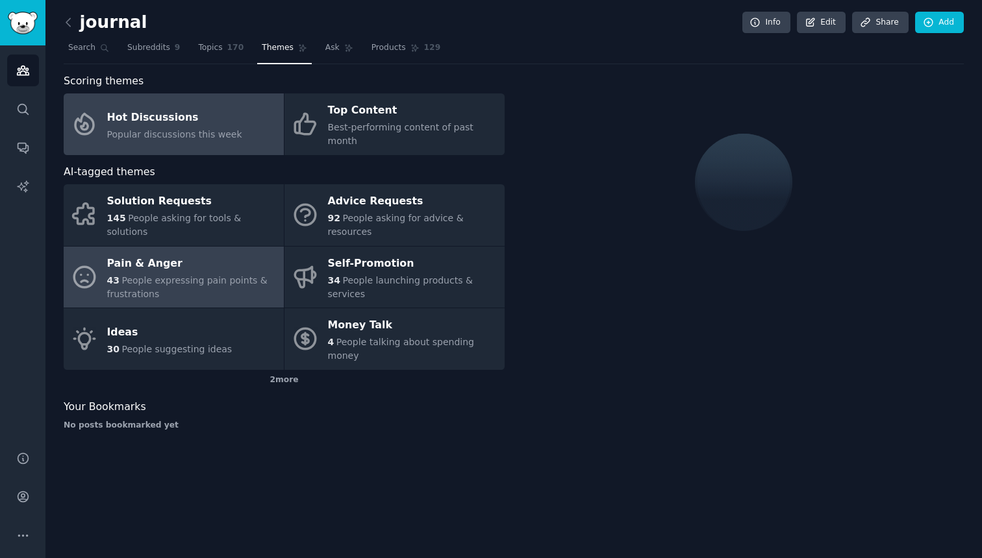
click at [245, 253] on div "Pain & Anger" at bounding box center [192, 263] width 170 height 21
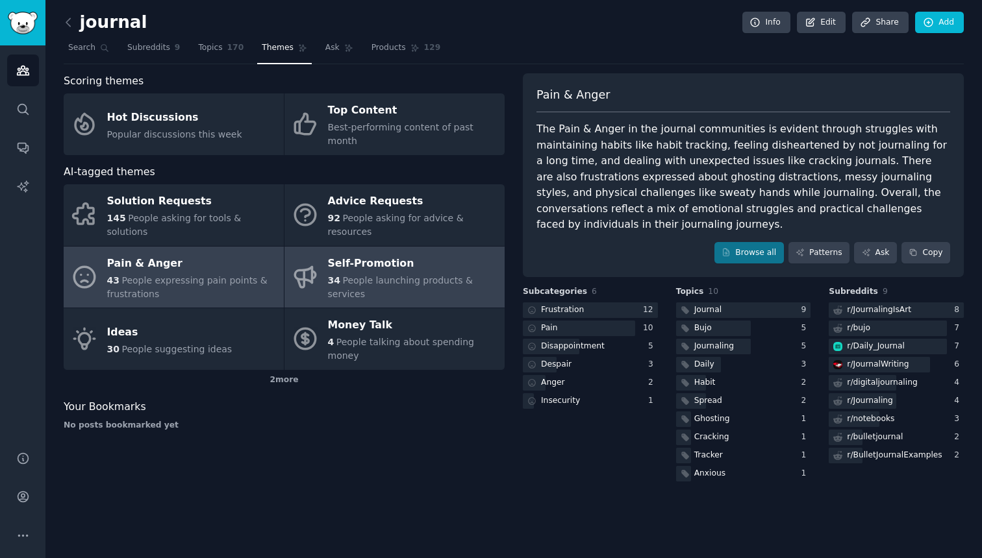
click at [432, 253] on div "Self-Promotion" at bounding box center [413, 263] width 170 height 21
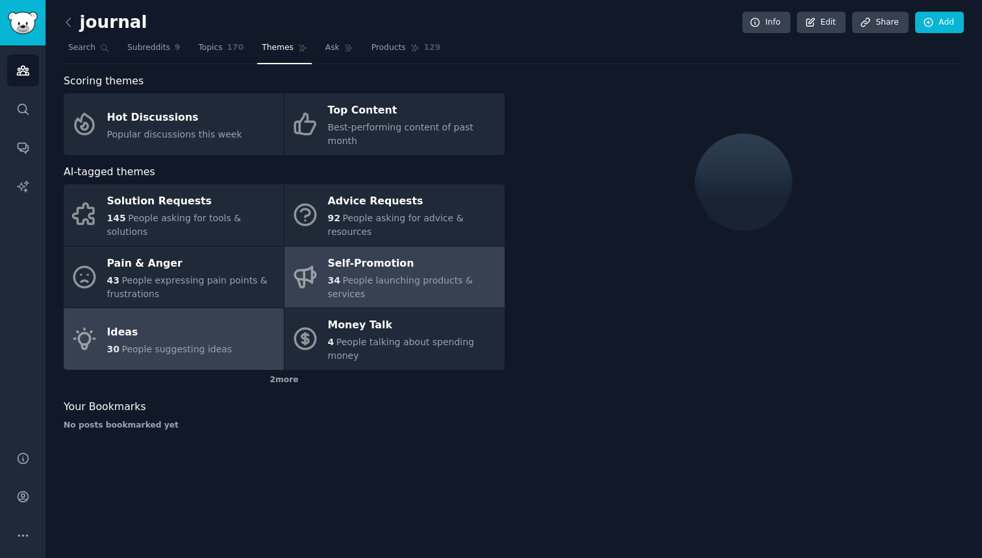
click at [224, 343] on div "30 People suggesting ideas" at bounding box center [169, 350] width 125 height 14
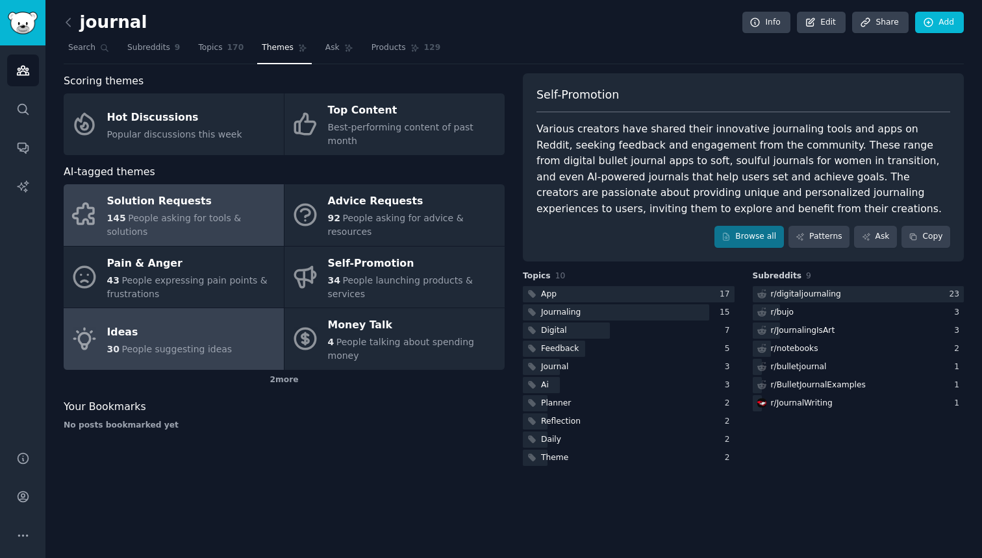
click at [236, 213] on span "People asking for tools & solutions" at bounding box center [174, 225] width 134 height 24
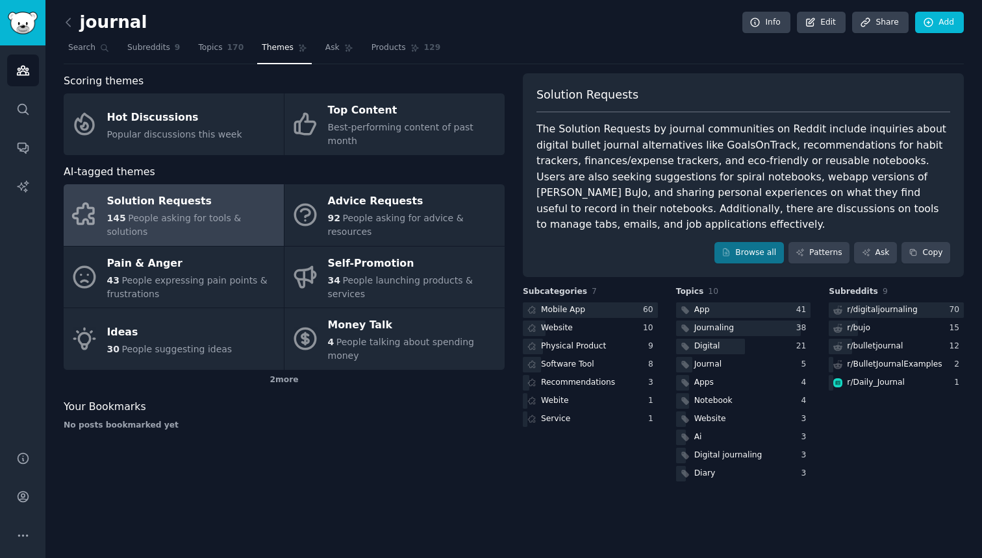
click at [62, 24] on div "journal Info Edit Share Add Search Subreddits 9 Topics 170 Themes Ask Products …" at bounding box center [513, 279] width 936 height 558
click at [67, 24] on icon at bounding box center [69, 23] width 14 height 14
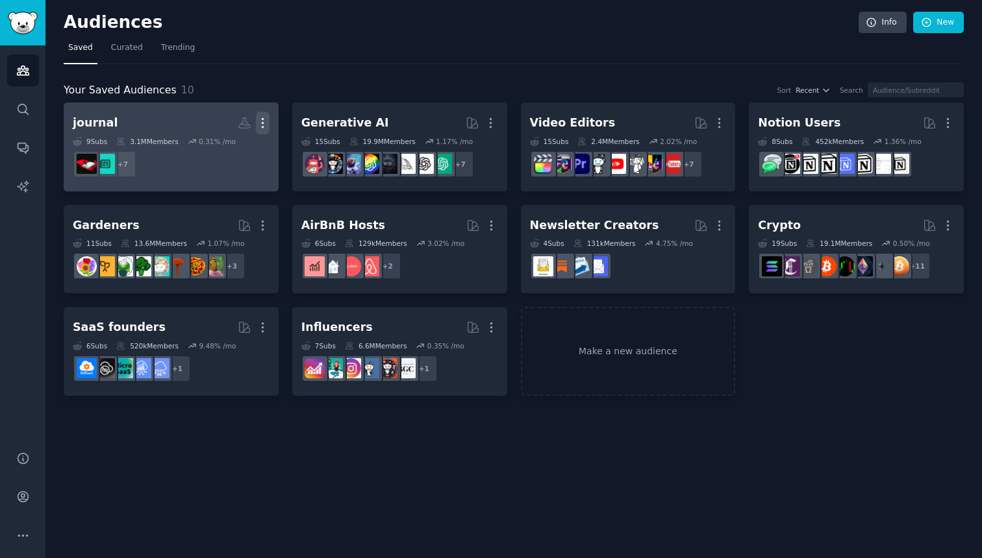
click at [262, 122] on icon "button" at bounding box center [262, 123] width 1 height 9
click at [229, 156] on p "Delete" at bounding box center [227, 150] width 30 height 14
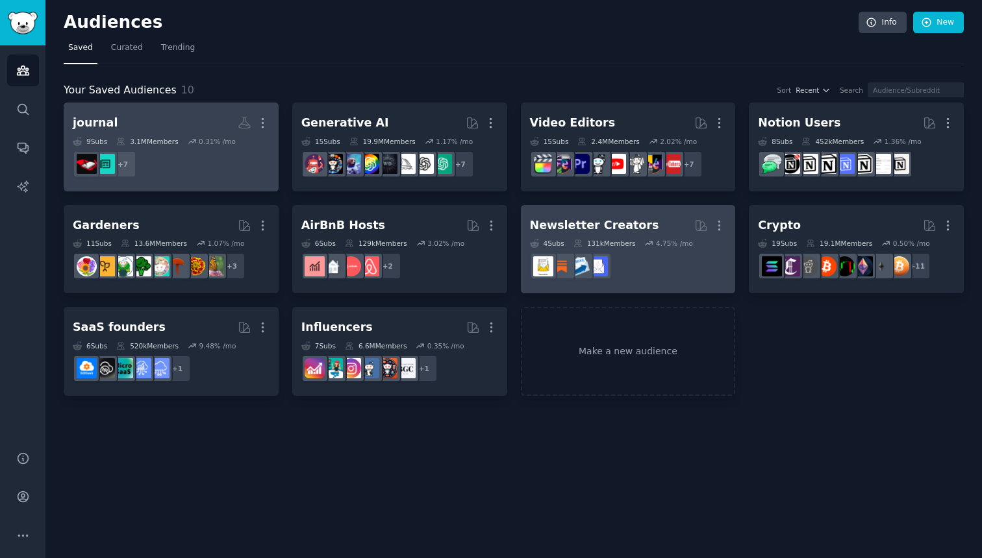
click at [664, 234] on h2 "Newsletter Creators More" at bounding box center [628, 225] width 197 height 23
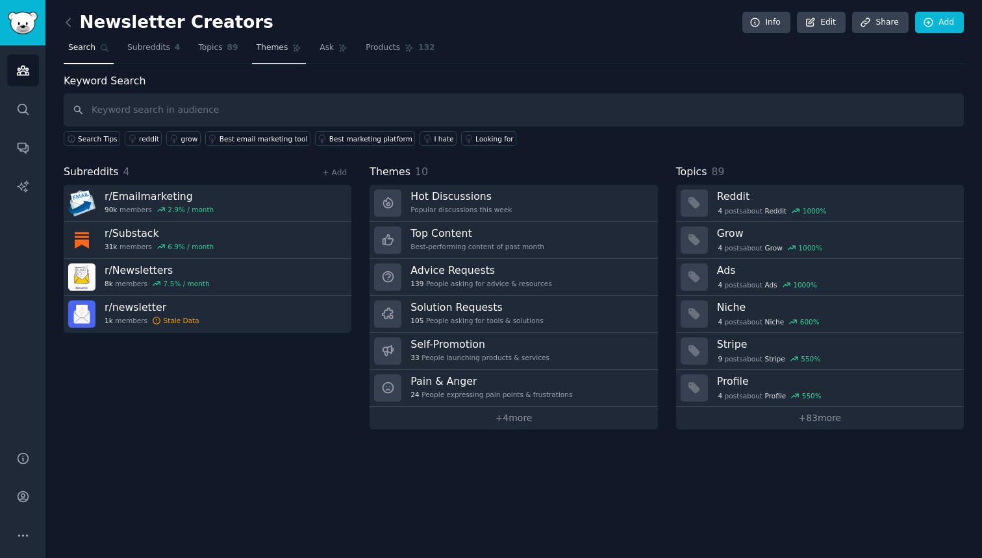
click at [260, 51] on span "Themes" at bounding box center [272, 48] width 32 height 12
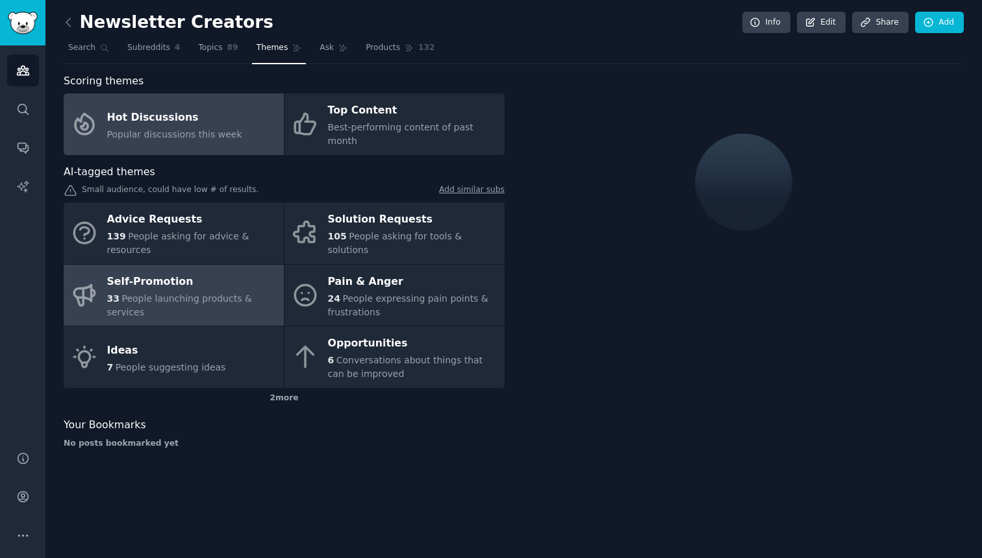
click at [232, 275] on div "Self-Promotion" at bounding box center [192, 281] width 170 height 21
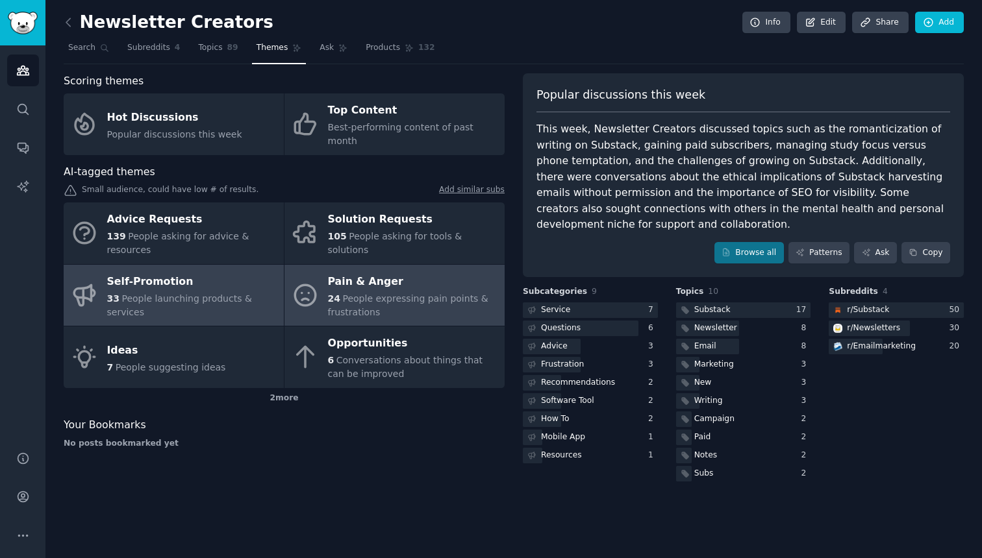
click at [346, 275] on div "Pain & Anger" at bounding box center [413, 281] width 170 height 21
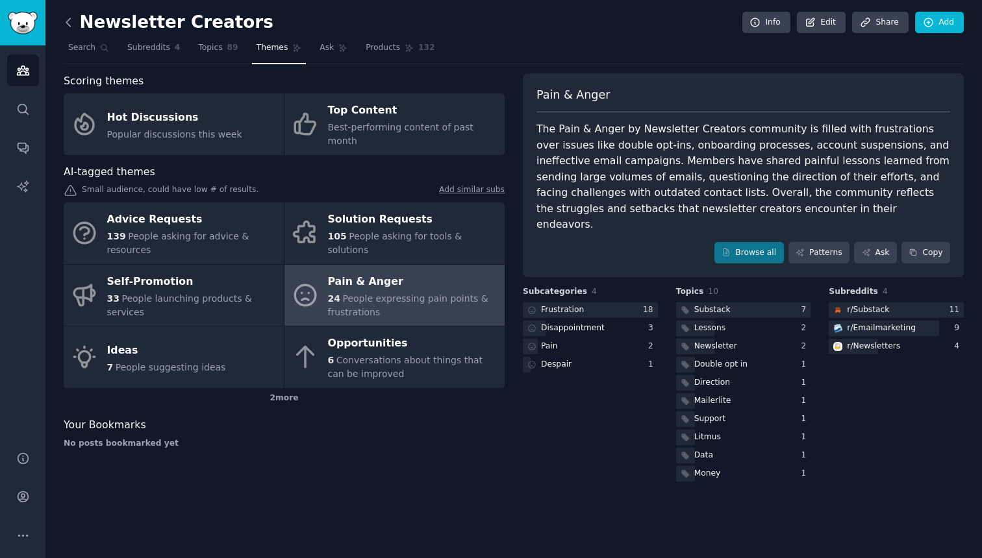
click at [73, 23] on icon at bounding box center [69, 23] width 14 height 14
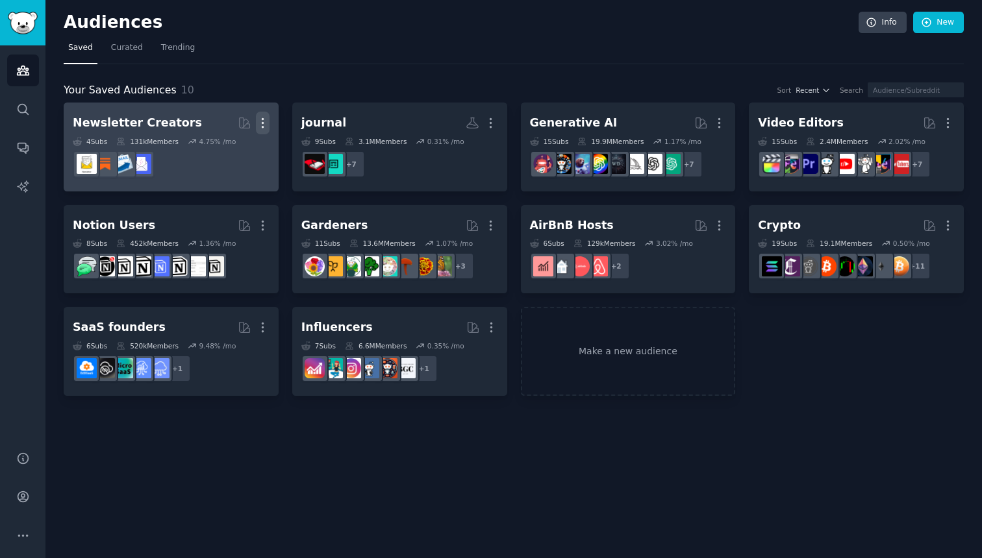
click at [266, 121] on icon "button" at bounding box center [263, 123] width 14 height 14
click at [226, 153] on p "Delete" at bounding box center [227, 150] width 30 height 14
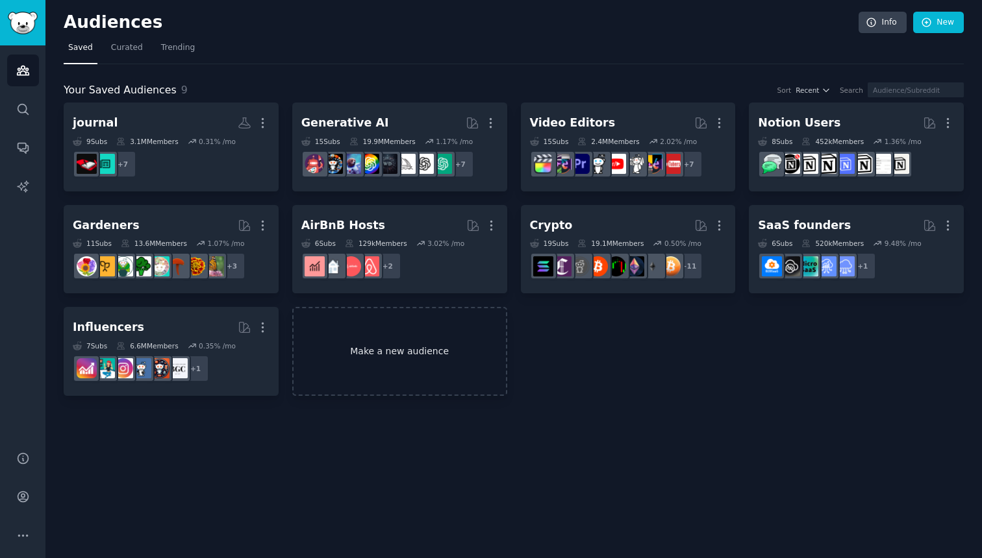
click at [415, 354] on link "Make a new audience" at bounding box center [399, 351] width 215 height 89
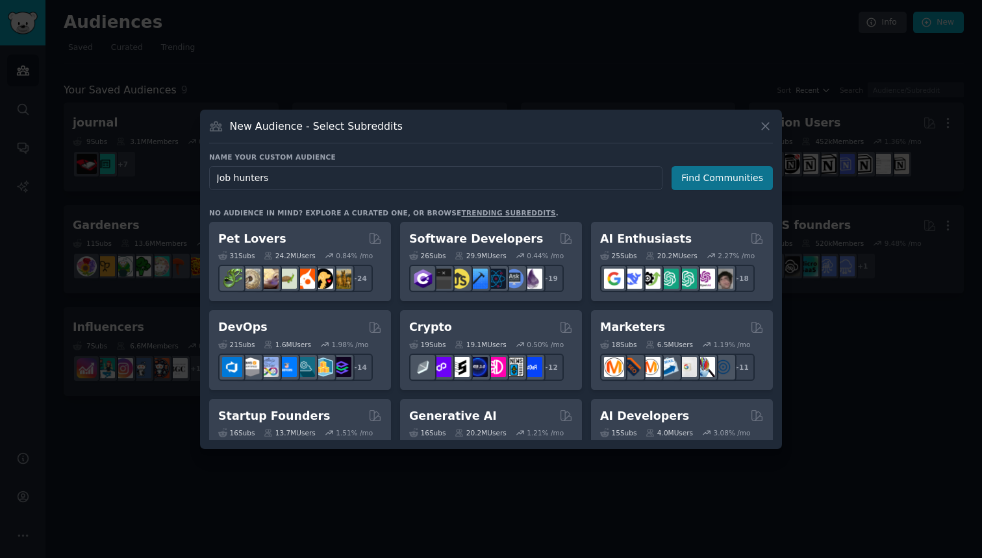
type input "Job hunters"
click at [697, 188] on button "Find Communities" at bounding box center [721, 178] width 101 height 24
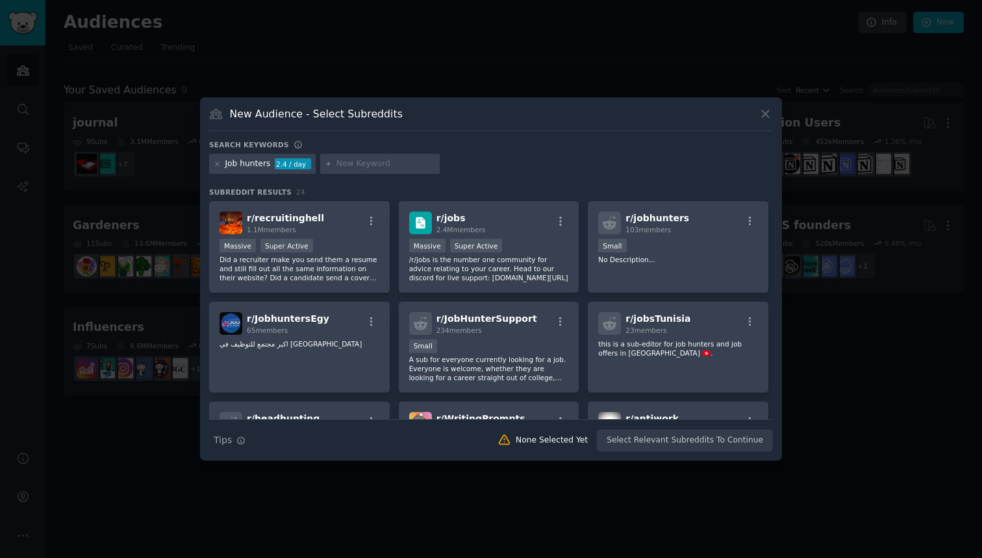
click at [379, 164] on input "text" at bounding box center [385, 164] width 99 height 12
paste input "r/joblead"
type input "r/joblead"
click at [364, 167] on div "r/joblead" at bounding box center [353, 164] width 35 height 12
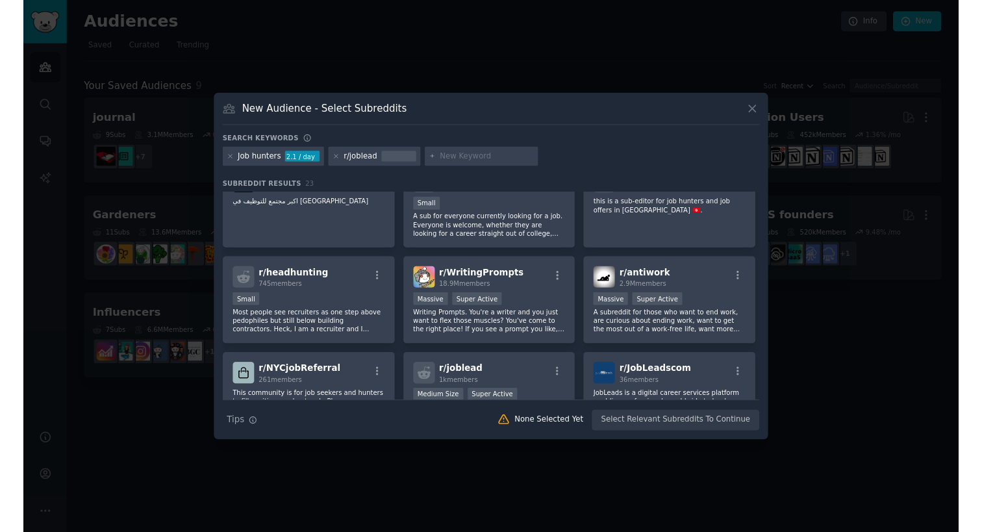
scroll to position [232, 0]
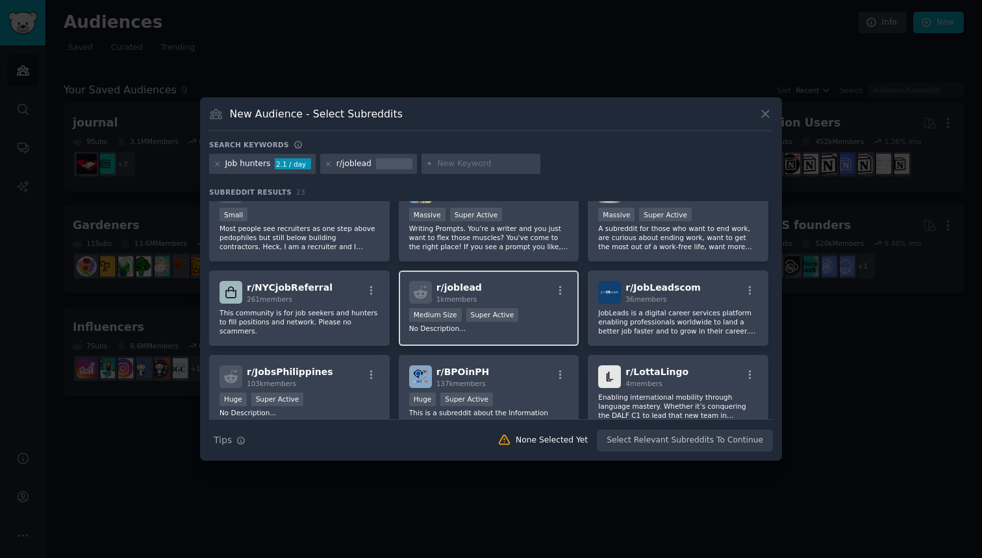
click at [520, 293] on div "r/ joblead 1k members" at bounding box center [489, 292] width 160 height 23
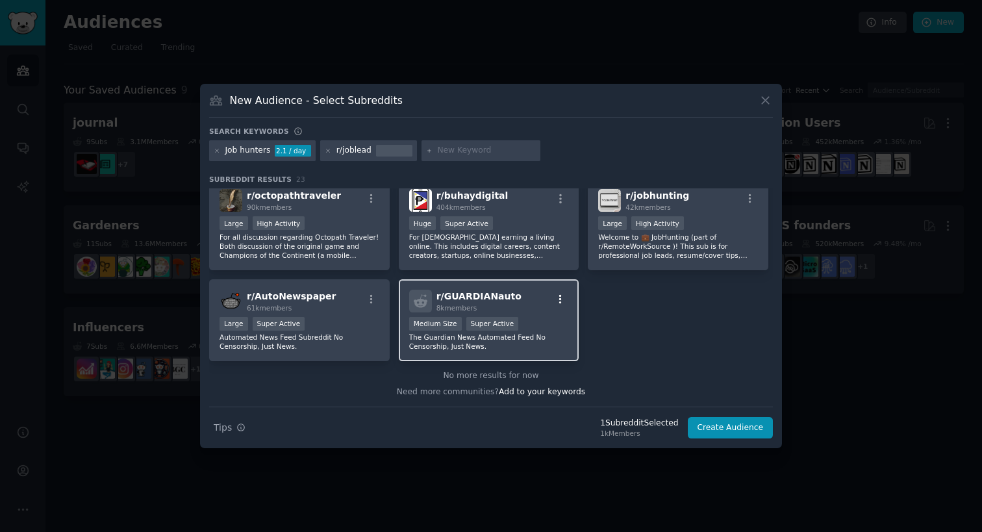
scroll to position [0, 0]
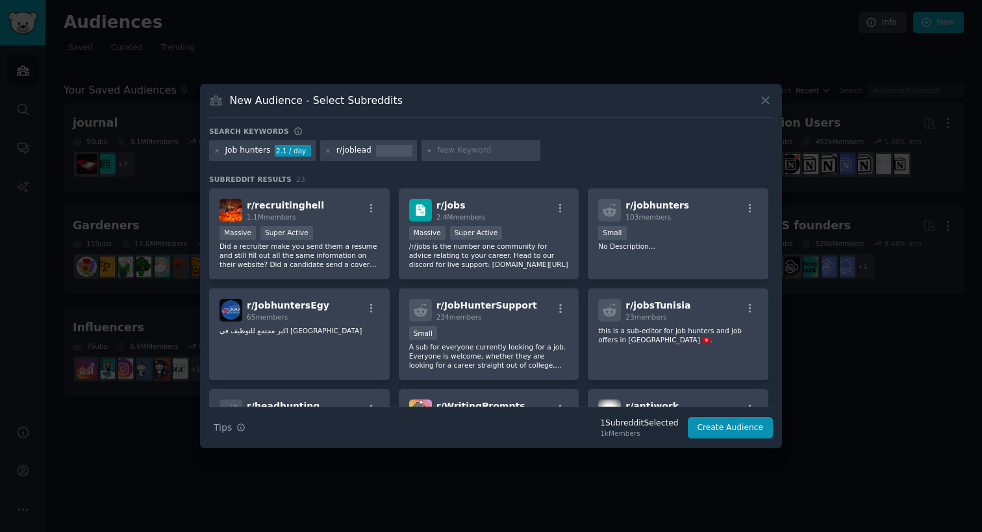
click at [442, 154] on input "text" at bounding box center [486, 151] width 99 height 12
paste input "echojobs"
type input "echojobs"
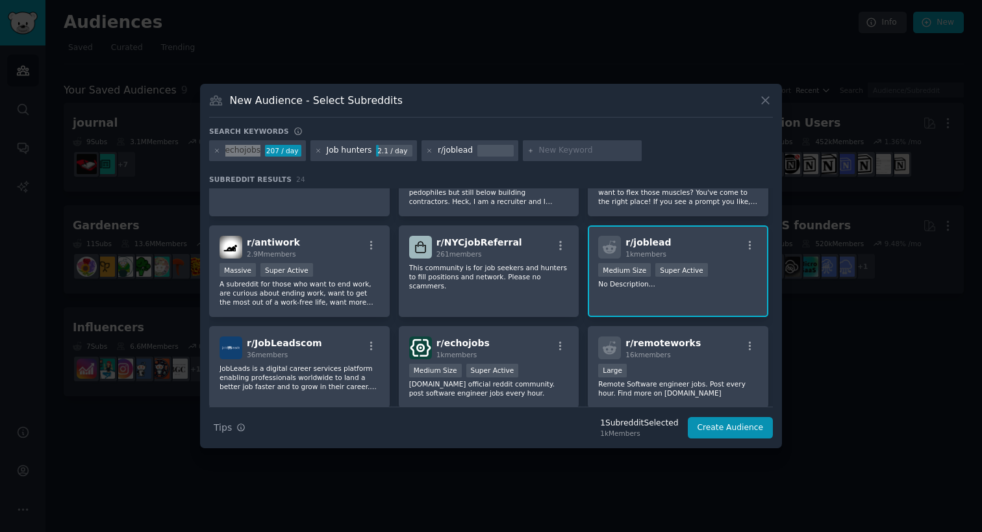
scroll to position [269, 0]
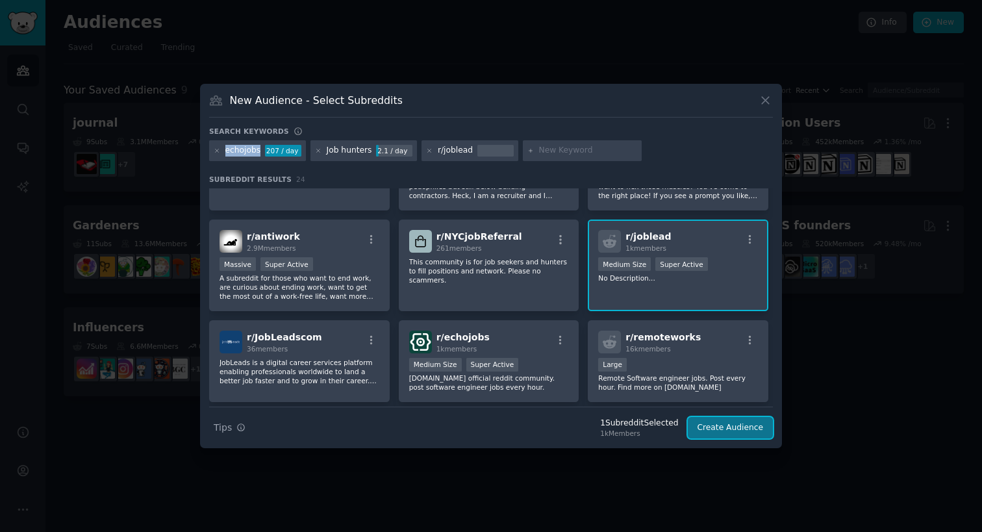
click at [711, 427] on button "Create Audience" at bounding box center [730, 428] width 86 height 22
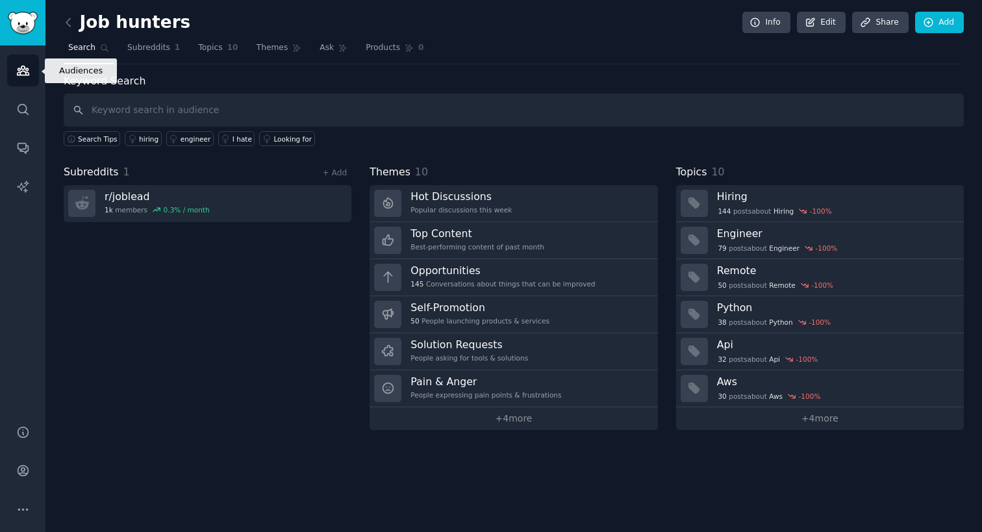
click at [23, 74] on icon "Sidebar" at bounding box center [23, 71] width 14 height 14
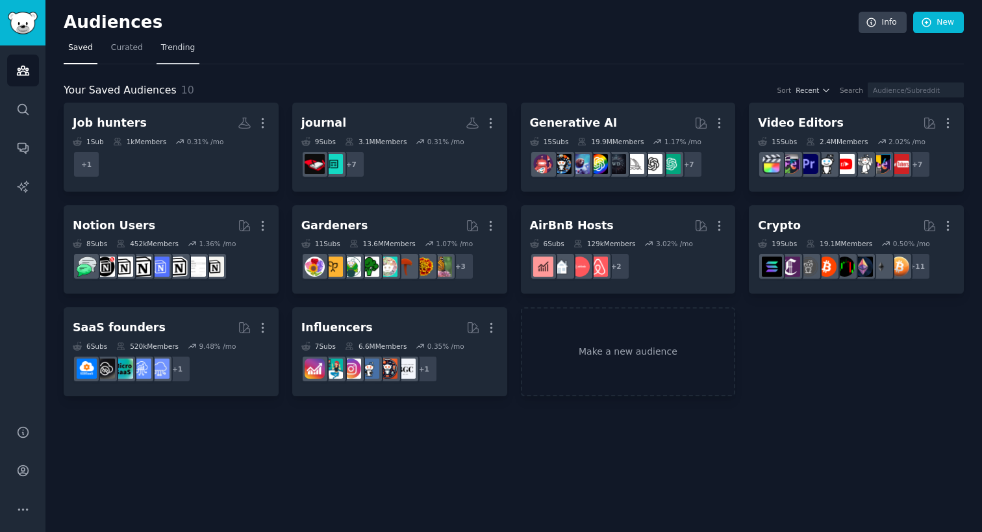
click at [177, 51] on span "Trending" at bounding box center [178, 48] width 34 height 12
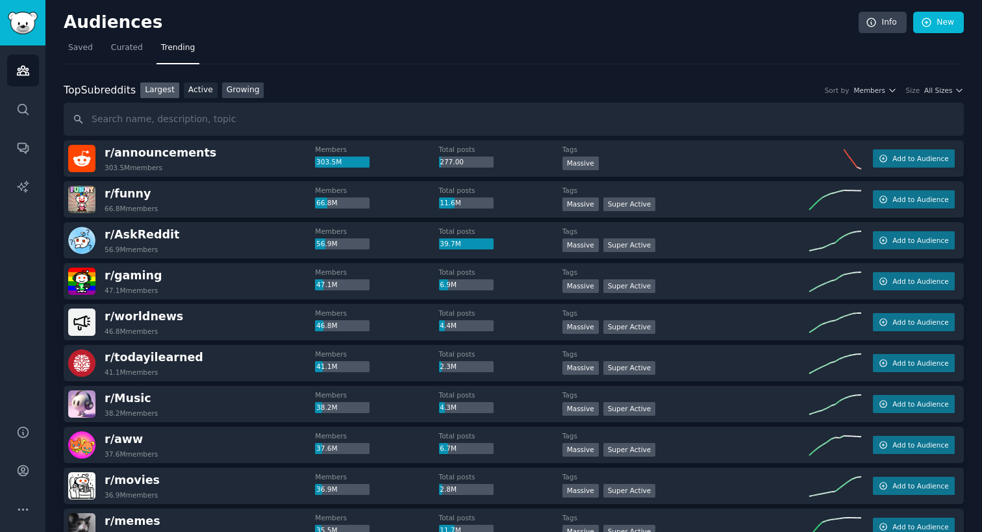
click at [245, 95] on link "Growing" at bounding box center [243, 90] width 42 height 16
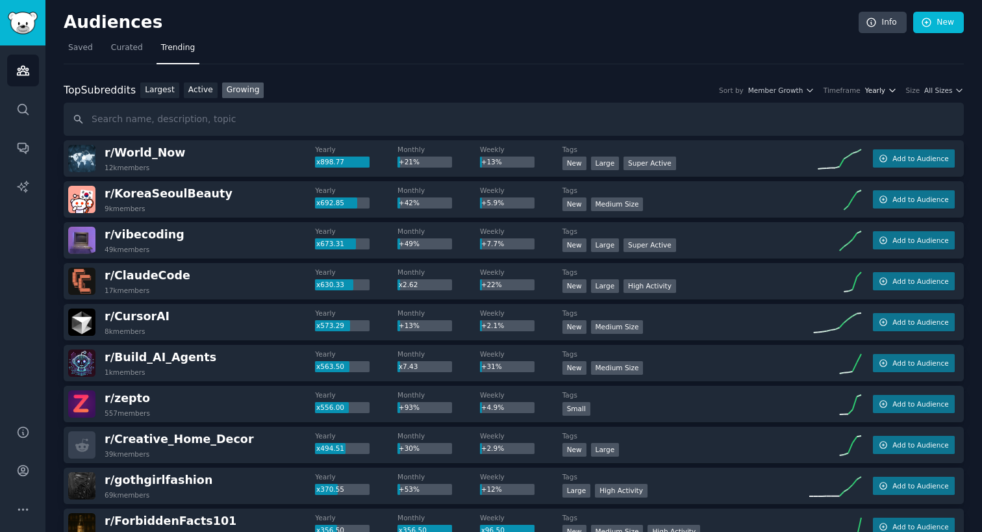
click at [884, 92] on span "Yearly" at bounding box center [875, 90] width 20 height 9
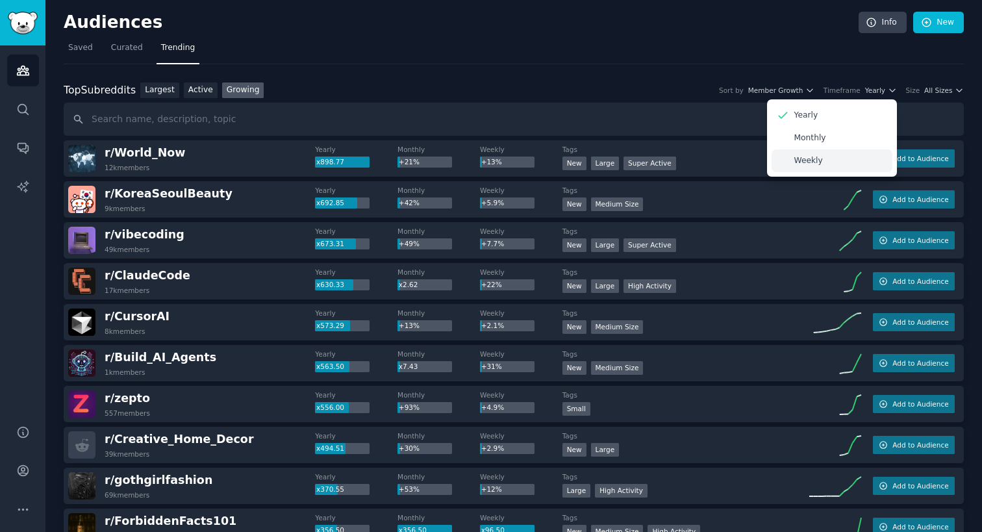
click at [851, 156] on div "Weekly" at bounding box center [831, 160] width 121 height 23
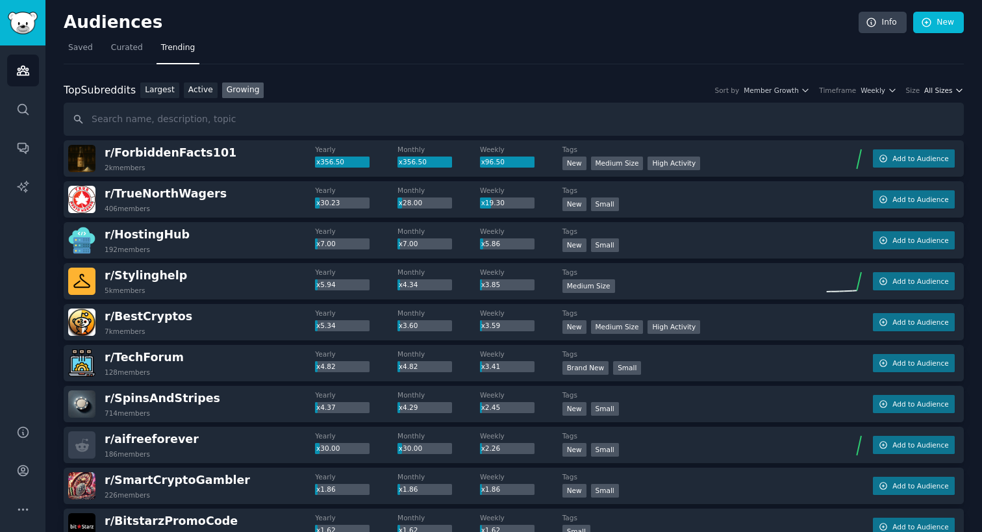
click at [957, 90] on icon "button" at bounding box center [958, 90] width 5 height 3
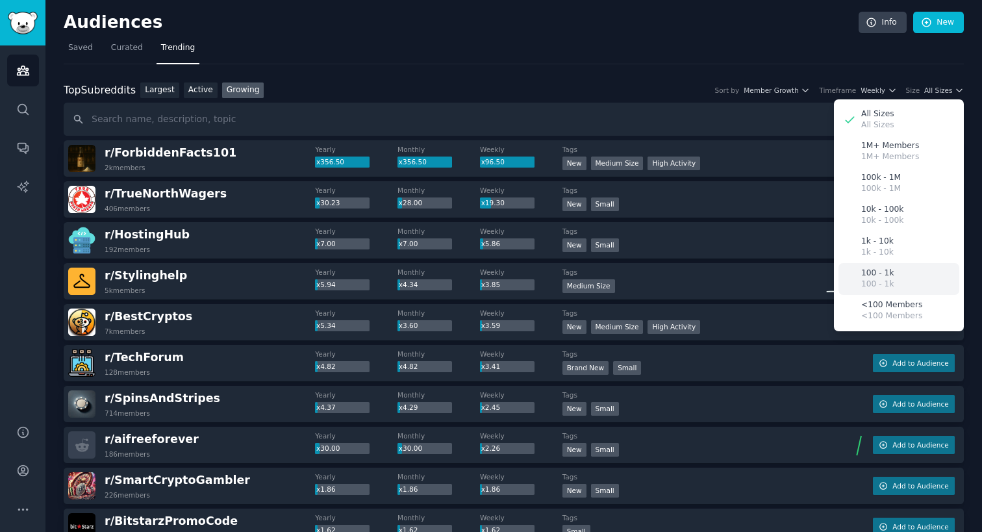
click at [895, 275] on div "100 - 1k 100 - 1k" at bounding box center [898, 279] width 121 height 32
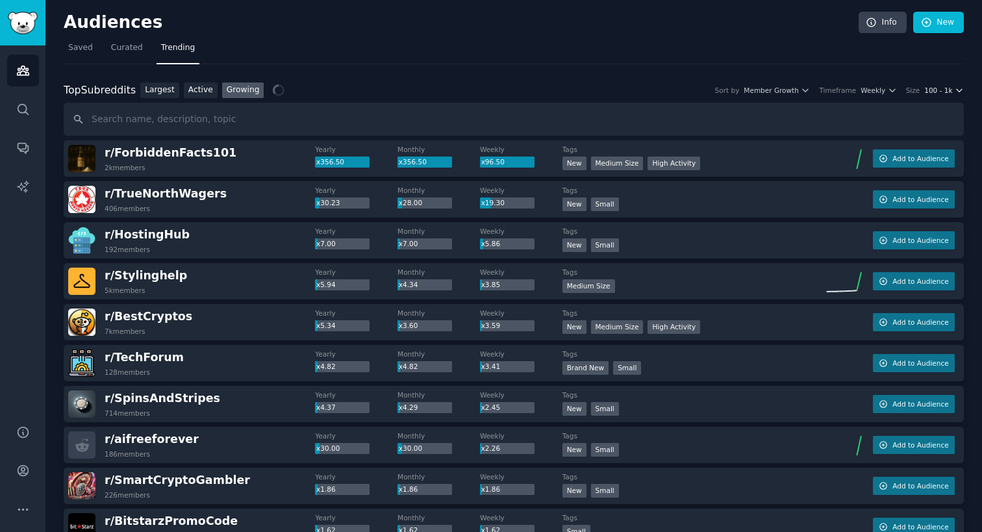
click at [946, 91] on span "100 - 1k" at bounding box center [938, 90] width 28 height 9
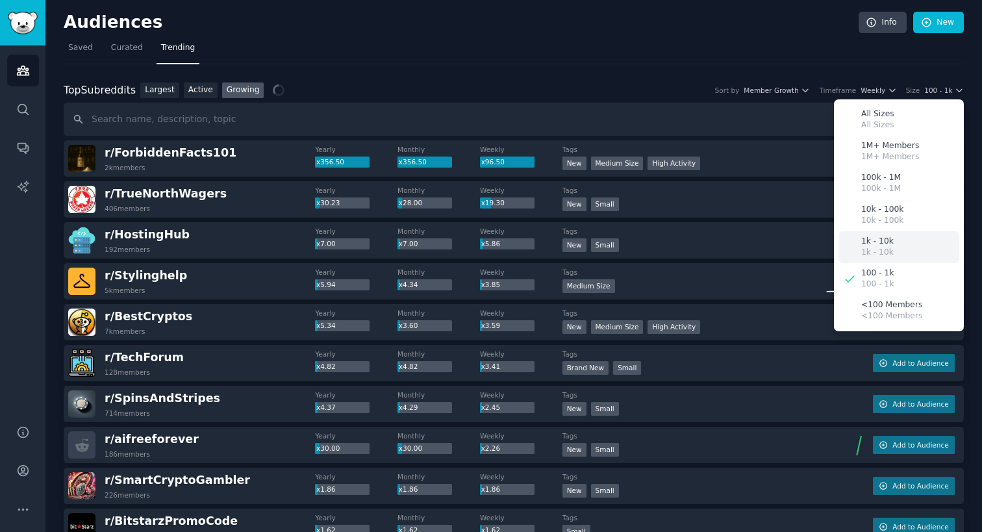
click at [904, 253] on div "1k - 10k 1k - 10k" at bounding box center [898, 247] width 121 height 32
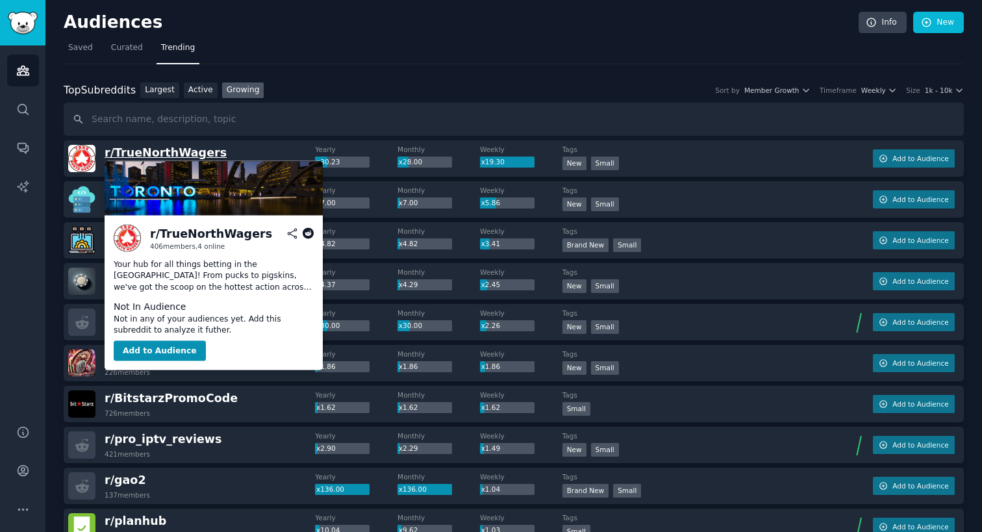
click at [173, 153] on span "r/ TrueNorthWagers" at bounding box center [166, 152] width 122 height 13
click at [206, 230] on div "r/ TrueNorthWagers" at bounding box center [211, 233] width 122 height 16
click at [310, 234] on icon at bounding box center [309, 234] width 12 height 12
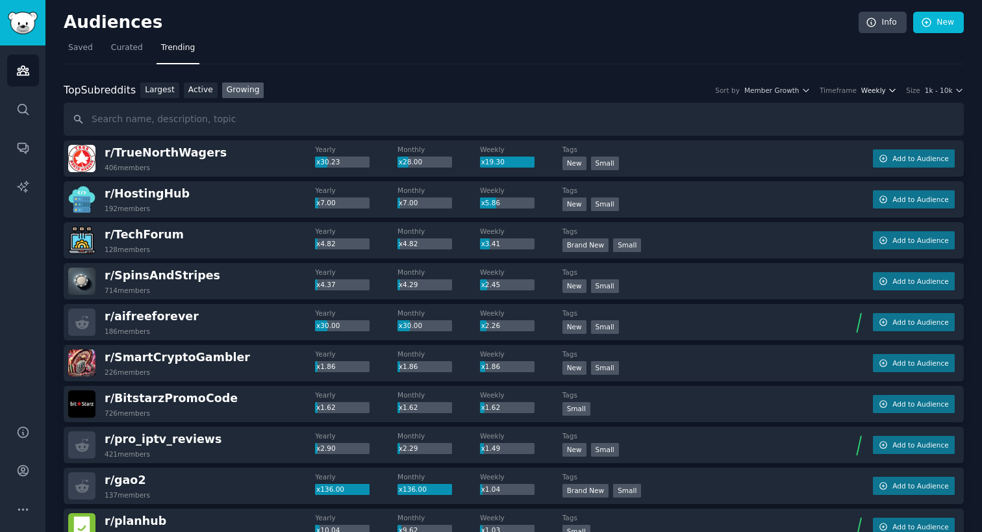
click at [884, 93] on span "Weekly" at bounding box center [873, 90] width 25 height 9
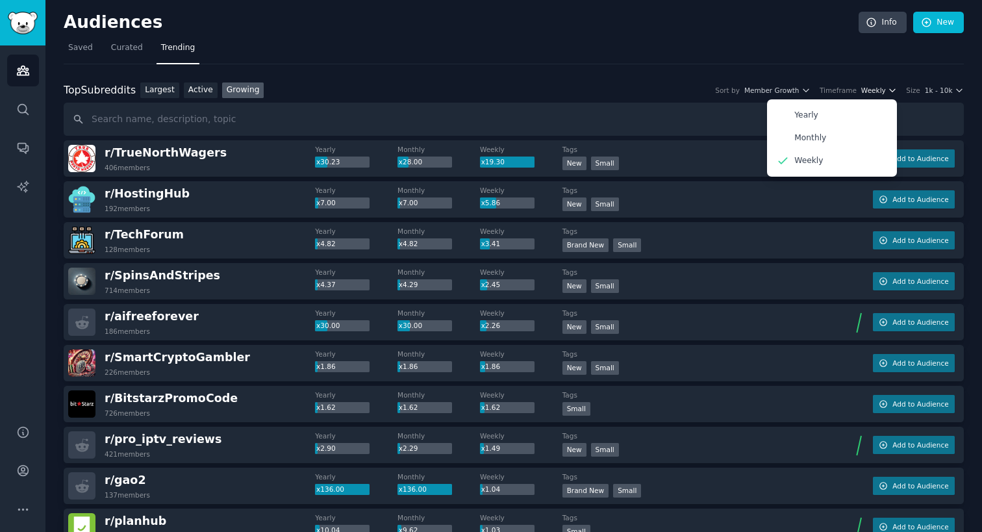
click at [884, 93] on span "Weekly" at bounding box center [873, 90] width 25 height 9
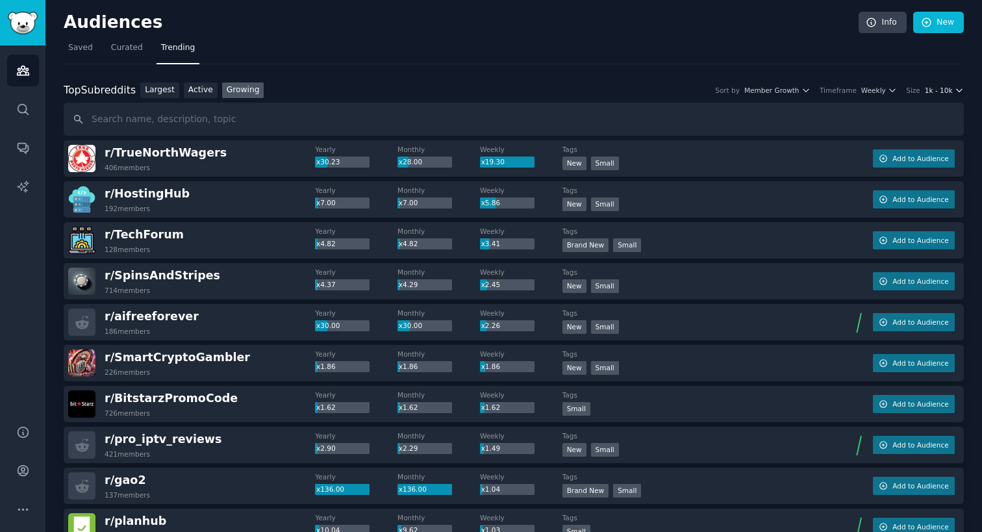
click at [937, 88] on span "1k - 10k" at bounding box center [938, 90] width 28 height 9
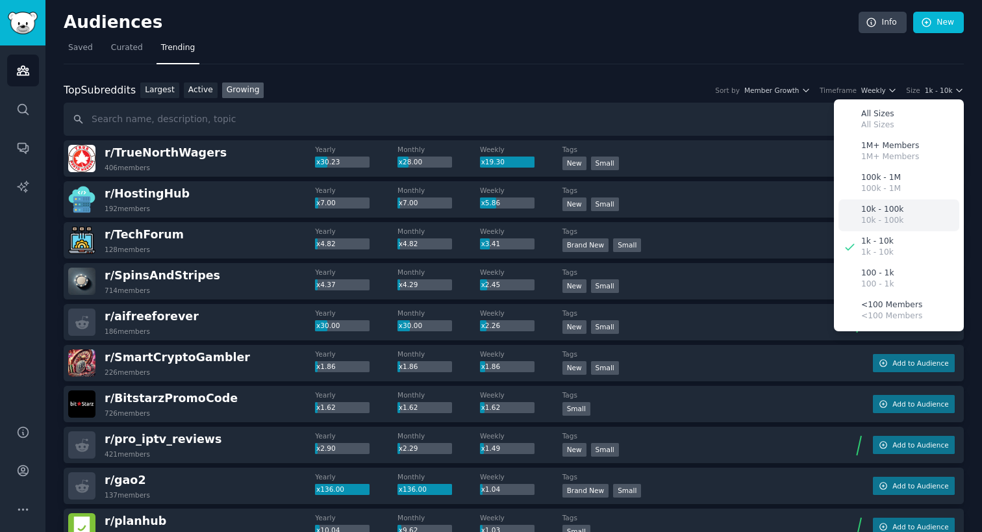
click at [893, 223] on p "10k - 100k" at bounding box center [882, 221] width 42 height 12
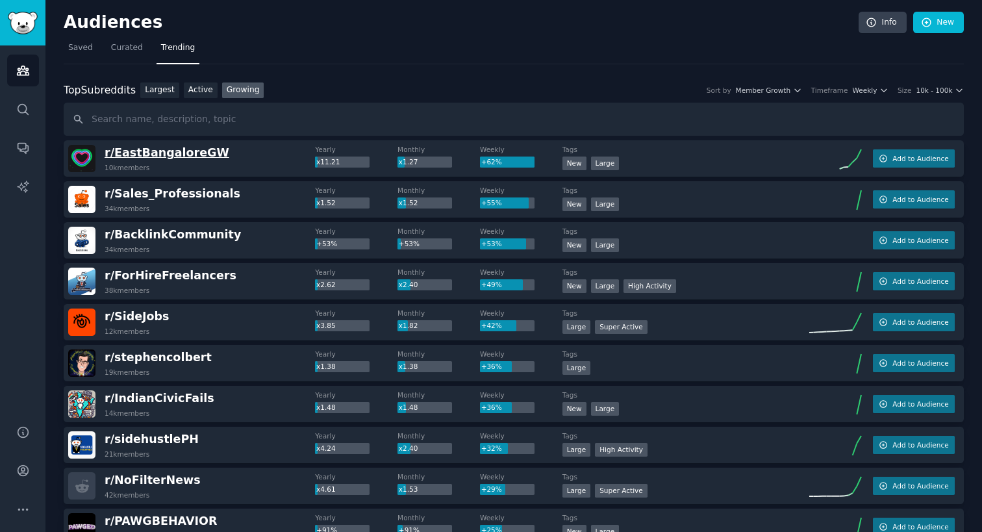
click at [189, 155] on span "r/ EastBangaloreGW" at bounding box center [167, 152] width 125 height 13
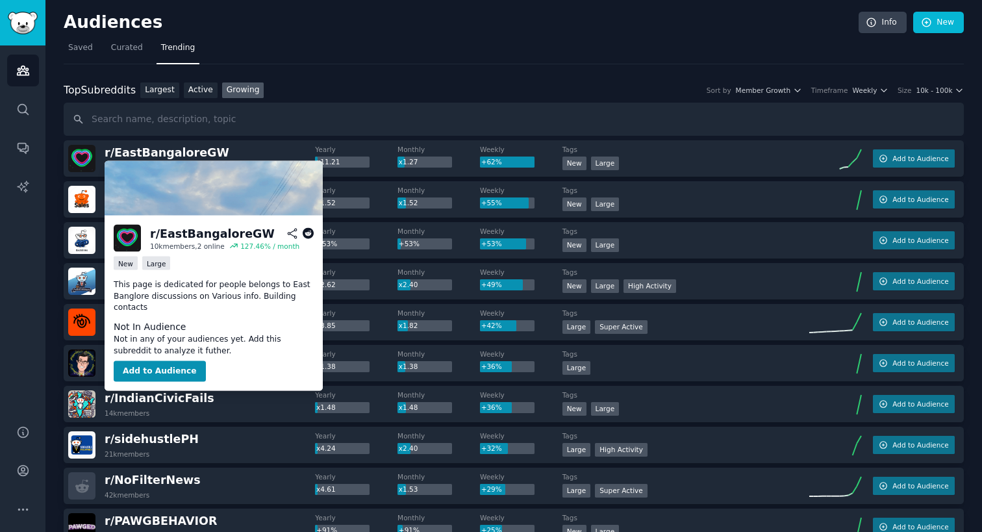
click at [305, 235] on icon at bounding box center [309, 234] width 12 height 12
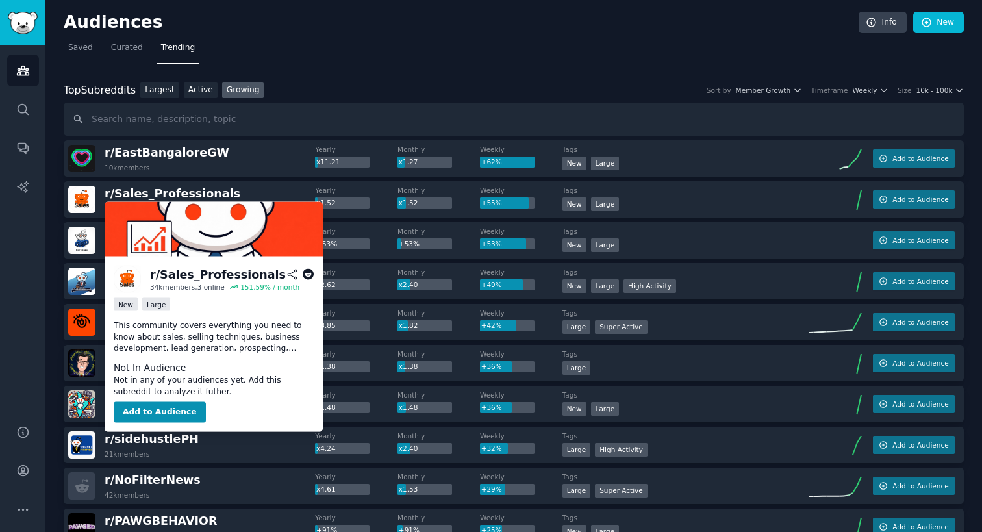
click at [306, 275] on icon at bounding box center [309, 275] width 12 height 12
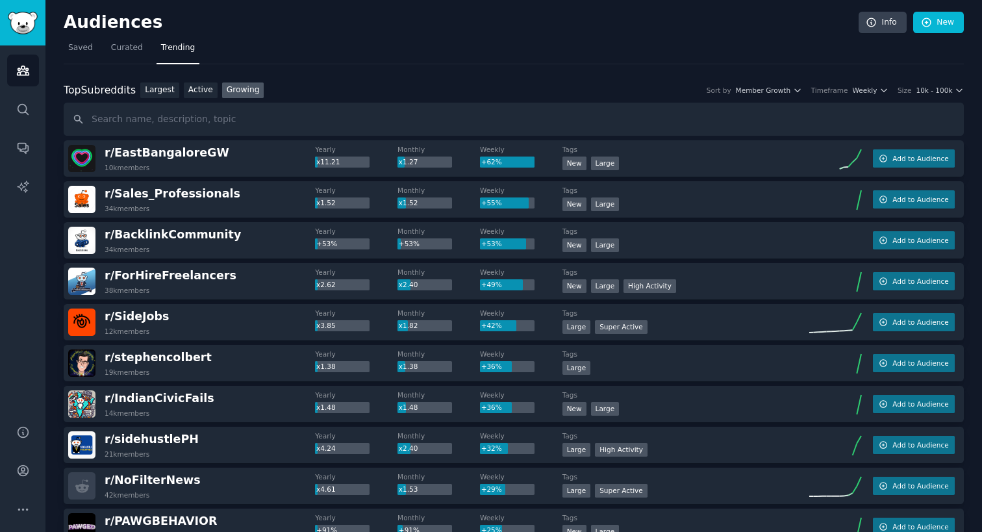
copy body "More subreddits please or add search filter"
click at [458, 32] on h2 "Audiences" at bounding box center [461, 22] width 795 height 21
click at [138, 317] on span "r/ SideJobs" at bounding box center [137, 316] width 65 height 13
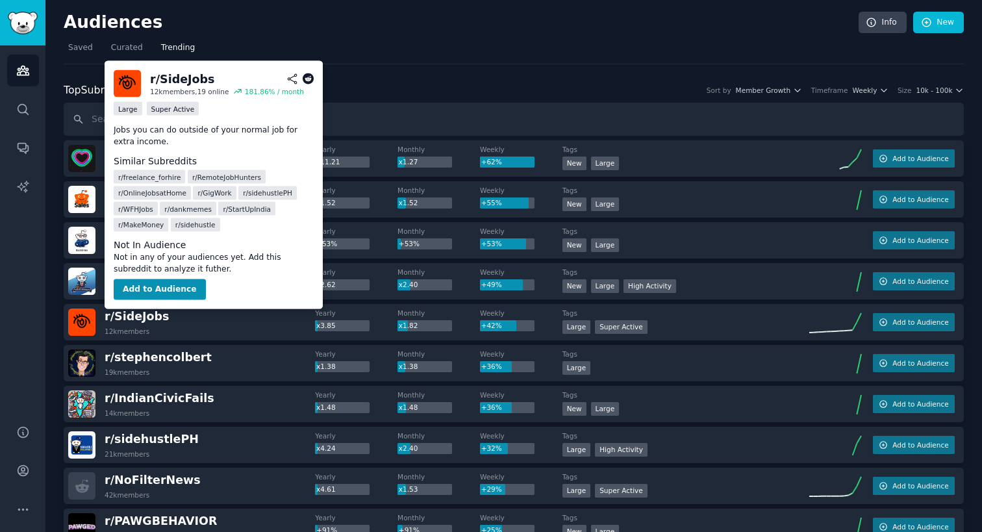
click at [307, 80] on icon at bounding box center [309, 79] width 12 height 12
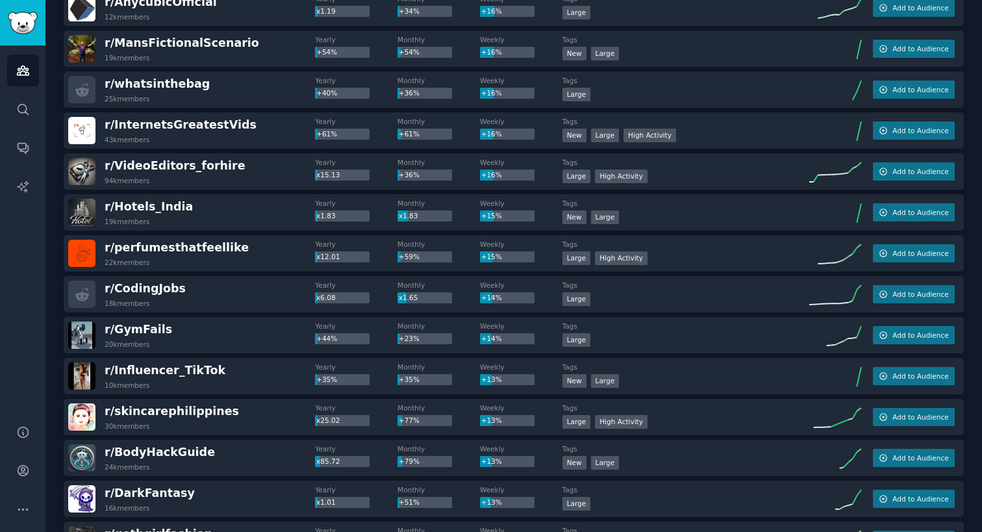
scroll to position [1738, 0]
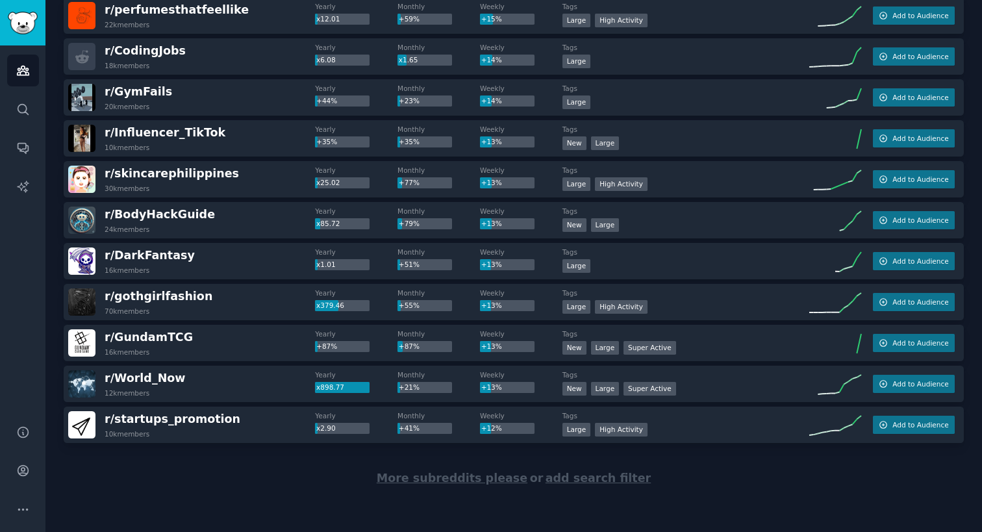
click at [460, 477] on span "More subreddits please" at bounding box center [452, 477] width 151 height 13
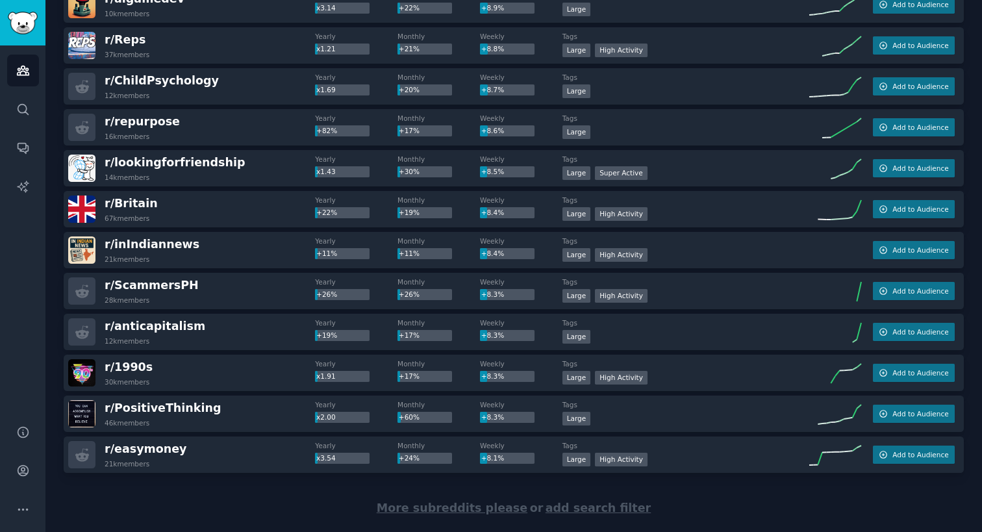
scroll to position [3783, 0]
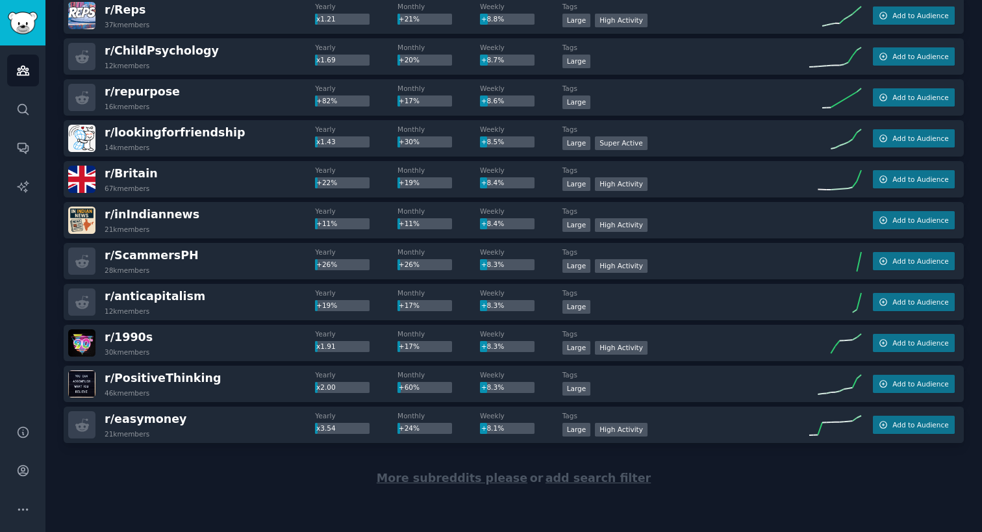
click at [448, 486] on div "More subreddits please or add search filter" at bounding box center [514, 478] width 900 height 71
click at [438, 482] on span "More subreddits please" at bounding box center [452, 477] width 151 height 13
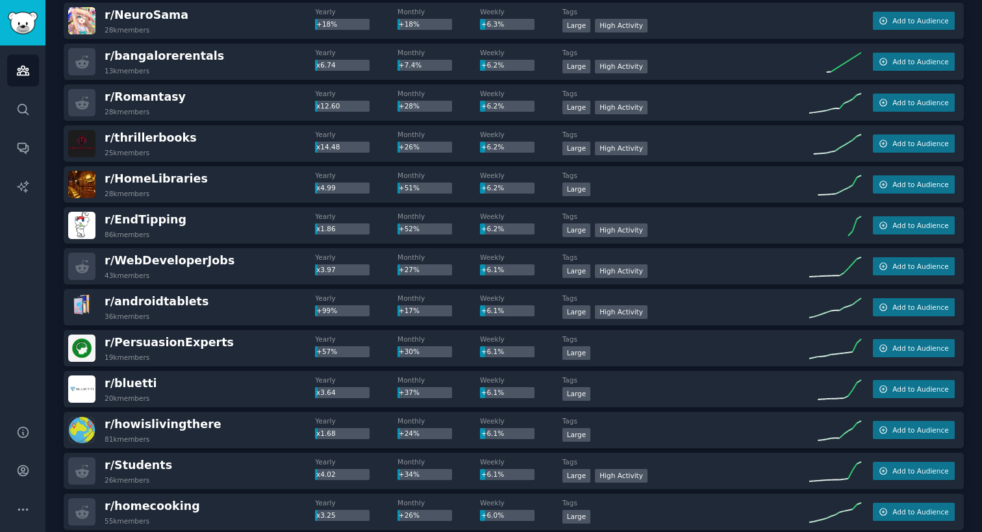
scroll to position [5828, 0]
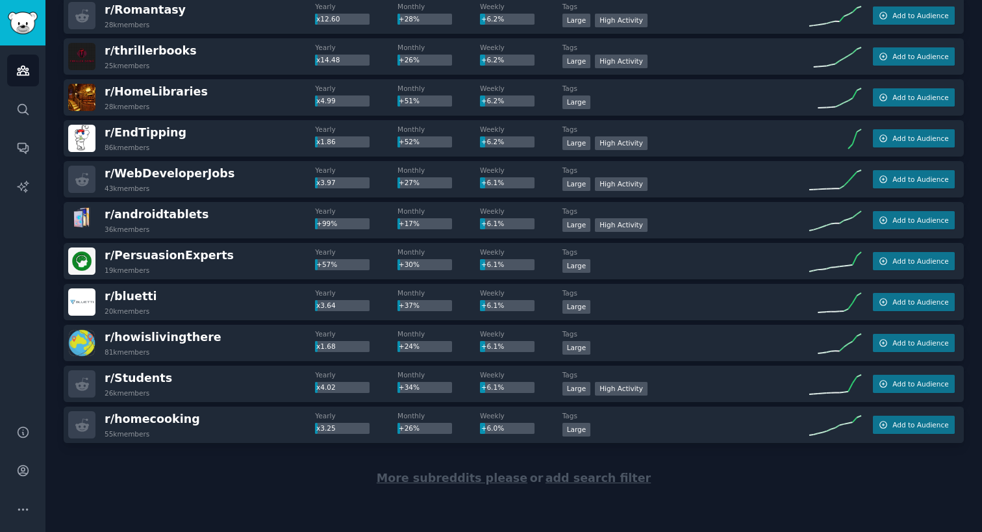
click at [427, 478] on span "More subreddits please" at bounding box center [452, 477] width 151 height 13
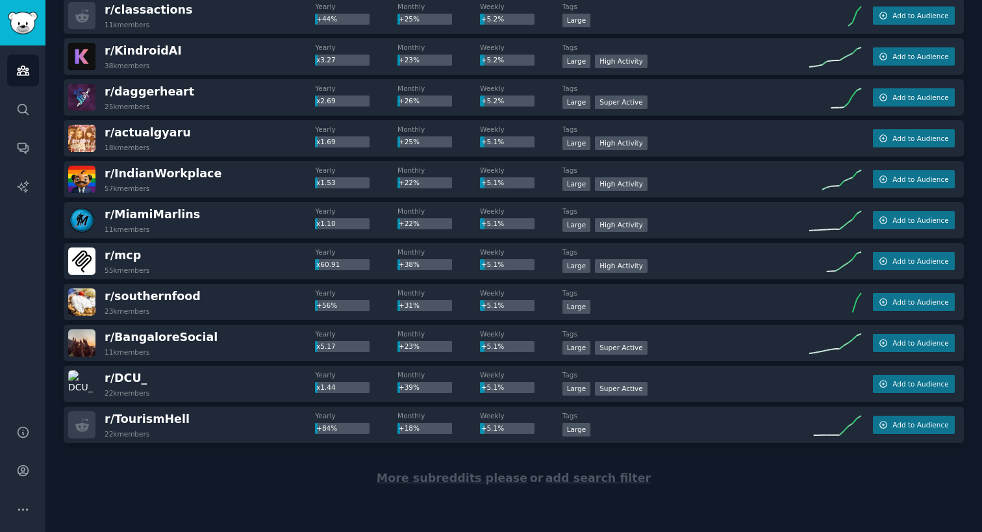
scroll to position [7870, 0]
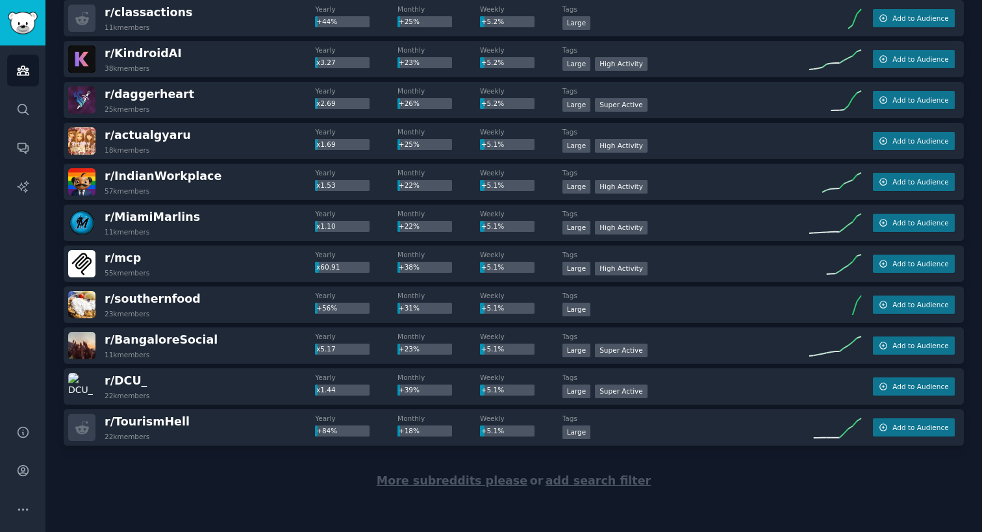
click at [427, 480] on span "More subreddits please" at bounding box center [452, 480] width 151 height 13
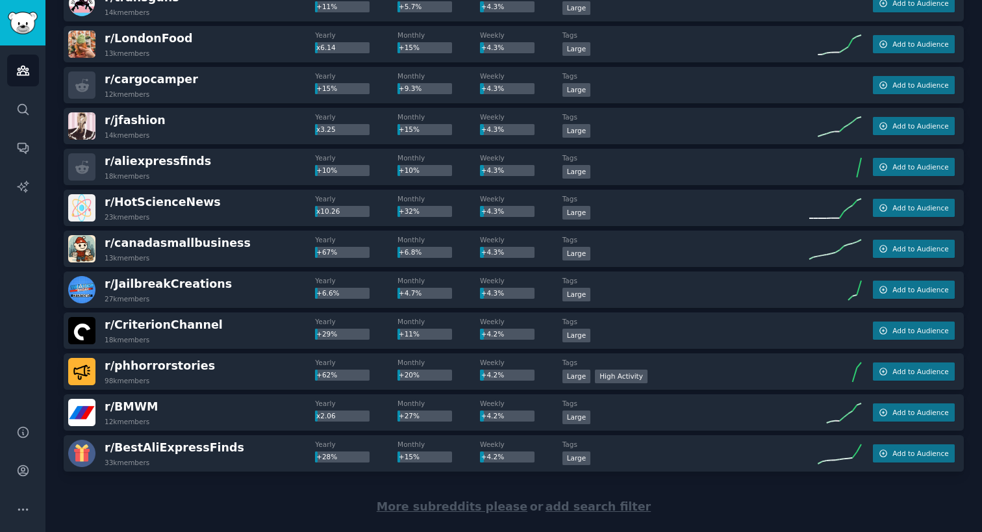
scroll to position [9918, 0]
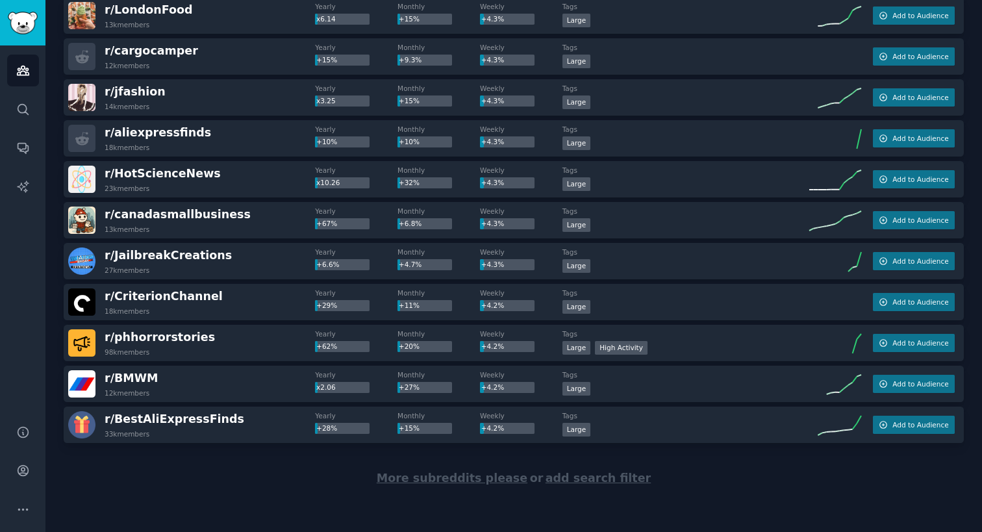
click at [430, 483] on span "More subreddits please" at bounding box center [452, 477] width 151 height 13
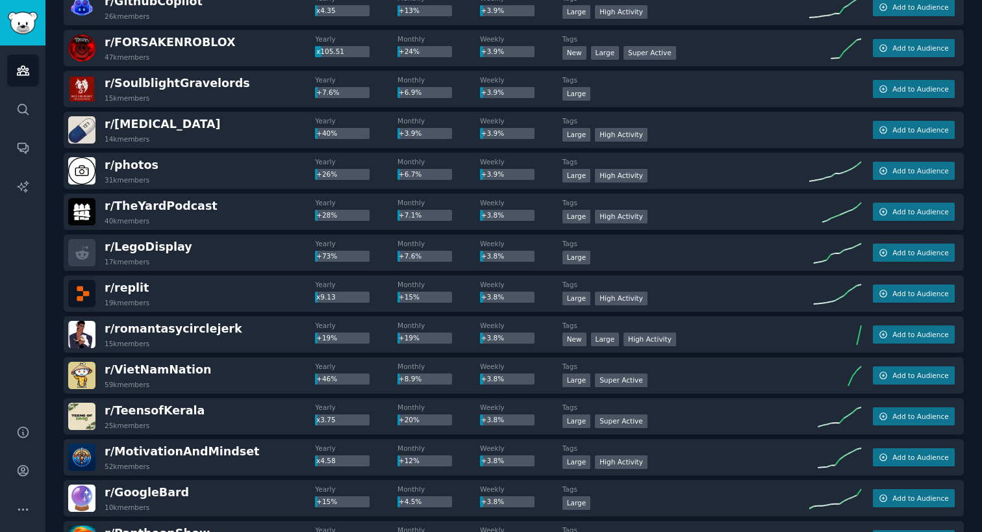
scroll to position [11963, 0]
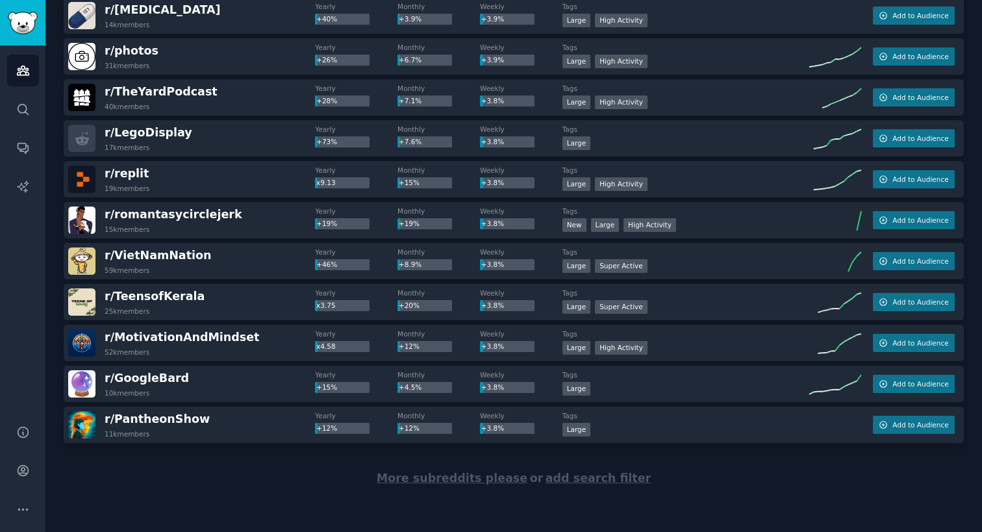
click at [428, 481] on span "More subreddits please" at bounding box center [452, 477] width 151 height 13
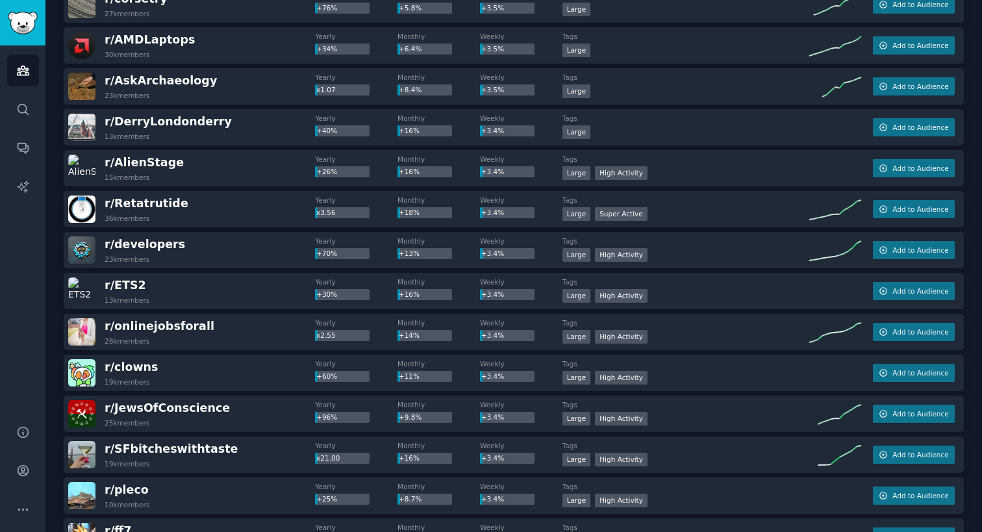
scroll to position [14008, 0]
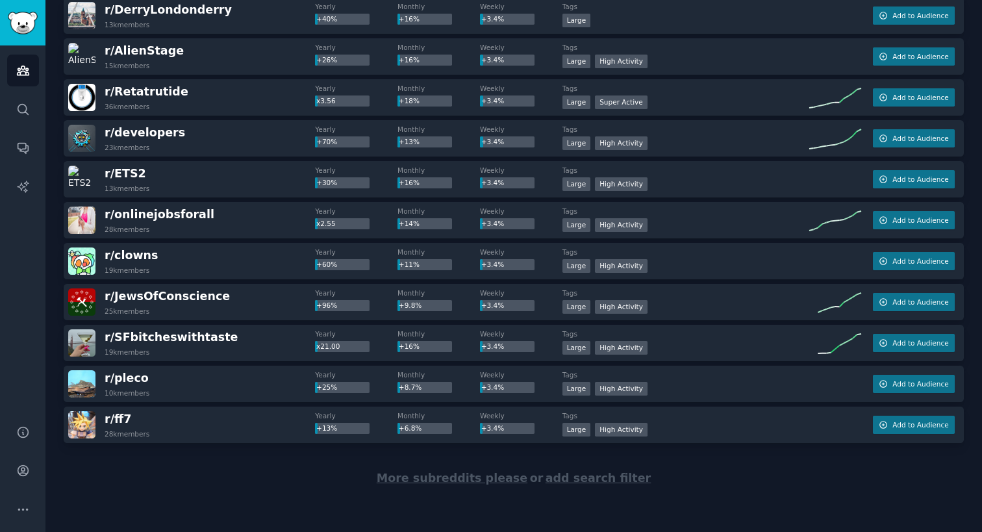
click at [428, 478] on span "More subreddits please" at bounding box center [452, 477] width 151 height 13
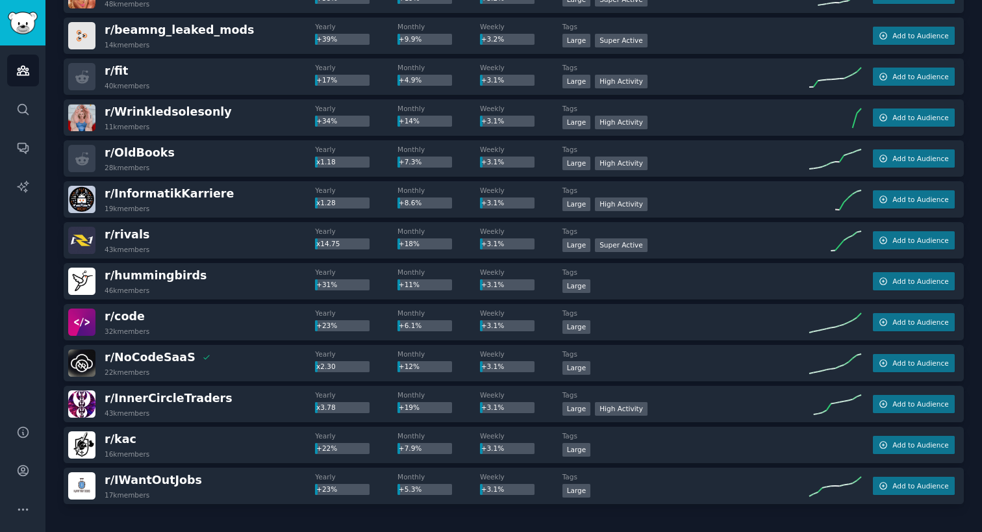
scroll to position [16052, 0]
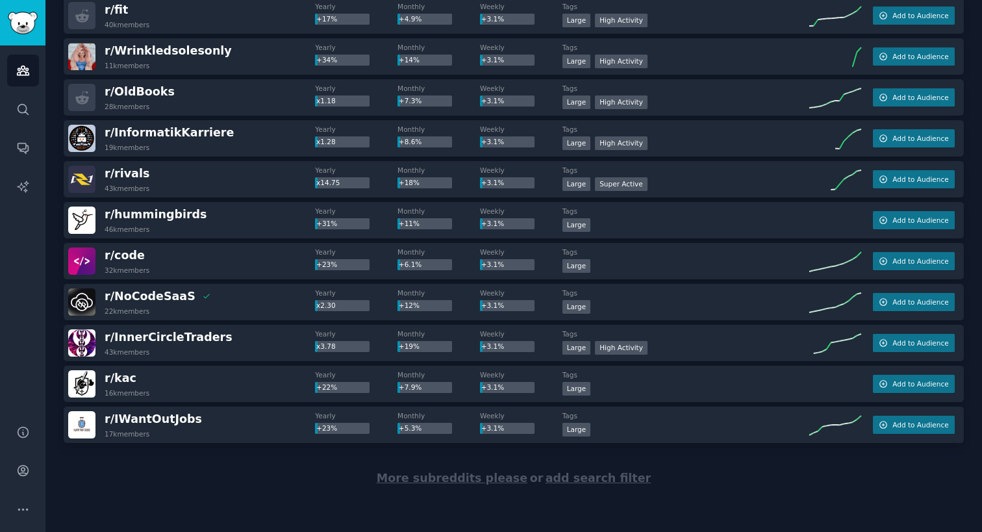
click at [428, 478] on span "More subreddits please" at bounding box center [452, 477] width 151 height 13
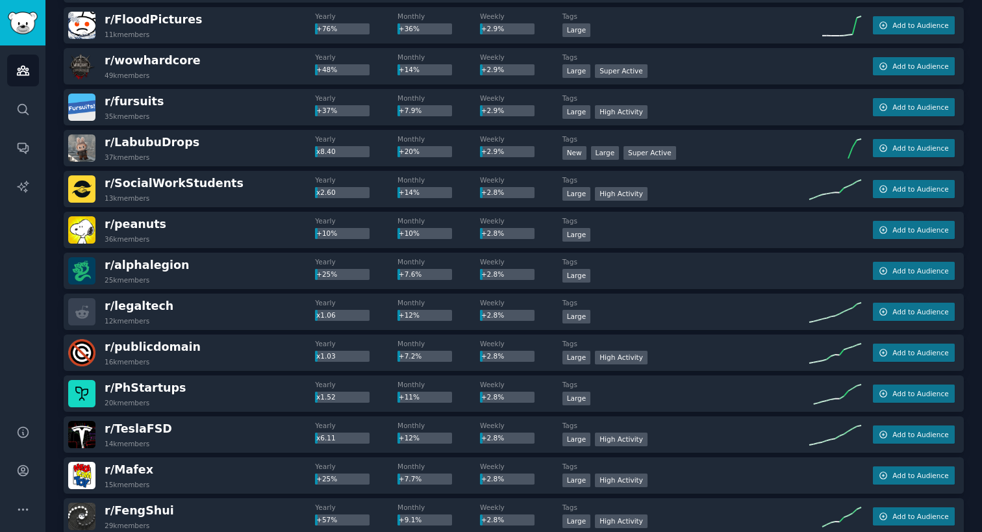
scroll to position [18097, 0]
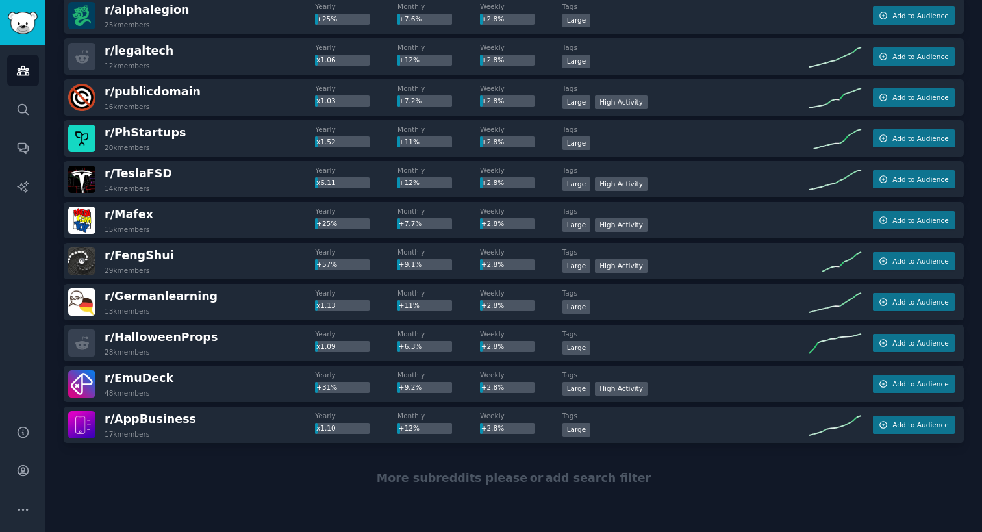
click at [428, 477] on span "More subreddits please" at bounding box center [452, 477] width 151 height 13
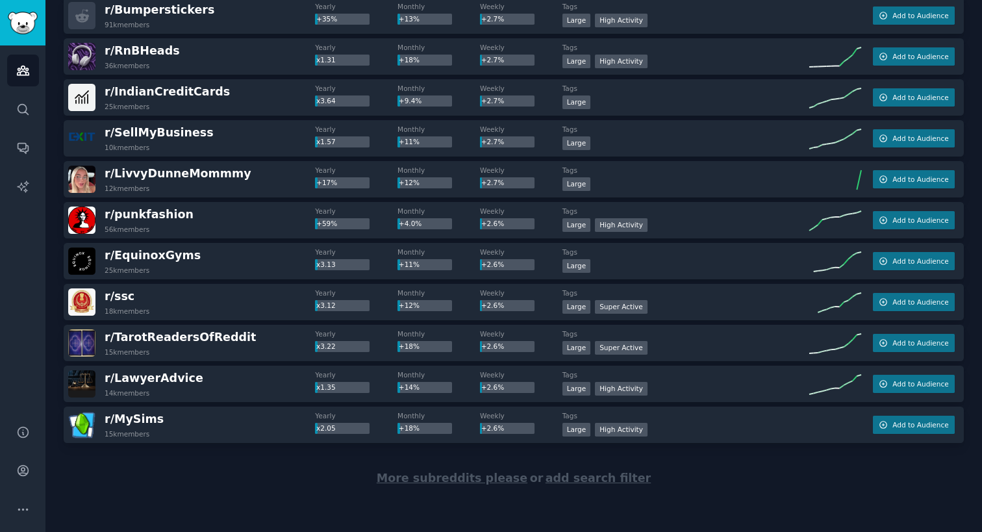
click at [428, 478] on span "More subreddits please" at bounding box center [452, 477] width 151 height 13
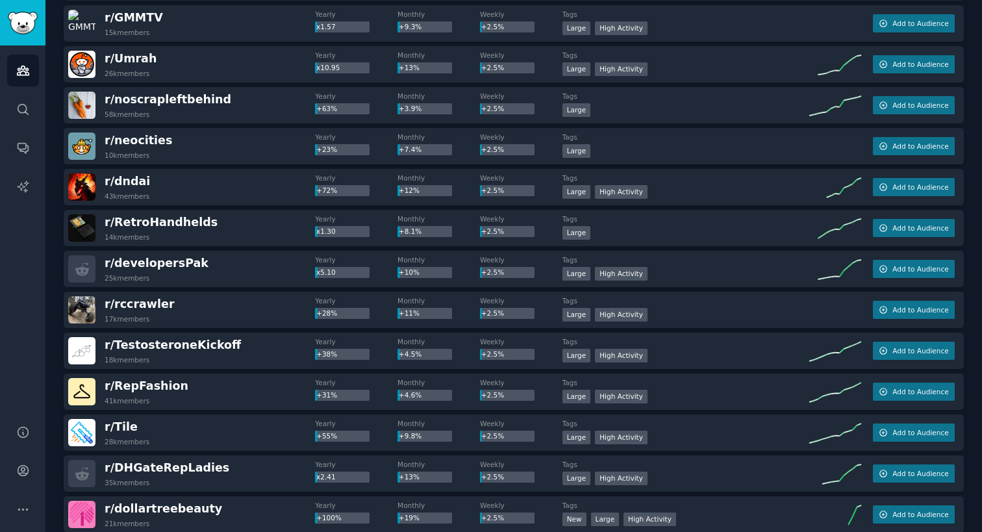
scroll to position [22187, 0]
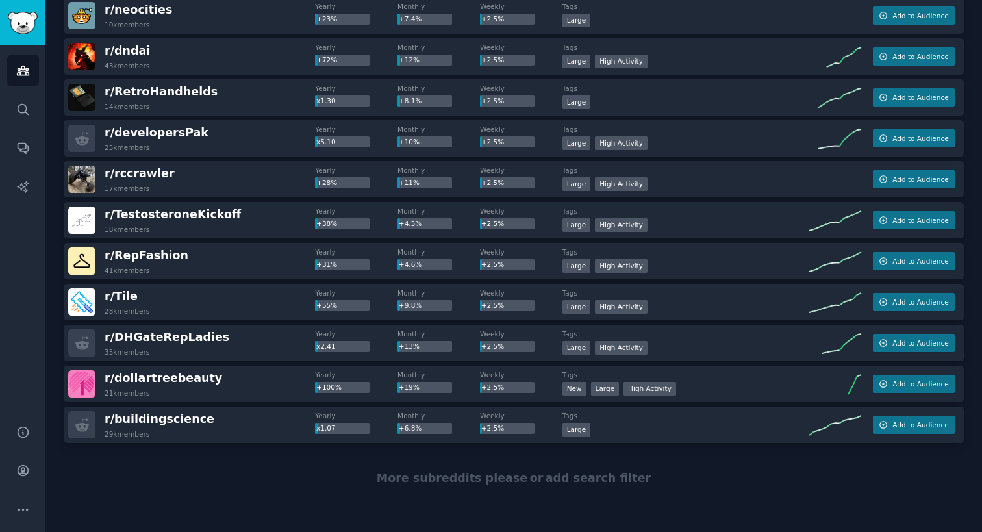
click at [452, 488] on div "More subreddits please or add search filter" at bounding box center [514, 478] width 900 height 71
click at [452, 477] on span "More subreddits please" at bounding box center [452, 477] width 151 height 13
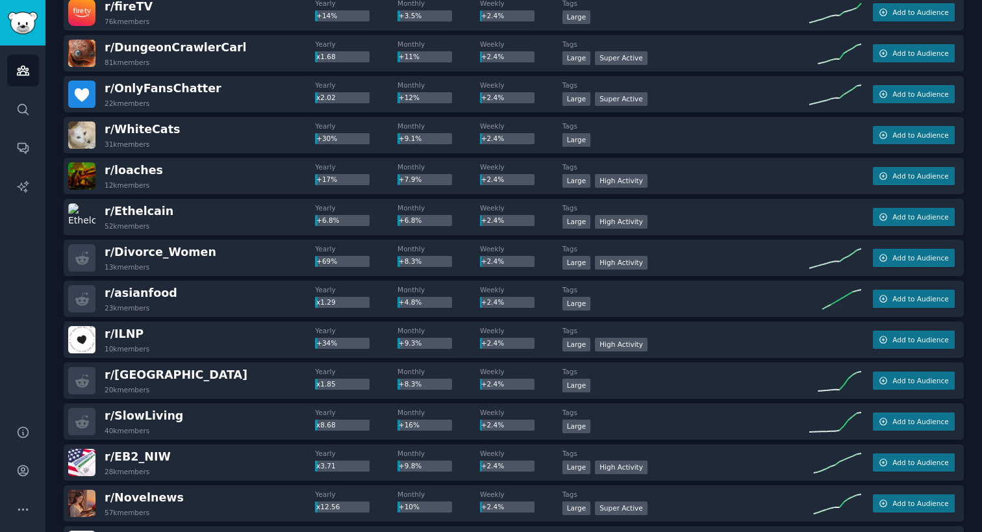
scroll to position [24232, 0]
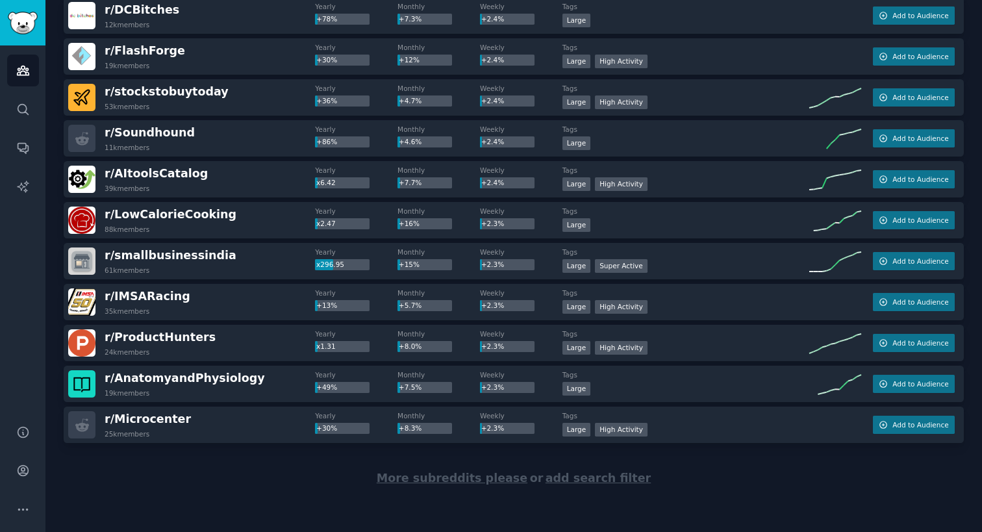
click at [447, 481] on span "More subreddits please" at bounding box center [452, 477] width 151 height 13
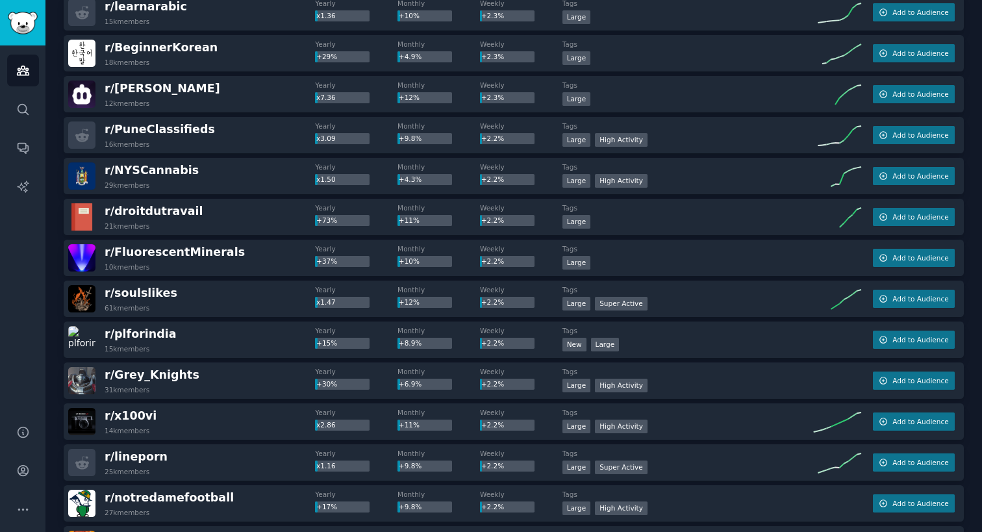
scroll to position [26277, 0]
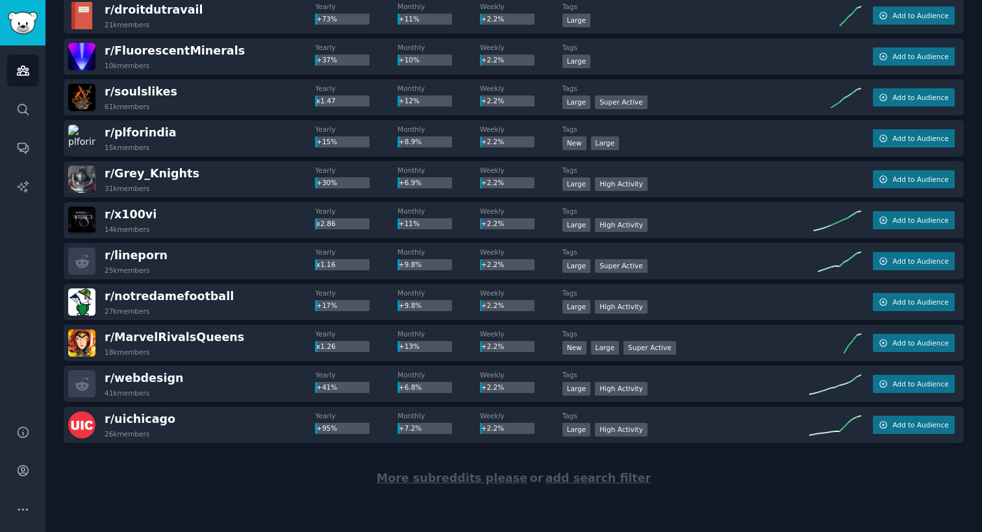
click at [447, 481] on span "More subreddits please" at bounding box center [452, 477] width 151 height 13
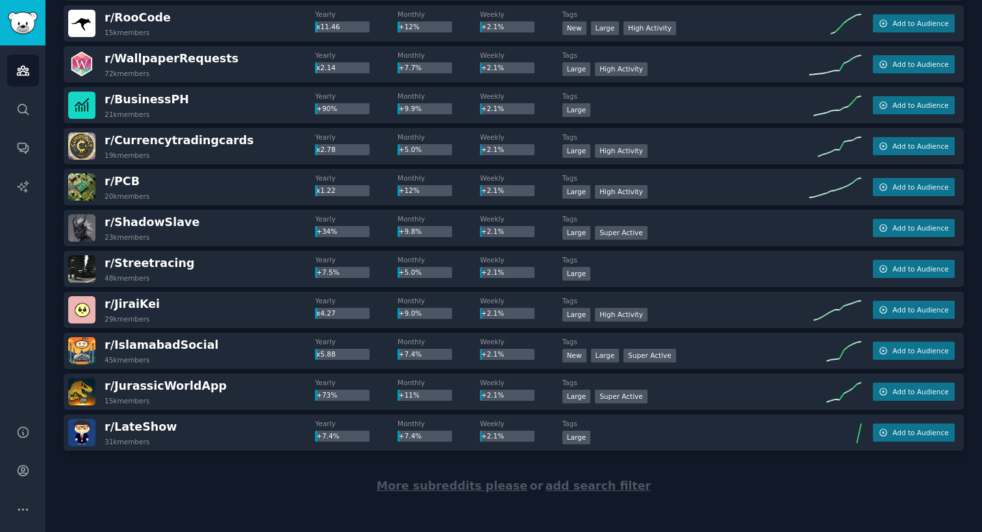
scroll to position [28322, 0]
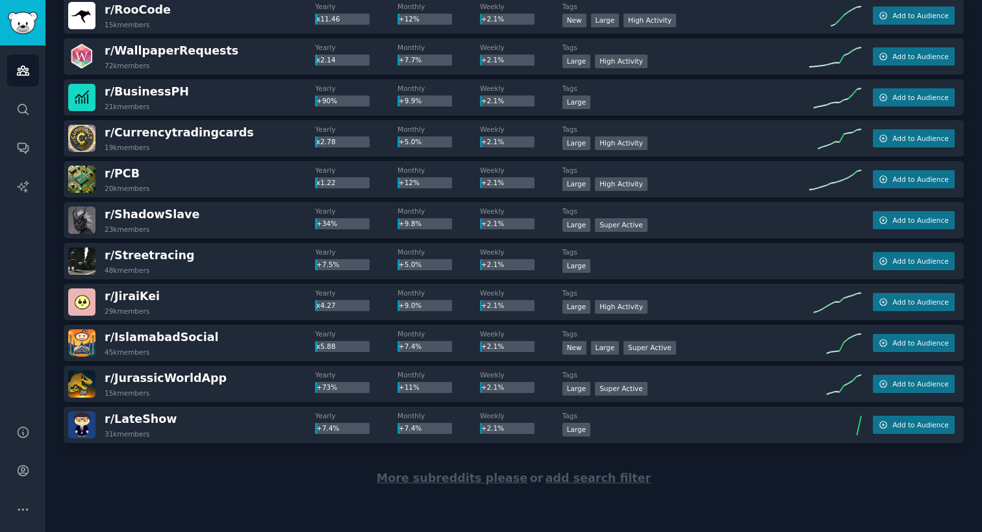
click at [447, 481] on span "More subreddits please" at bounding box center [452, 477] width 151 height 13
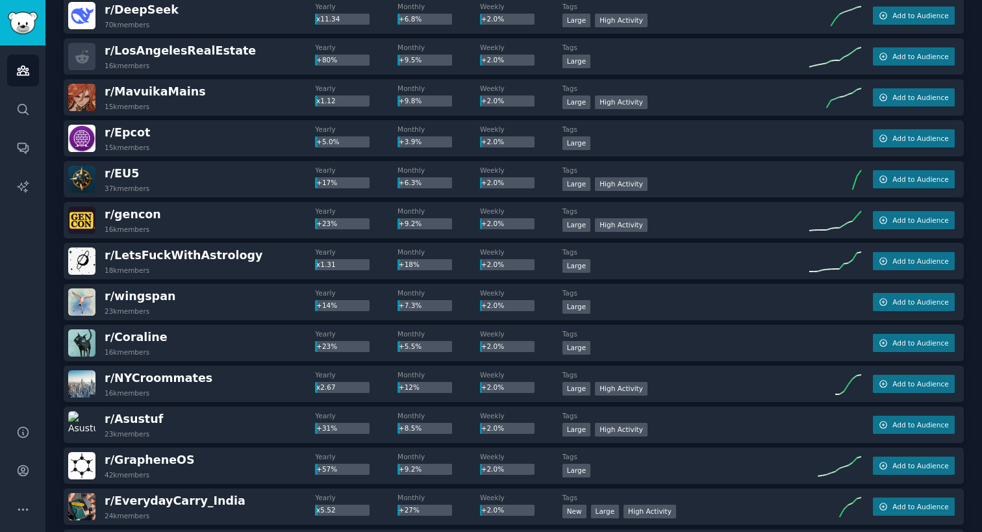
scroll to position [30367, 0]
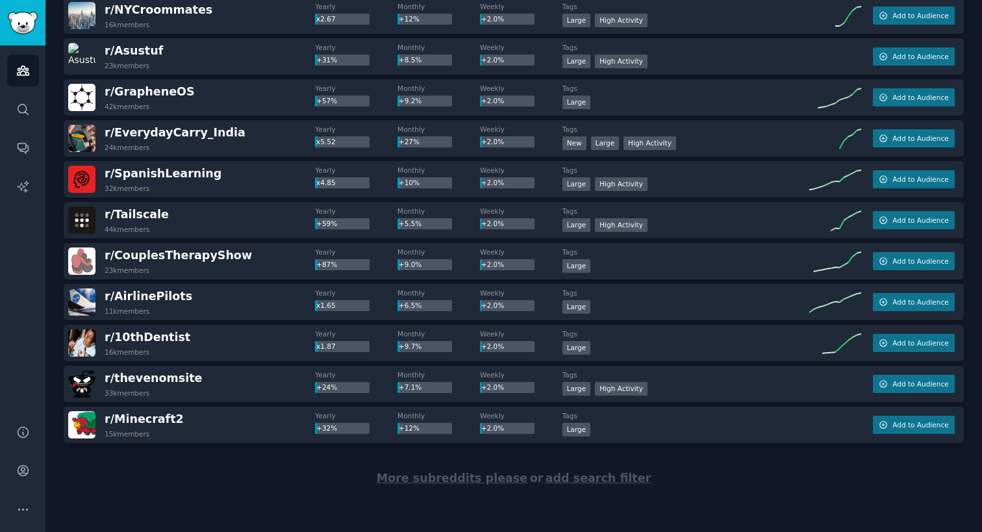
click at [444, 482] on span "More subreddits please" at bounding box center [452, 477] width 151 height 13
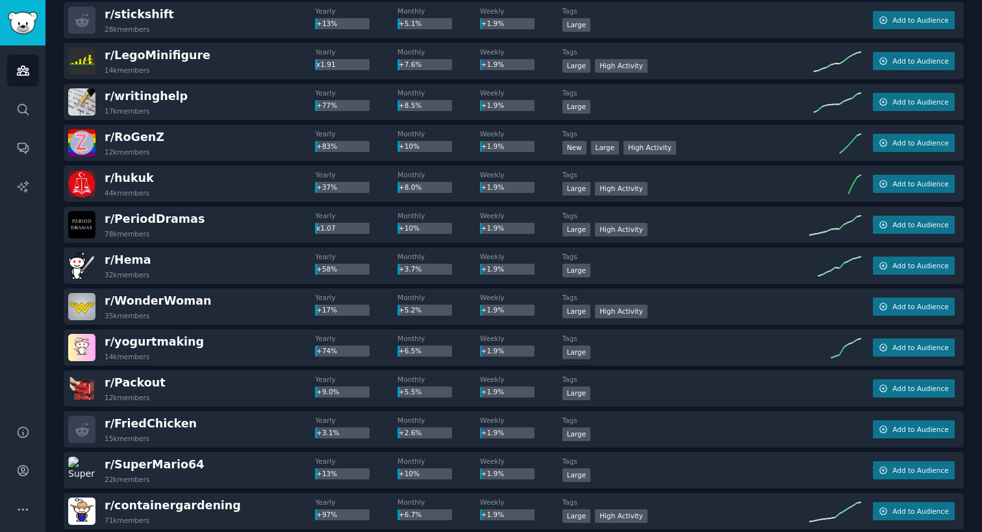
scroll to position [32412, 0]
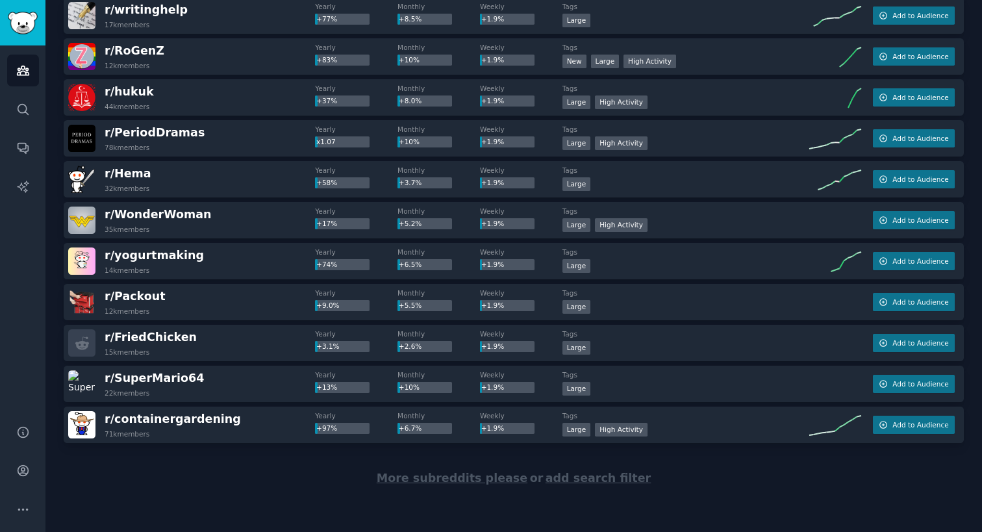
click at [444, 481] on span "More subreddits please" at bounding box center [452, 477] width 151 height 13
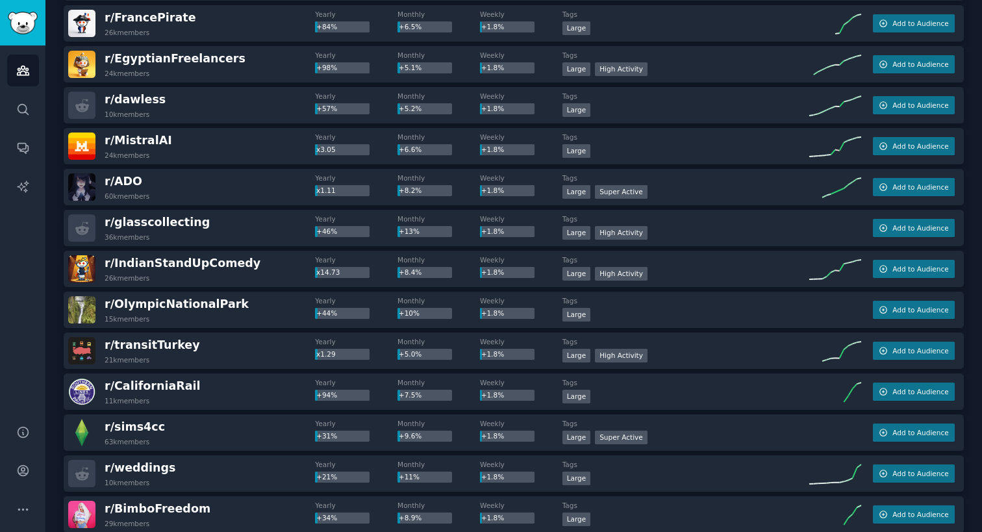
scroll to position [34457, 0]
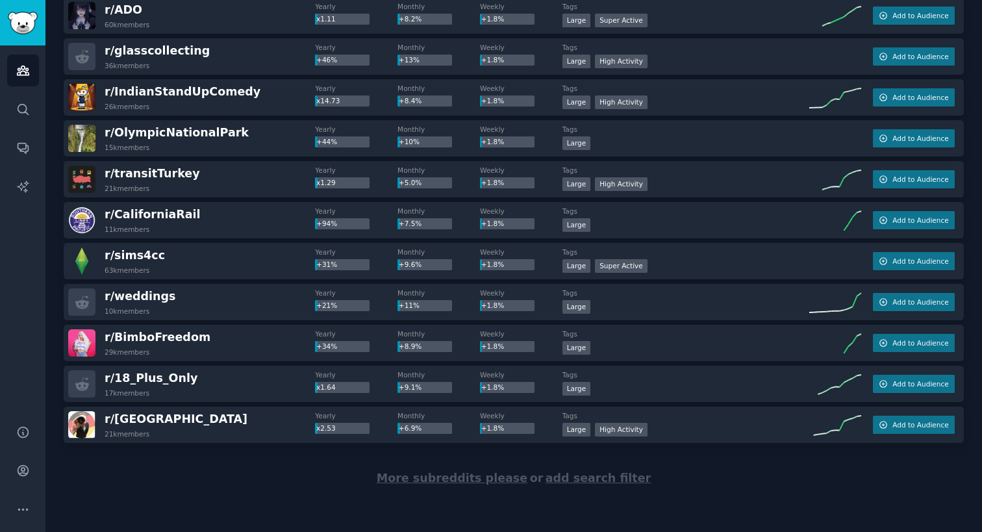
click at [466, 484] on span "More subreddits please" at bounding box center [452, 477] width 151 height 13
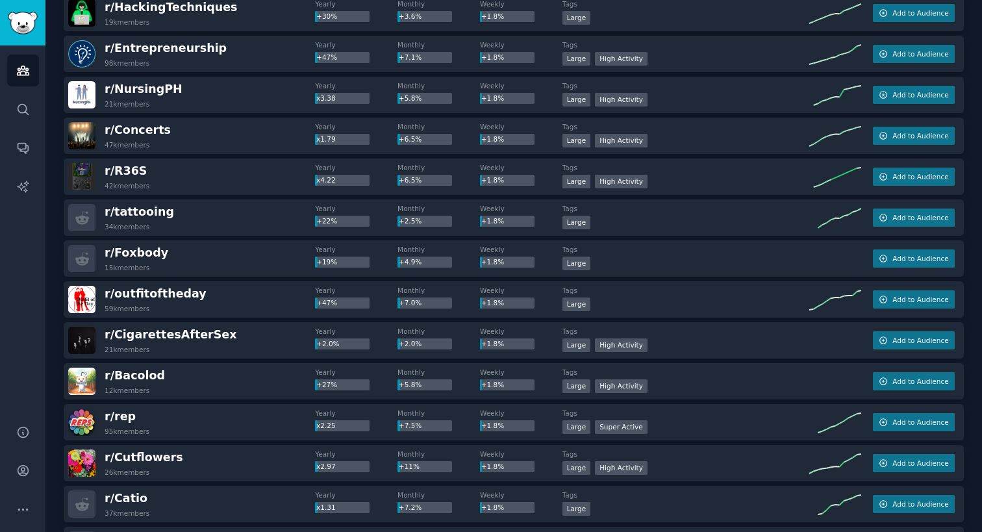
scroll to position [36502, 0]
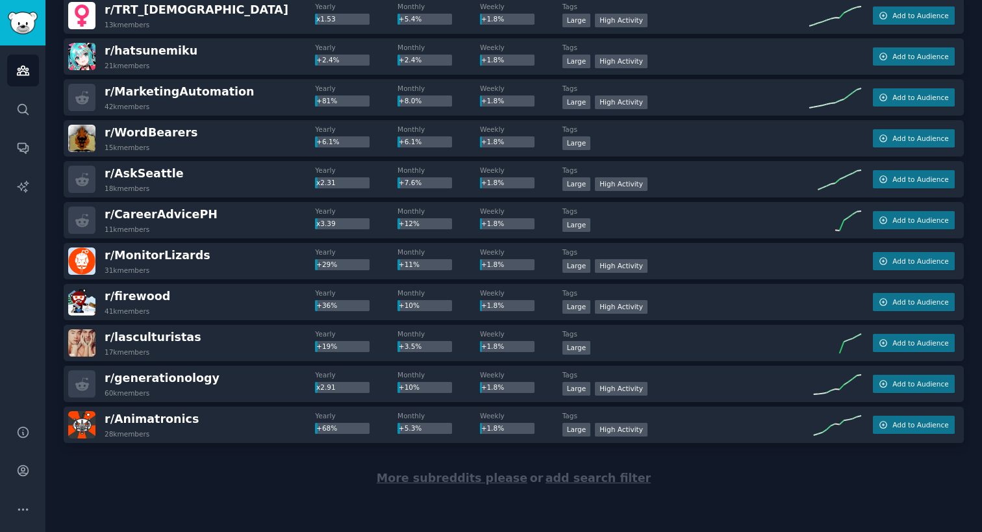
click at [502, 481] on span "More subreddits please" at bounding box center [452, 477] width 151 height 13
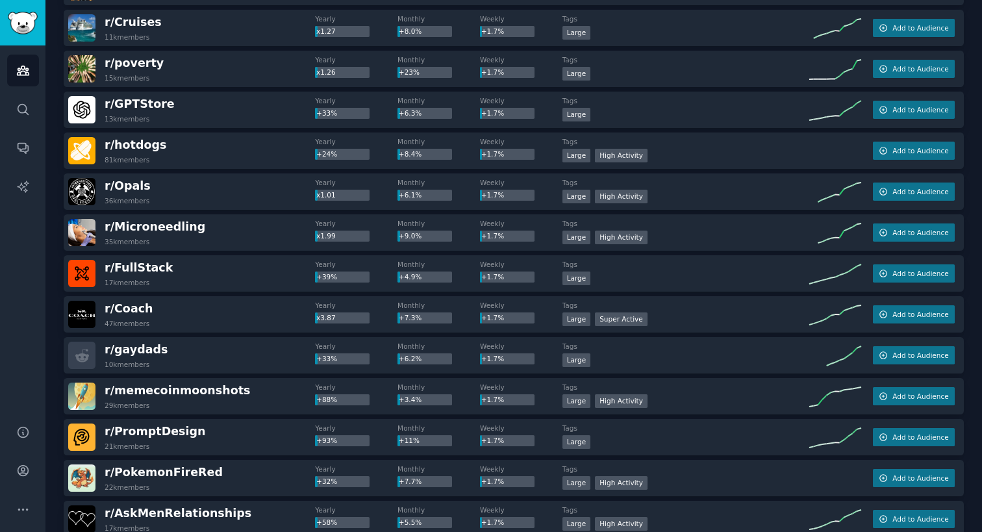
scroll to position [38547, 0]
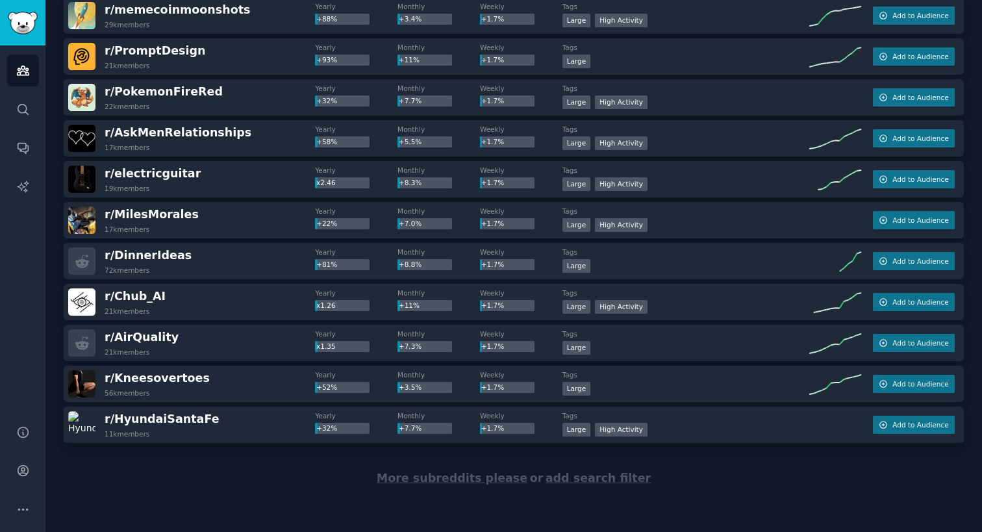
click at [446, 477] on span "More subreddits please" at bounding box center [452, 477] width 151 height 13
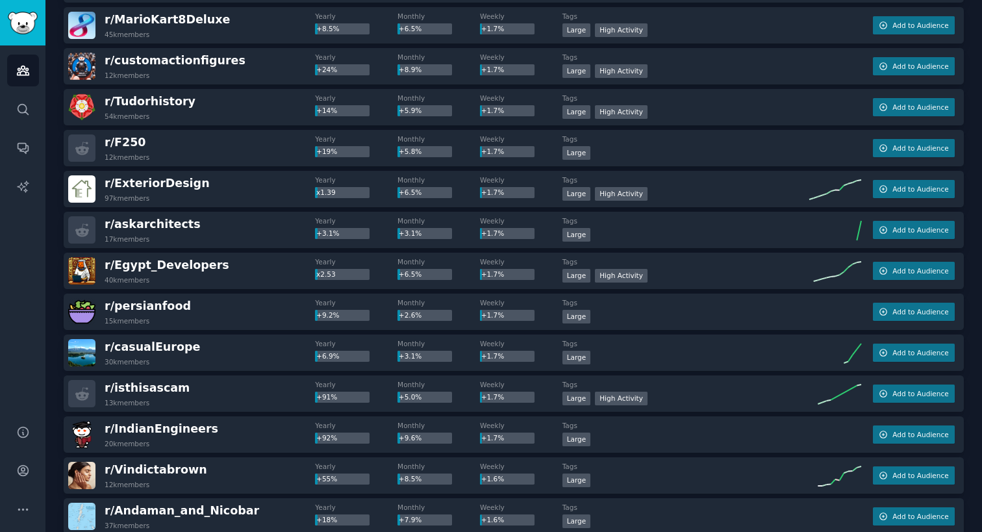
scroll to position [40592, 0]
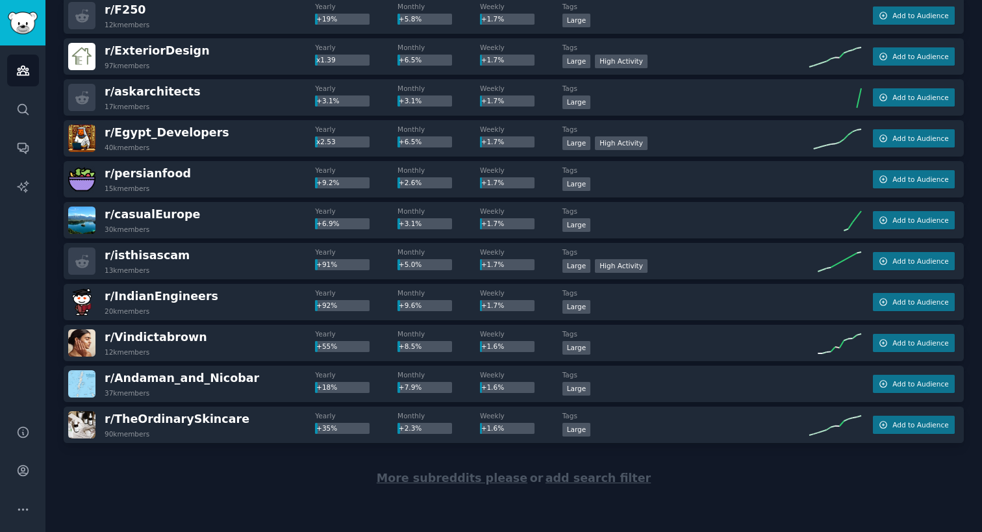
click at [431, 482] on span "More subreddits please" at bounding box center [452, 477] width 151 height 13
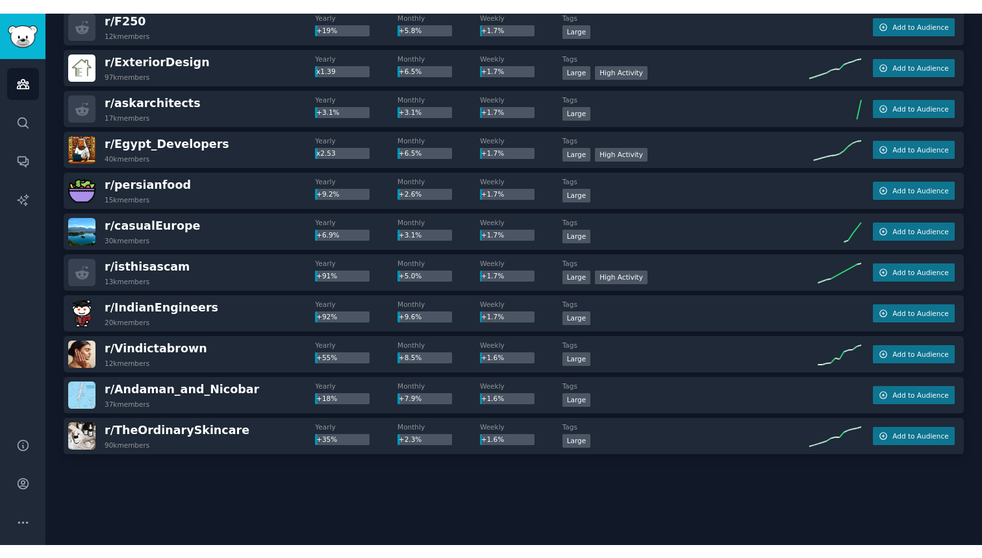
scroll to position [40567, 0]
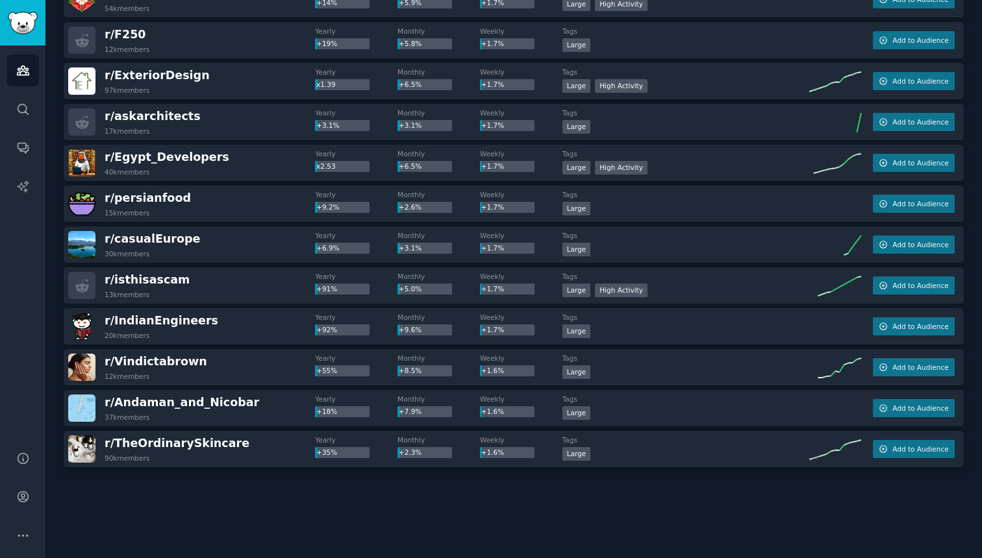
copy body
click at [377, 488] on div at bounding box center [514, 503] width 900 height 73
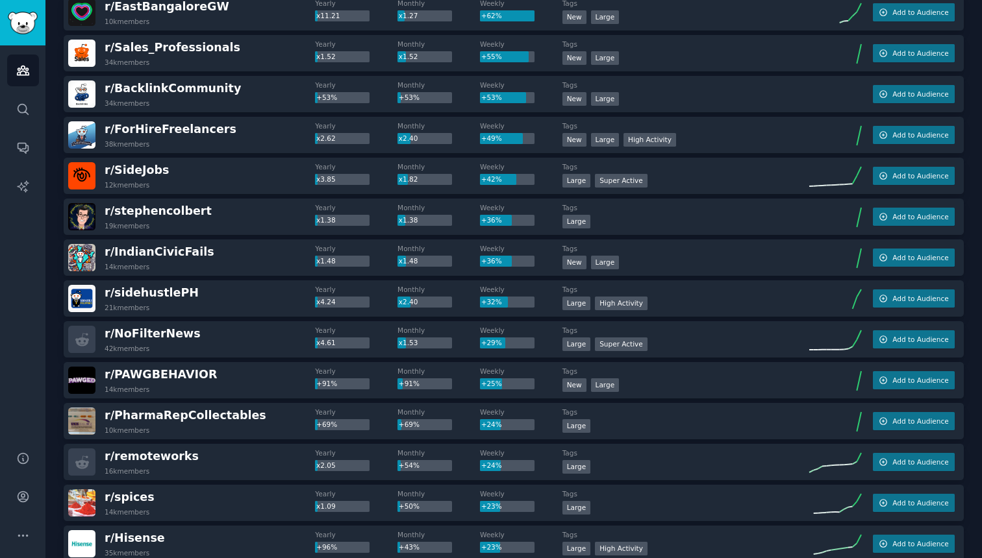
scroll to position [0, 0]
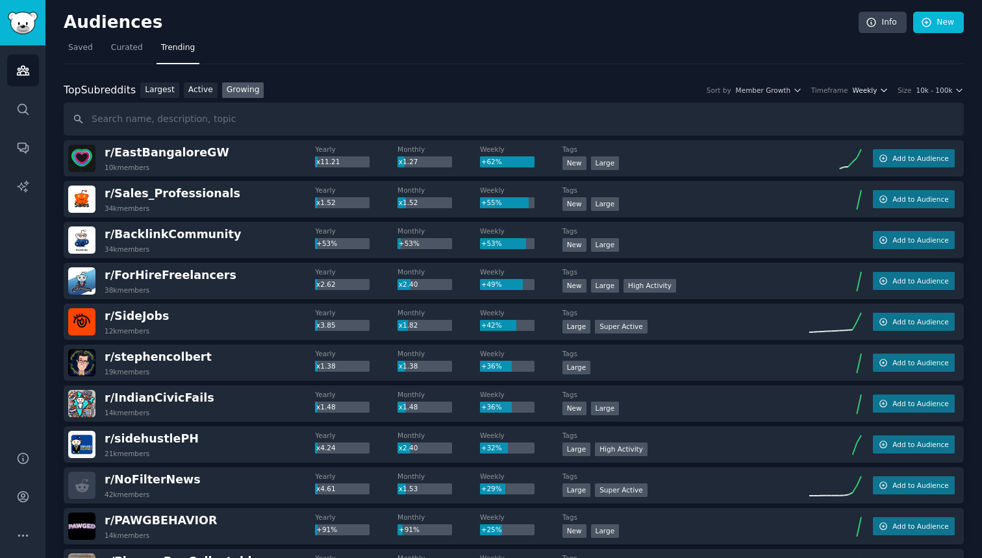
click at [877, 90] on span "Weekly" at bounding box center [864, 90] width 25 height 9
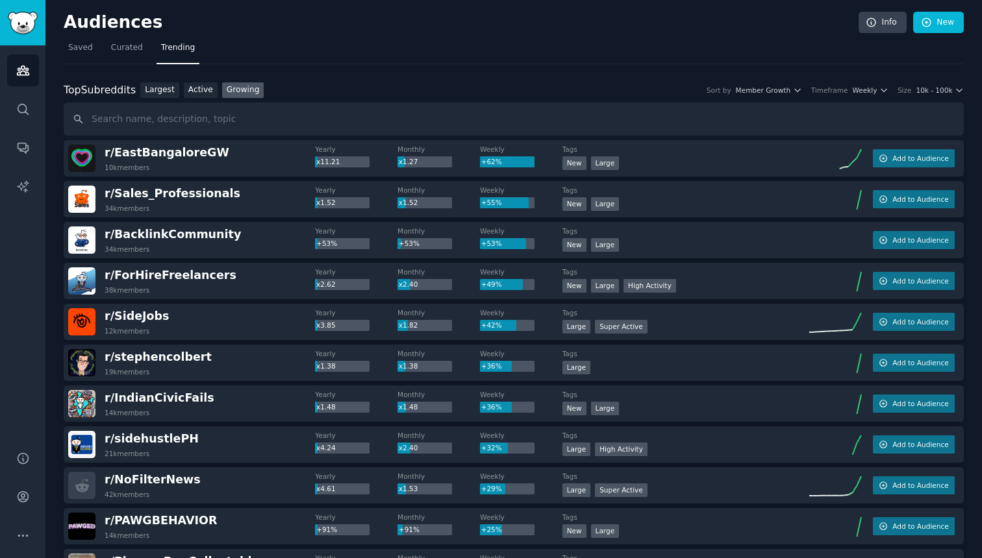
click at [935, 84] on div "Top Subreddits Top Subreddits Largest Active Growing Sort by Member Growth Time…" at bounding box center [514, 90] width 900 height 16
click at [941, 93] on span "10k - 100k" at bounding box center [933, 90] width 36 height 9
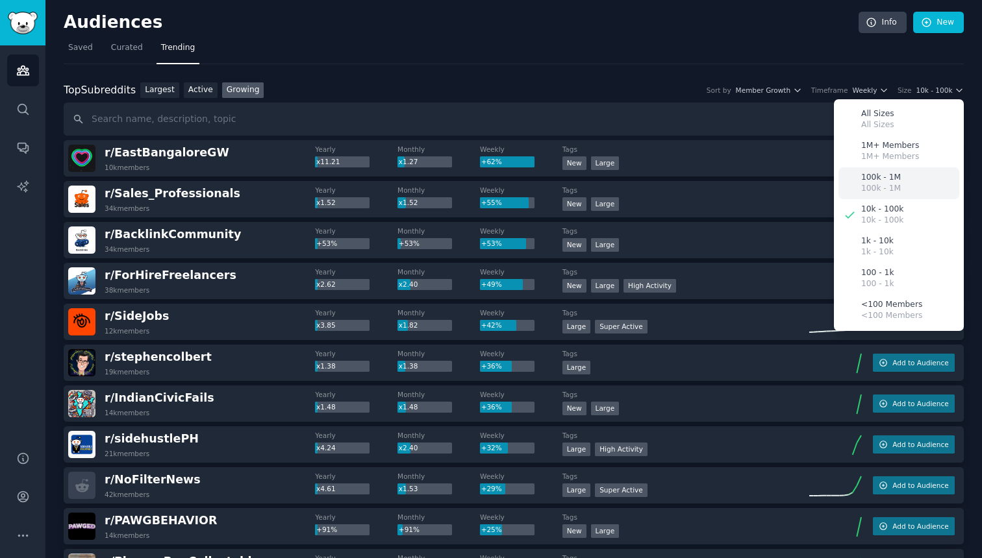
click at [906, 177] on div "100k - 1M 100k - 1M" at bounding box center [898, 183] width 121 height 32
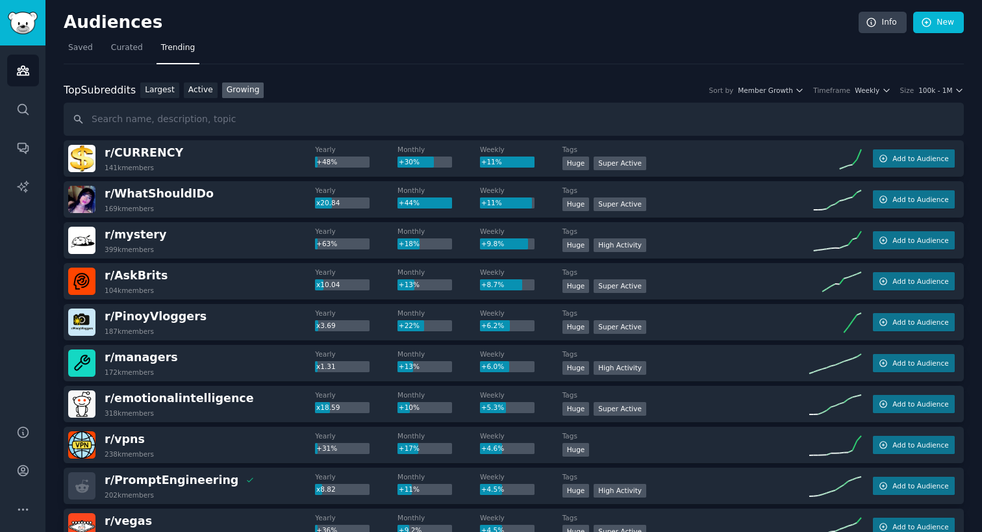
scroll to position [4959, 0]
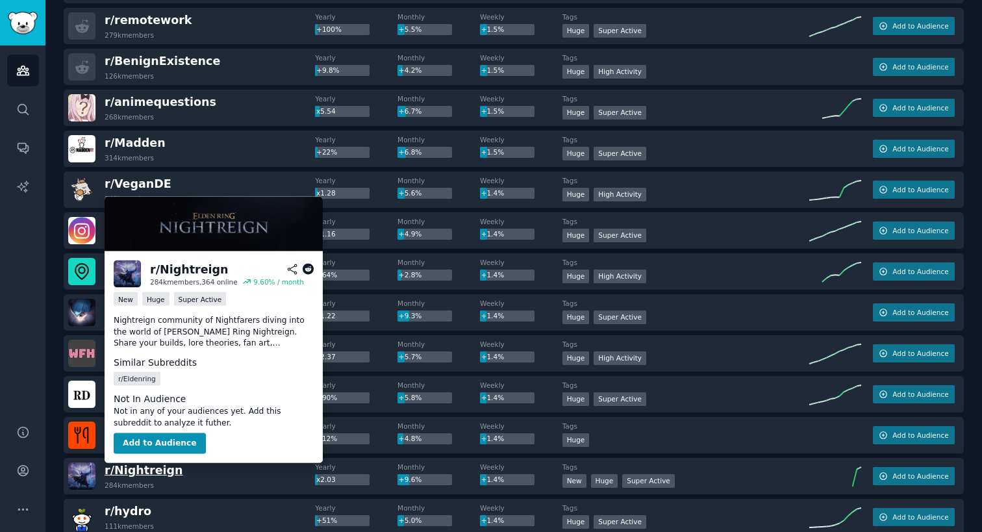
click at [134, 473] on span "r/ Nightreign" at bounding box center [144, 470] width 79 height 13
click at [136, 317] on p "Nightreign community of Nightfarers diving into the world of Elden Ring Nightre…" at bounding box center [214, 332] width 200 height 34
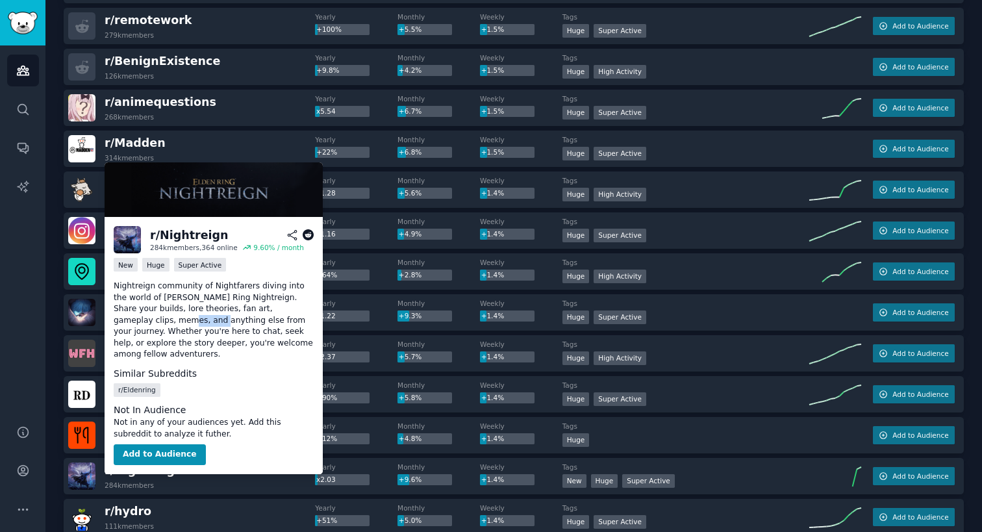
click at [136, 317] on p "Nightreign community of Nightfarers diving into the world of Elden Ring Nightre…" at bounding box center [214, 320] width 200 height 80
click at [136, 301] on p "Nightreign community of Nightfarers diving into the world of Elden Ring Nightre…" at bounding box center [214, 320] width 200 height 80
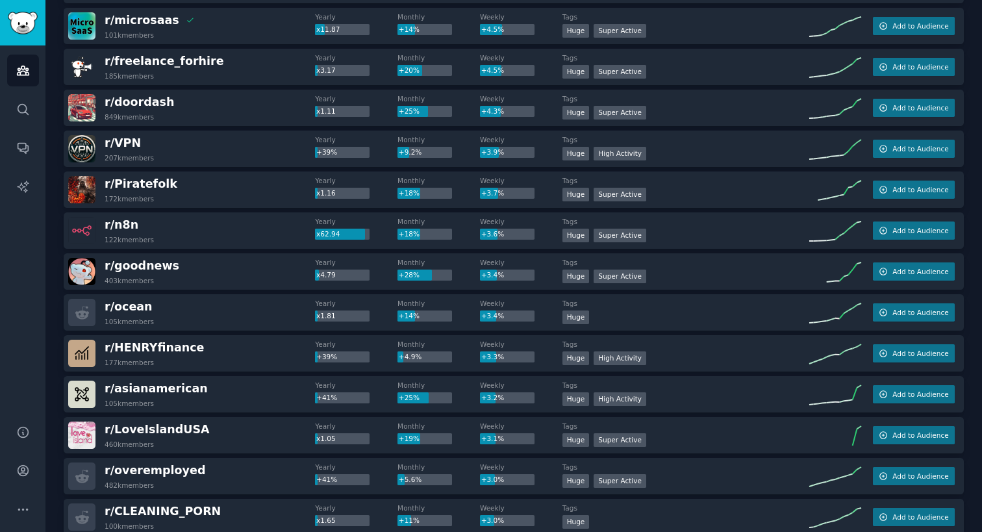
scroll to position [1370, 0]
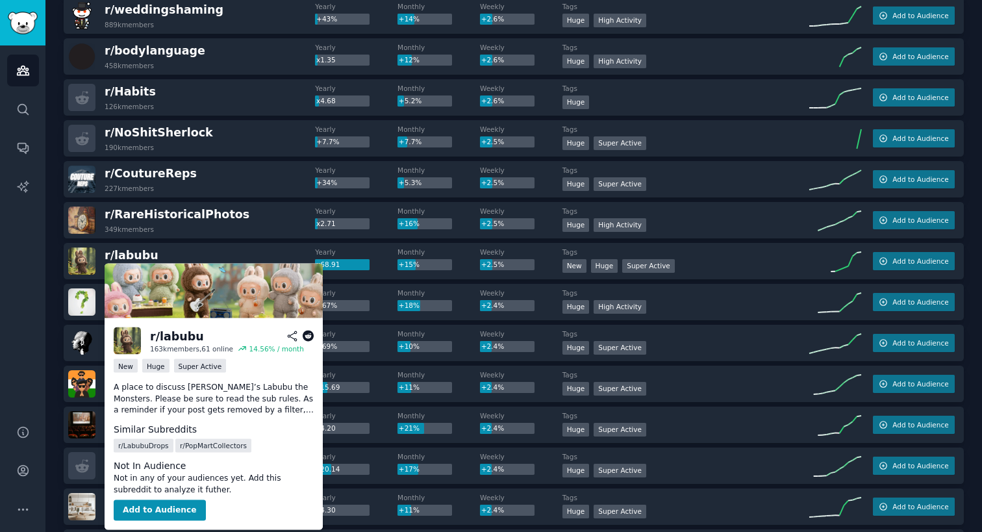
click at [176, 338] on div "r/ labubu" at bounding box center [177, 336] width 54 height 16
click at [172, 334] on div "r/ labubu" at bounding box center [177, 336] width 54 height 16
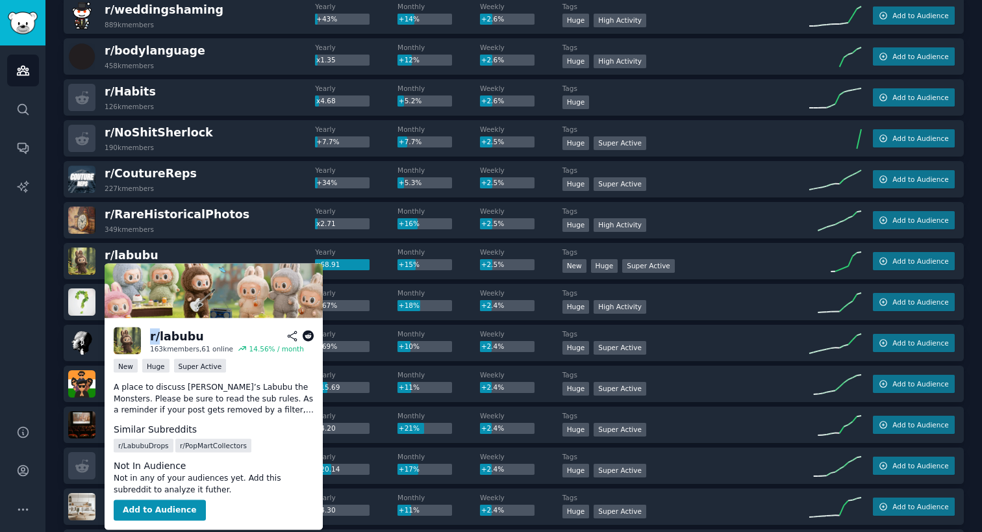
click at [172, 334] on div "r/ labubu" at bounding box center [177, 336] width 54 height 16
copy div "r/"
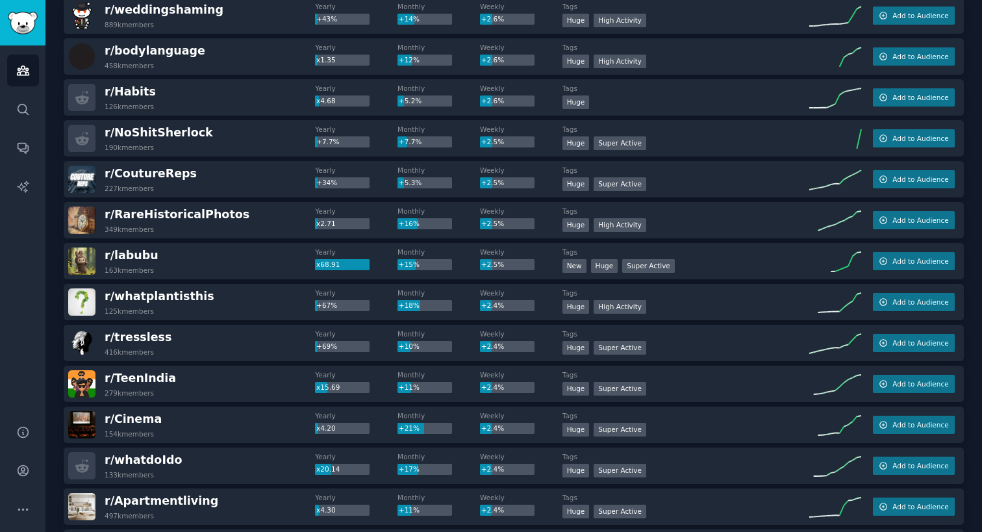
scroll to position [2065, 0]
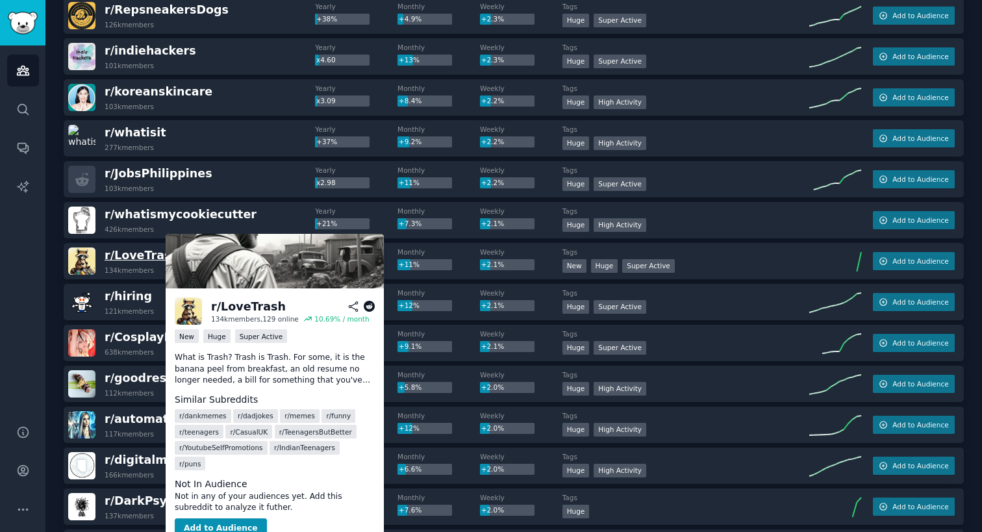
click at [145, 258] on span "r/ LoveTrash" at bounding box center [142, 255] width 75 height 13
click at [219, 305] on div "r/ LoveTrash" at bounding box center [248, 307] width 75 height 16
copy div "r/"
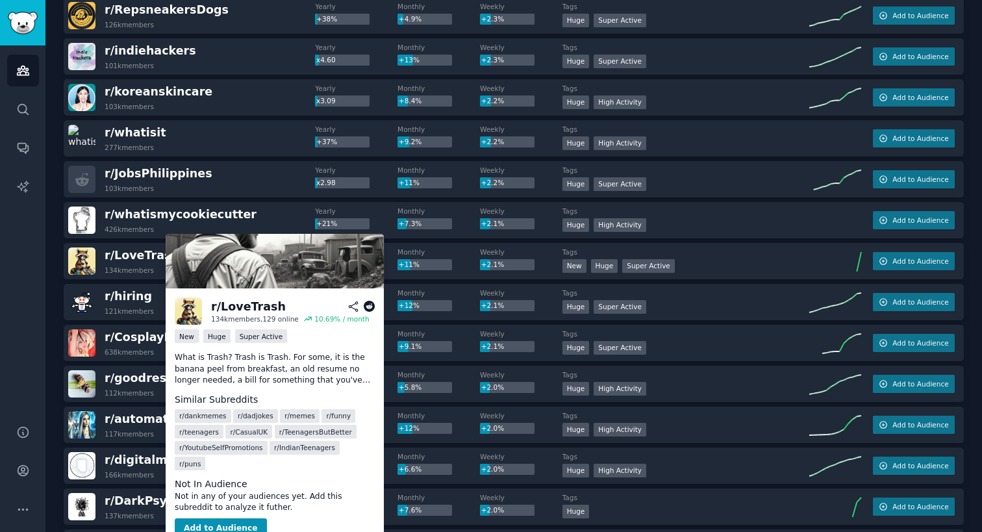
click at [365, 306] on icon at bounding box center [370, 307] width 12 height 12
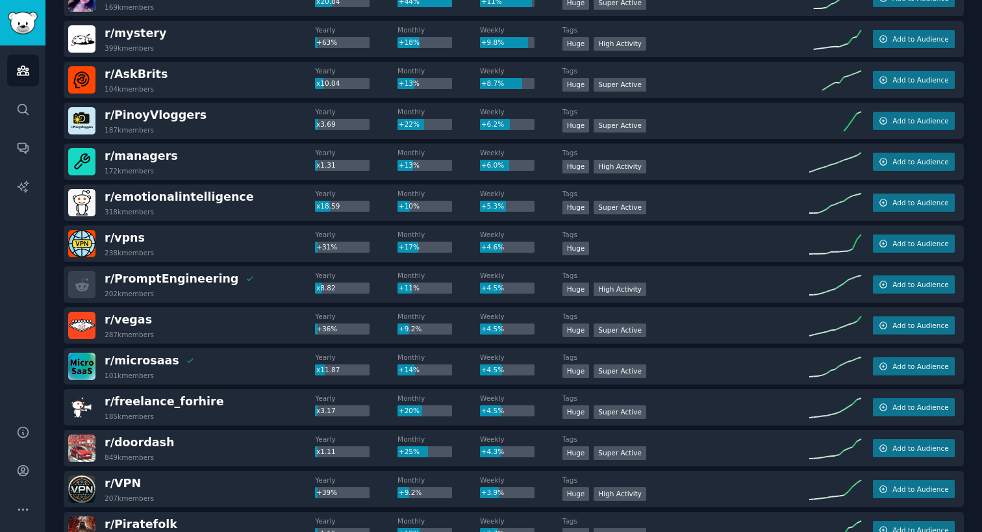
scroll to position [0, 0]
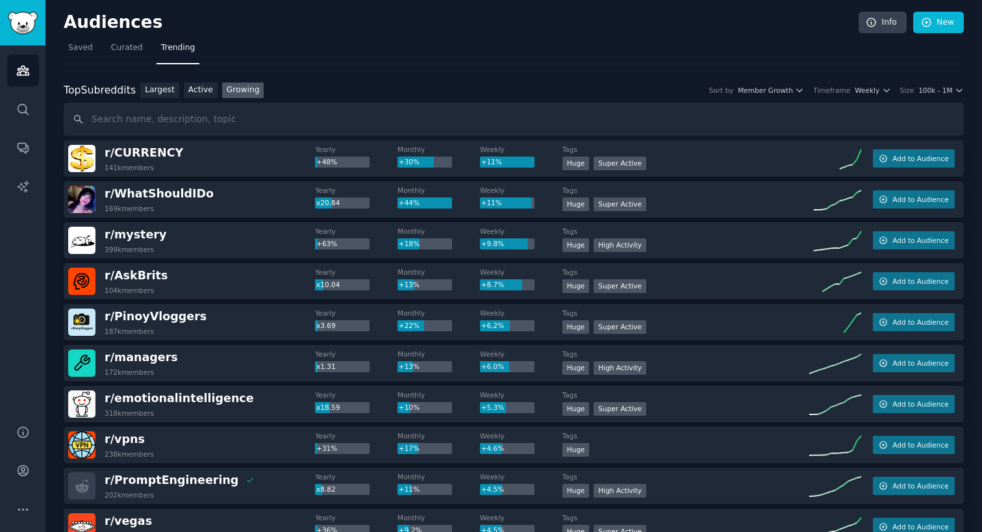
click at [791, 97] on div "Top Subreddits Top Subreddits Largest Active Growing Sort by Member Growth Time…" at bounding box center [514, 90] width 900 height 16
click at [923, 88] on span "100k - 1M" at bounding box center [935, 90] width 34 height 9
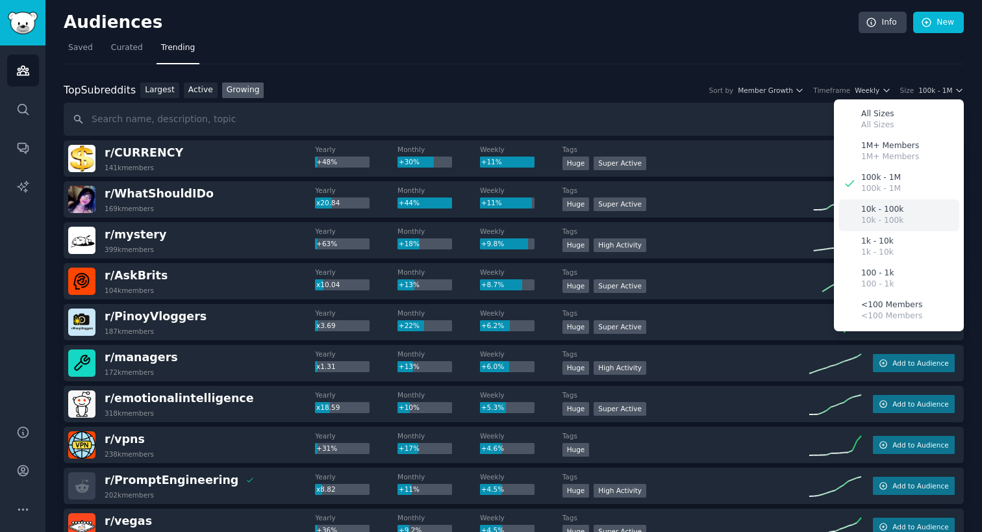
click at [891, 217] on p "10k - 100k" at bounding box center [882, 221] width 42 height 12
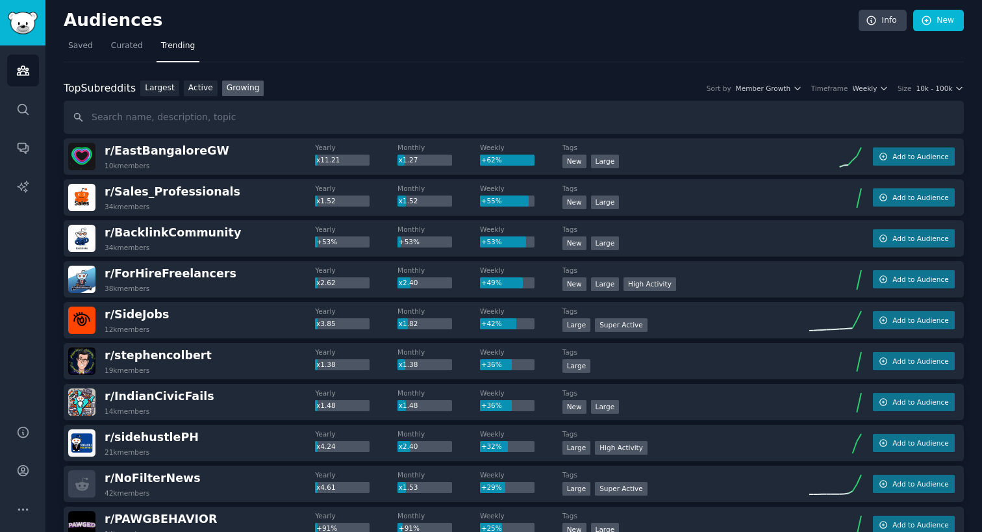
scroll to position [18, 0]
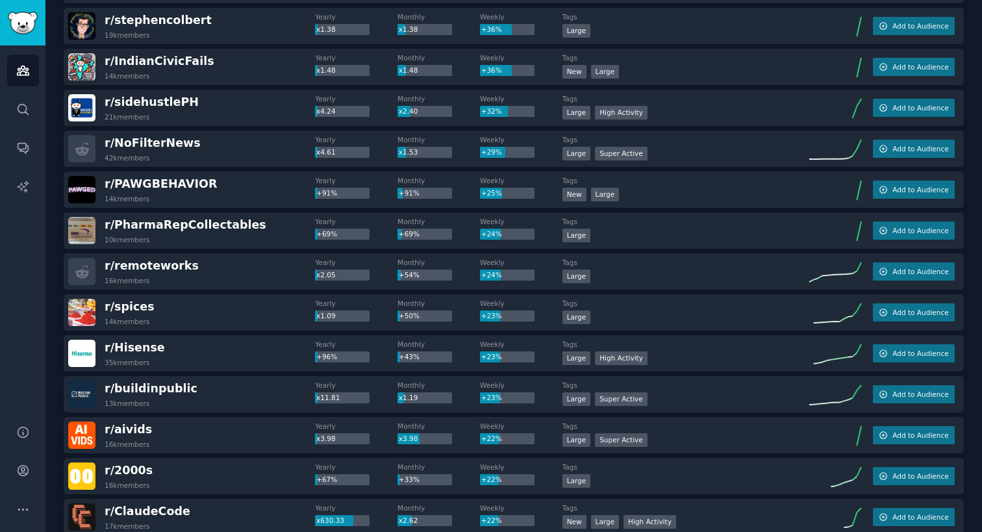
scroll to position [1850, 0]
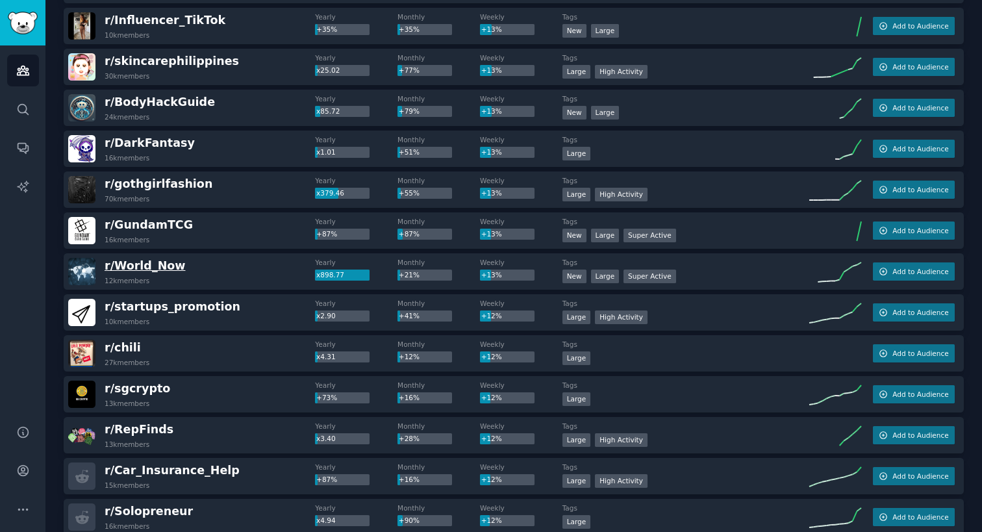
click at [168, 263] on span "r/ World_Now" at bounding box center [145, 265] width 80 height 13
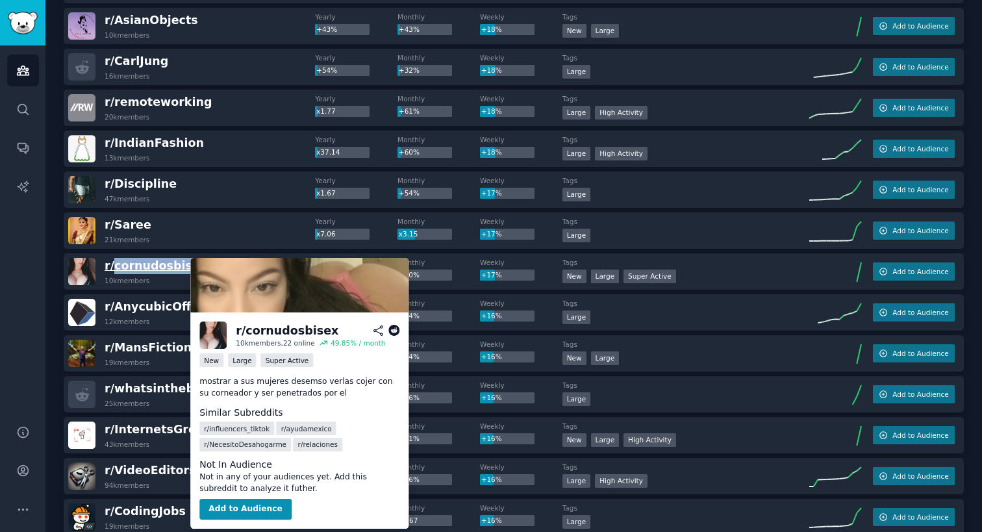
click at [127, 263] on span "r/ cornudosbisex" at bounding box center [156, 265] width 103 height 13
click at [395, 330] on icon at bounding box center [394, 331] width 12 height 12
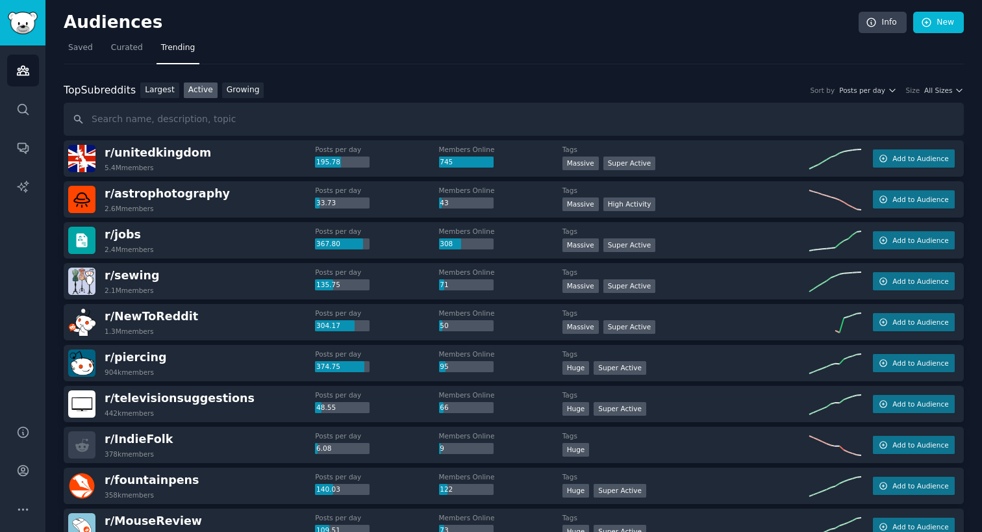
click at [941, 86] on div "Top Subreddits Top Subreddits Largest Active Growing Sort by Posts per day Size…" at bounding box center [514, 90] width 900 height 16
click at [945, 93] on span "All Sizes" at bounding box center [938, 90] width 28 height 9
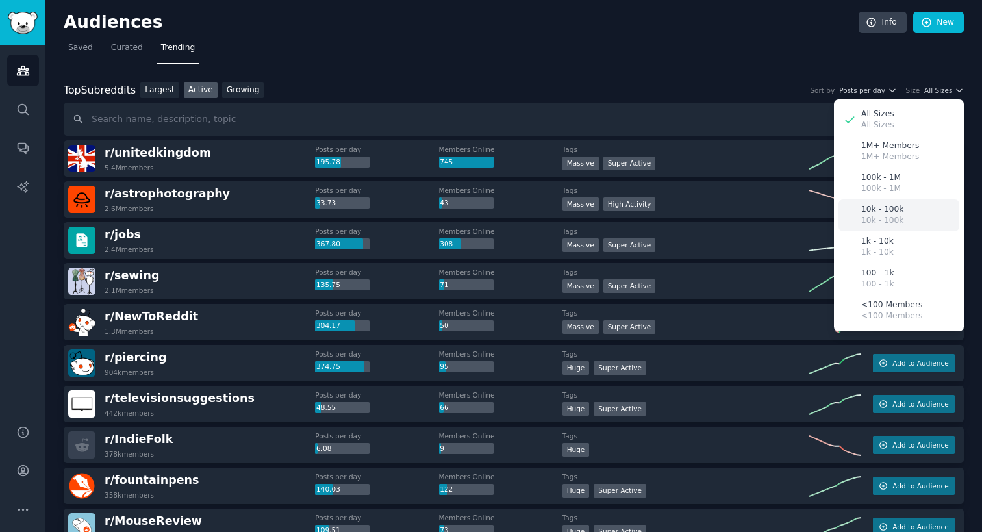
click at [901, 216] on div "10k - 100k 10k - 100k" at bounding box center [898, 215] width 121 height 32
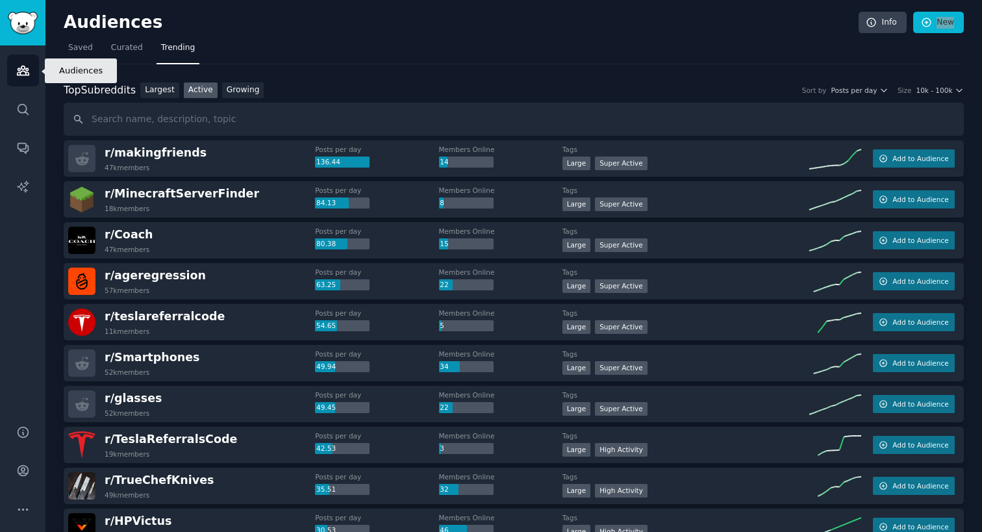
click at [19, 74] on icon "Sidebar" at bounding box center [23, 71] width 14 height 14
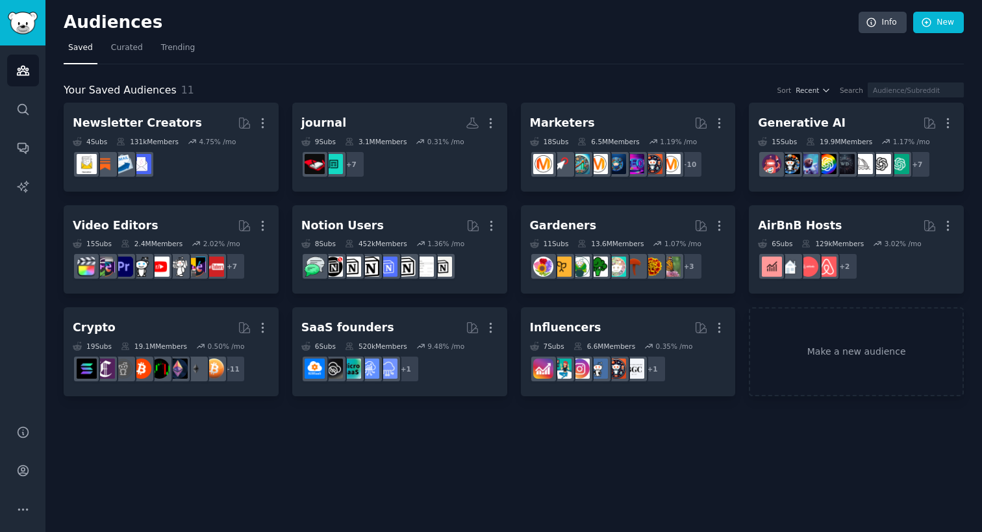
click at [436, 1] on div "Audiences Info New Saved Curated Trending Your Saved Audiences 11 Sort Recent S…" at bounding box center [513, 266] width 936 height 532
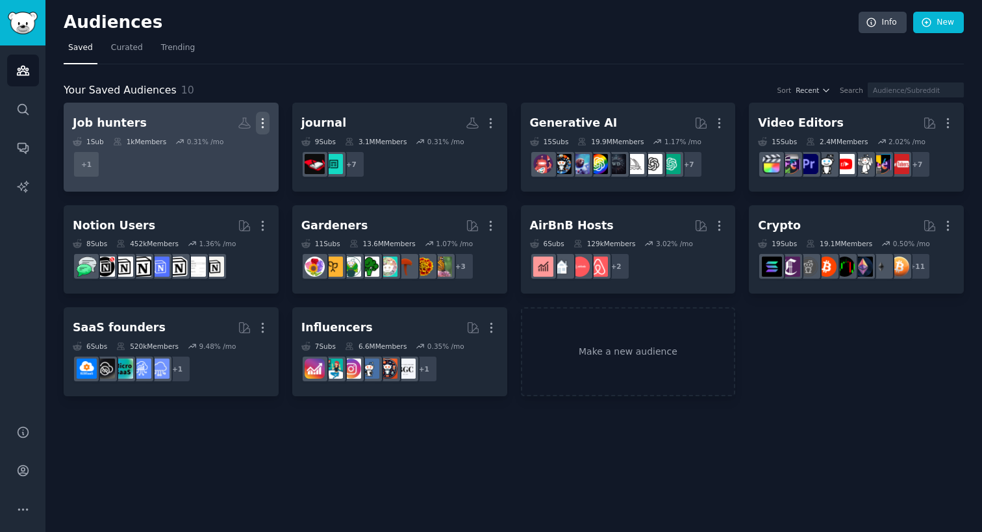
click at [262, 121] on icon "button" at bounding box center [263, 123] width 14 height 14
click at [223, 147] on p "Delete" at bounding box center [227, 150] width 30 height 14
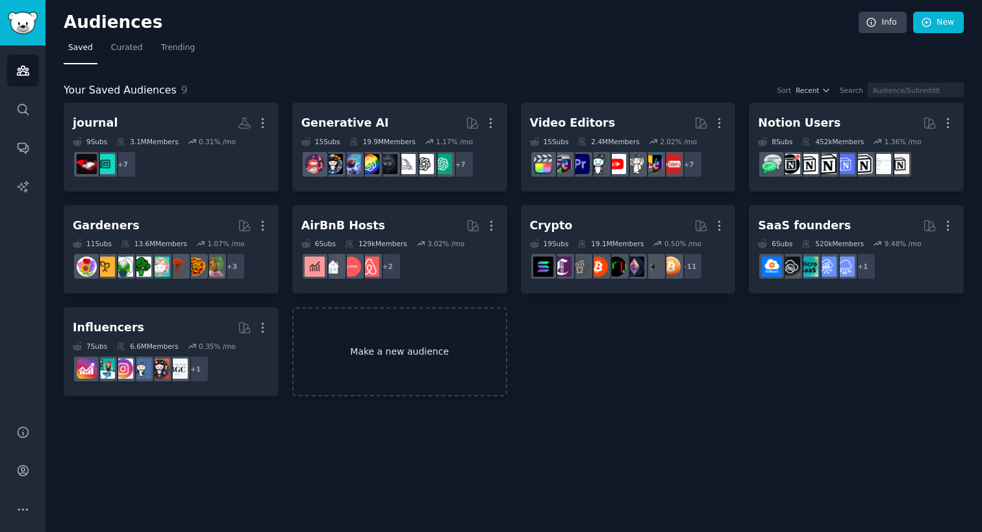
click at [359, 355] on link "Make a new audience" at bounding box center [399, 351] width 215 height 89
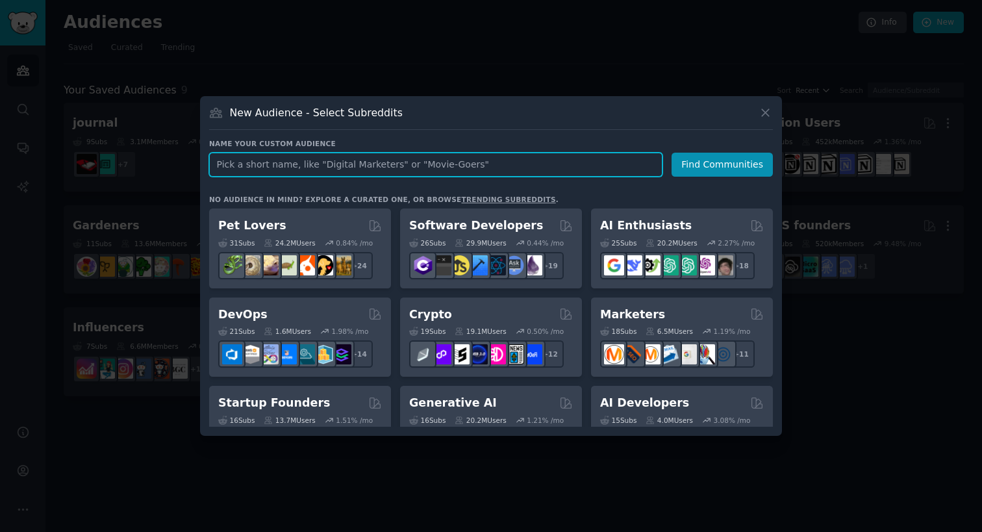
paste input "pointstravel"
type input "pointstravel"
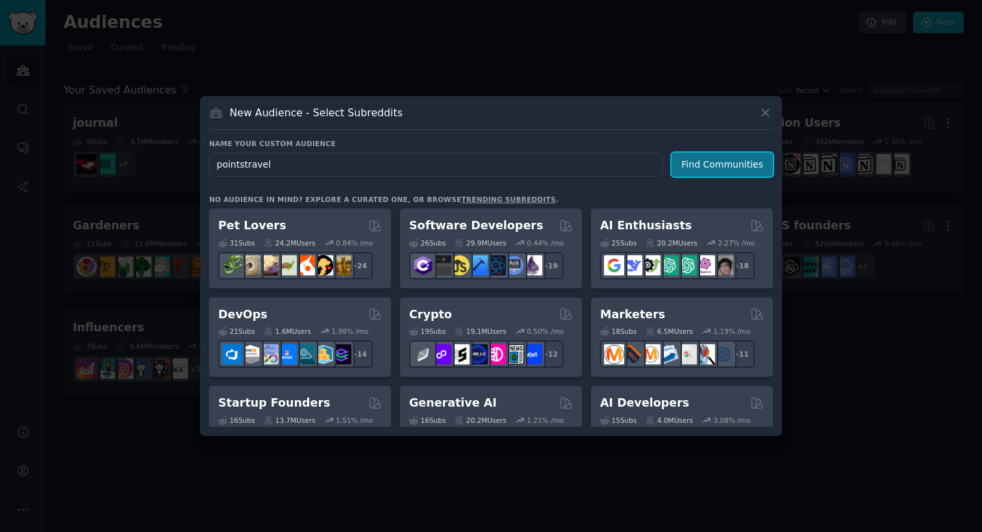
click at [713, 171] on button "Find Communities" at bounding box center [721, 165] width 101 height 24
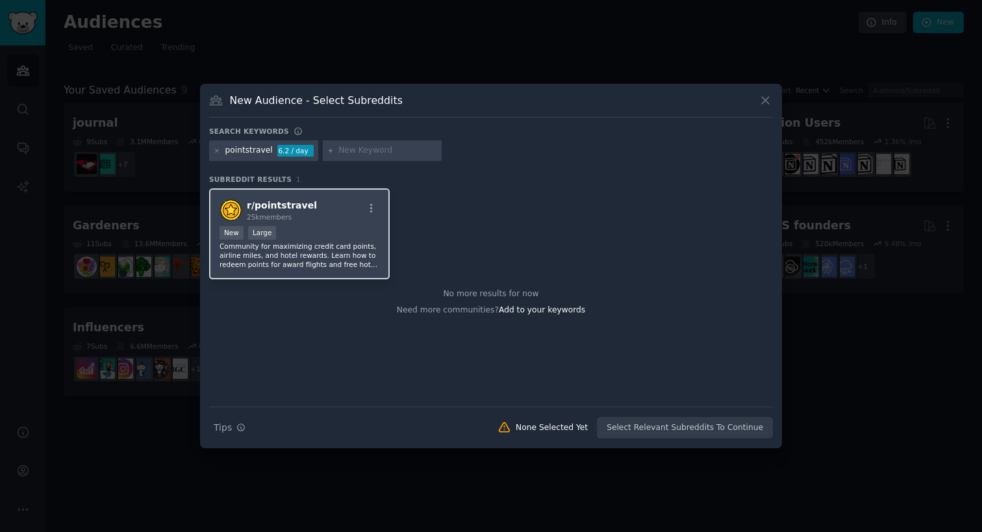
click at [312, 223] on div "r/ pointstravel 25k members New Large Community for maximizing credit card poin…" at bounding box center [299, 234] width 180 height 92
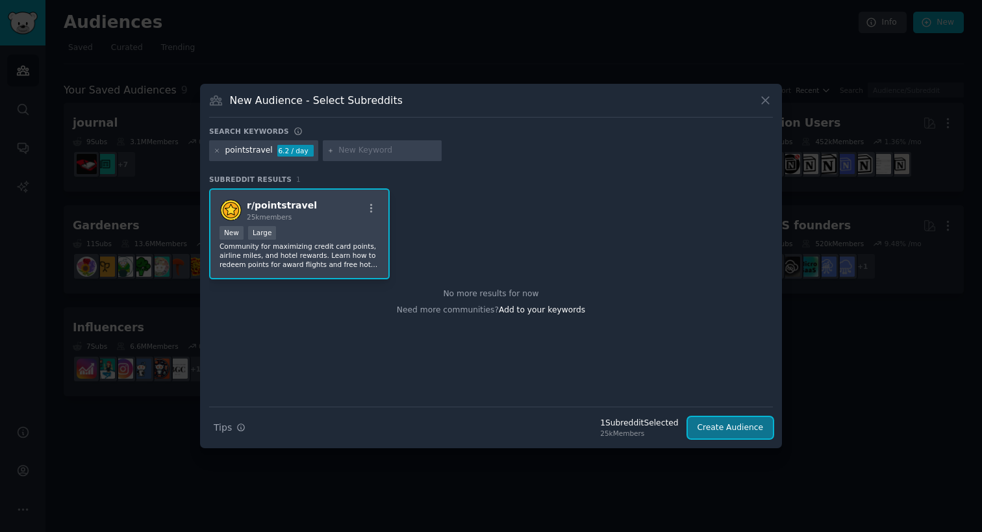
click at [719, 431] on button "Create Audience" at bounding box center [730, 428] width 86 height 22
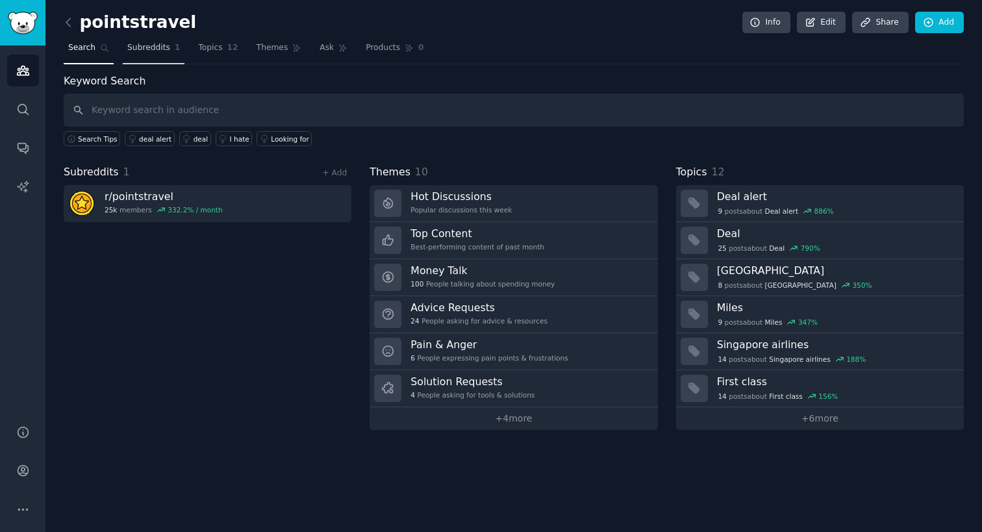
click at [168, 45] on span "Subreddits" at bounding box center [148, 48] width 43 height 12
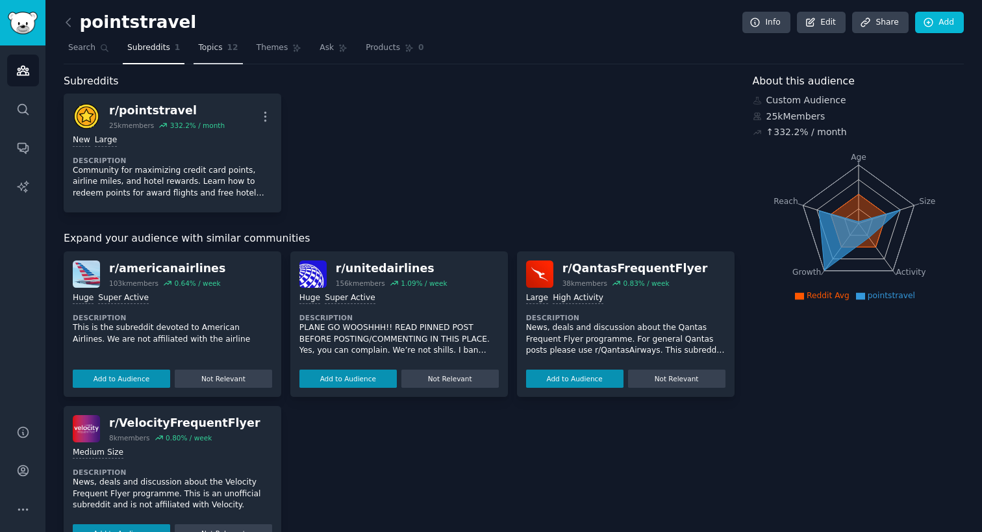
click at [197, 56] on link "Topics 12" at bounding box center [217, 51] width 49 height 27
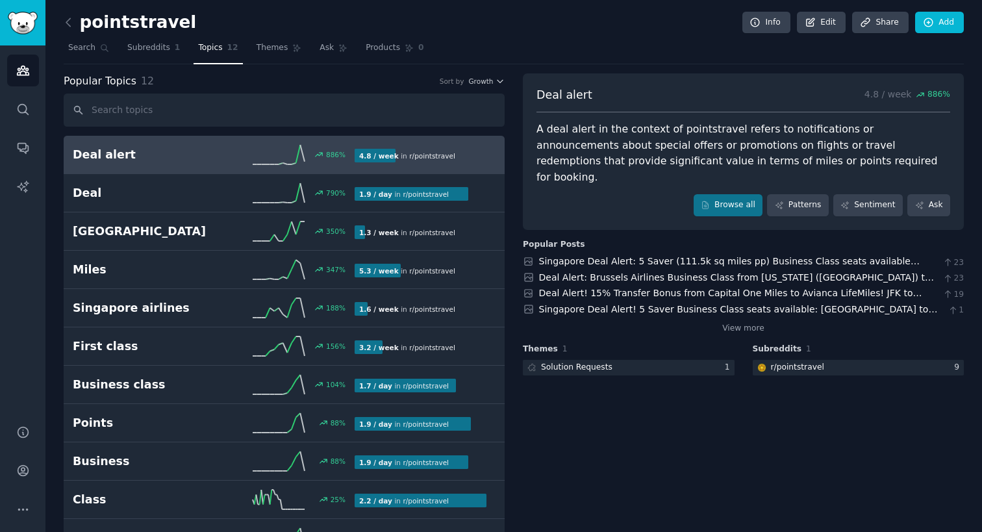
click at [146, 16] on h2 "pointstravel" at bounding box center [130, 22] width 132 height 21
copy h2 "pointstravel"
